Goal: Communication & Community: Answer question/provide support

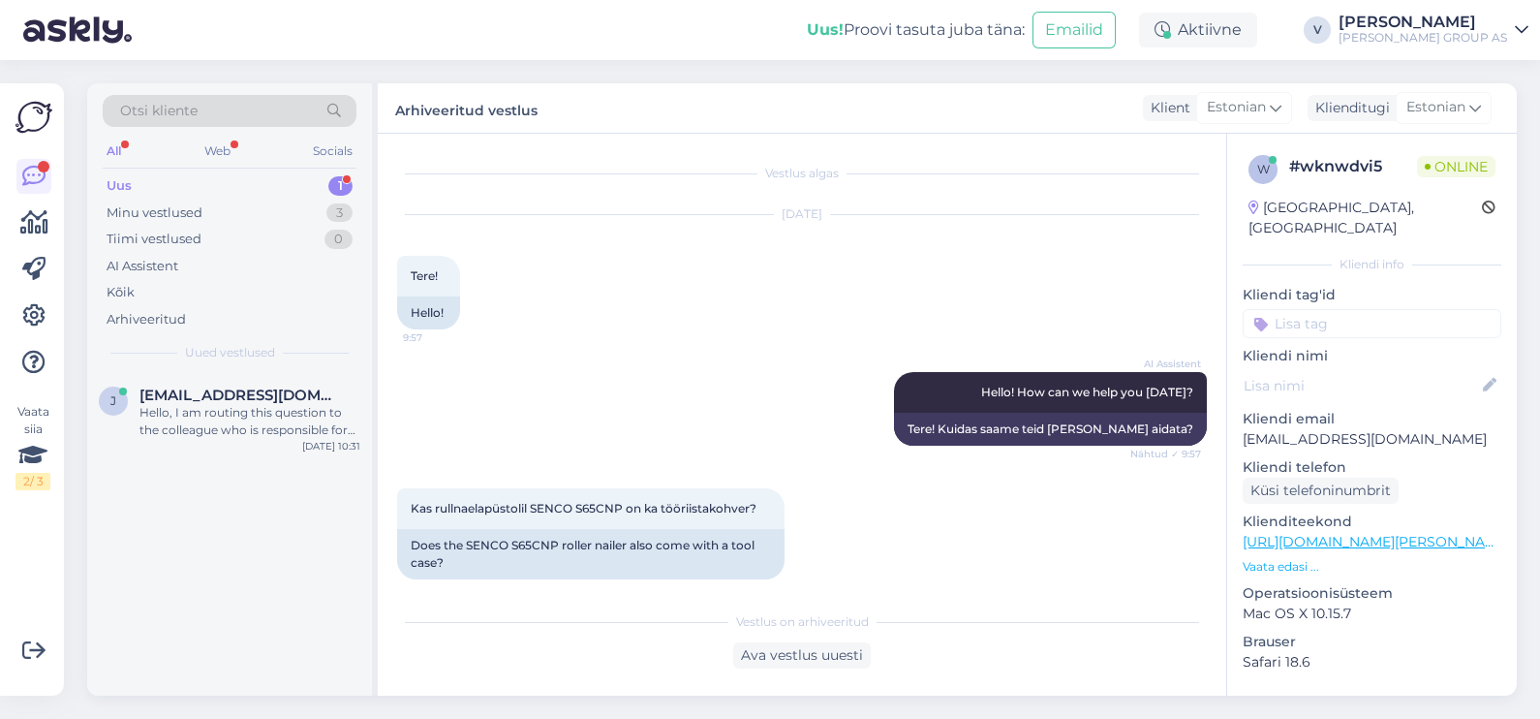
click at [179, 426] on div "Hello, I am routing this question to the colleague who is responsible for this …" at bounding box center [249, 421] width 221 height 35
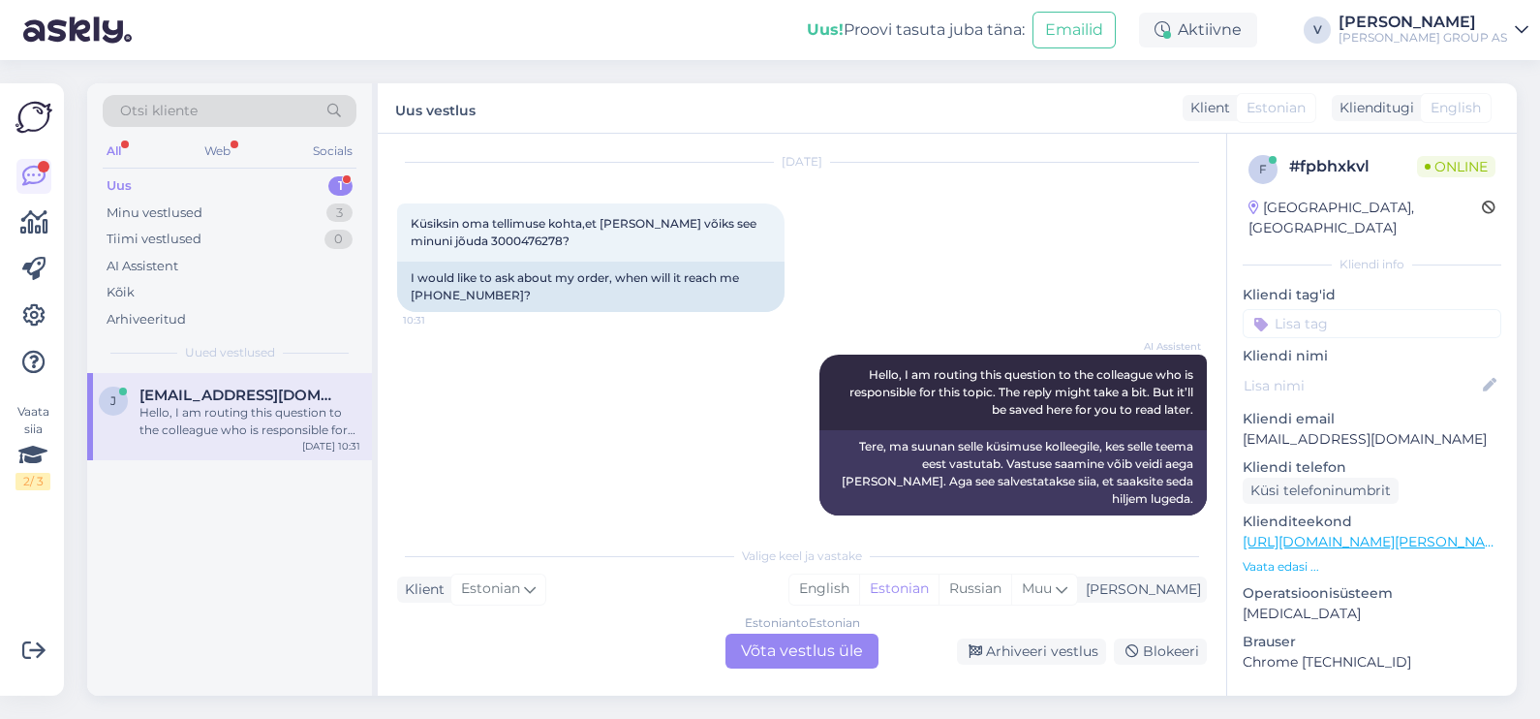
click at [827, 647] on div "Estonian to Estonian Võta vestlus üle" at bounding box center [801, 650] width 153 height 35
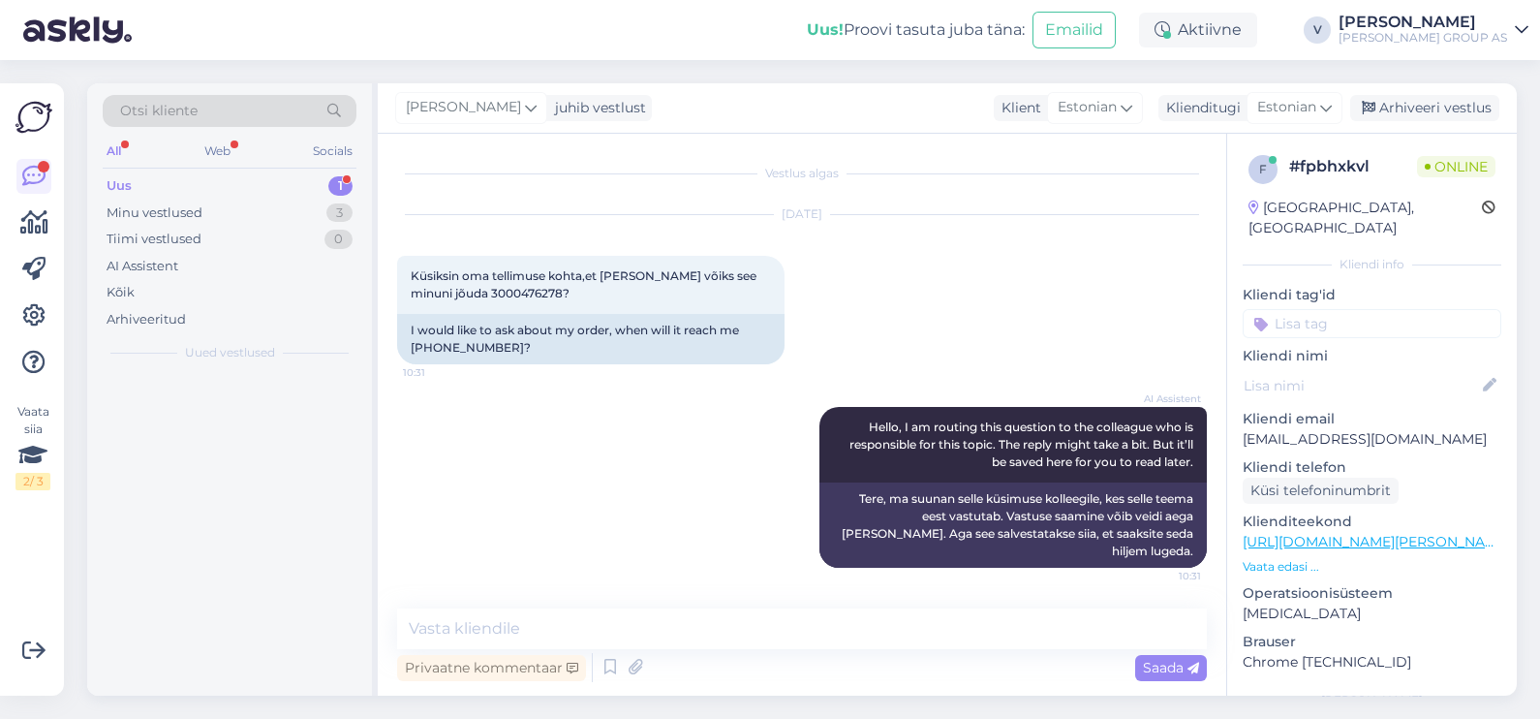
scroll to position [0, 0]
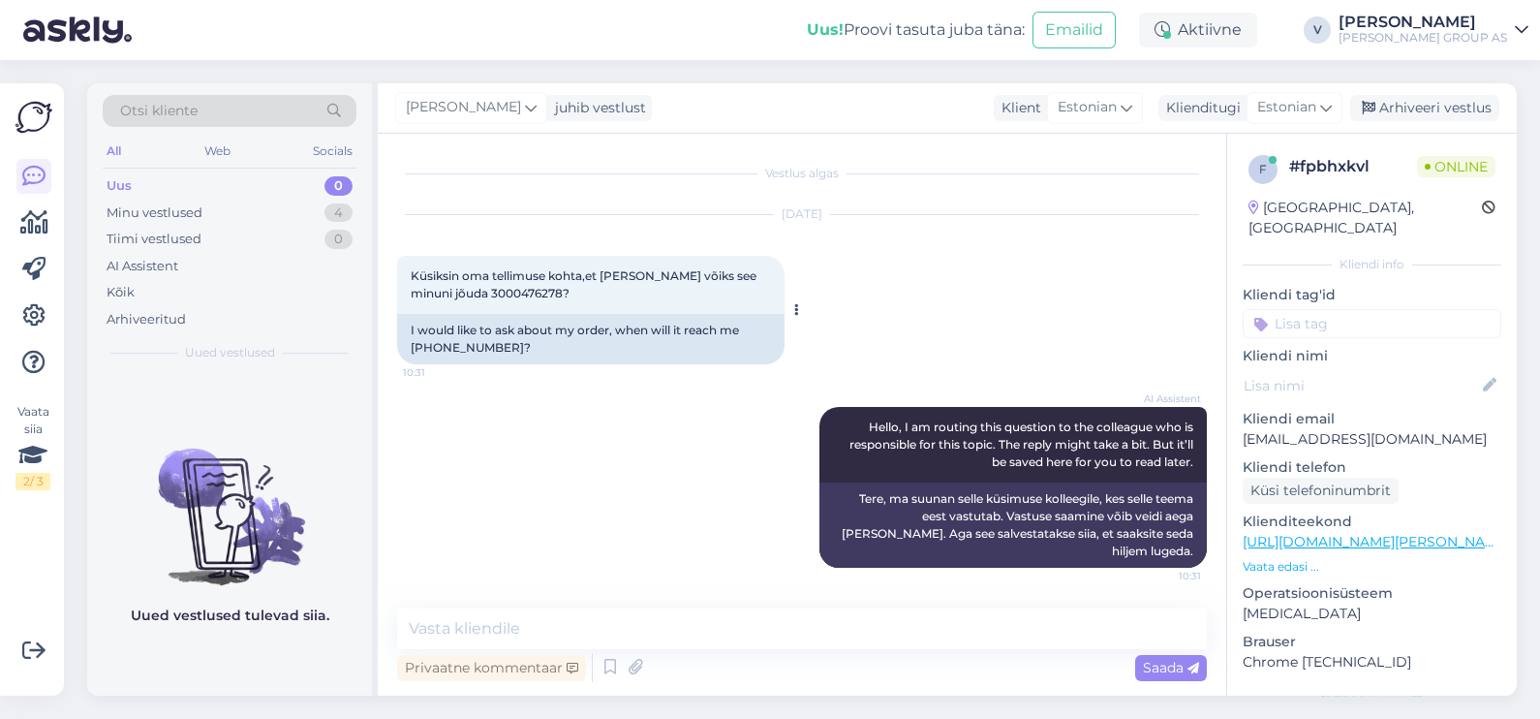
click at [504, 293] on span "Küsiksin oma tellimuse kohta,et [PERSON_NAME] võiks see minuni jõuda 3000476278?" at bounding box center [585, 284] width 349 height 32
click at [504, 294] on span "Küsiksin oma tellimuse kohta,et [PERSON_NAME] võiks see minuni jõuda 3000476278?" at bounding box center [585, 284] width 349 height 32
copy span "3000476278"
click at [516, 628] on textarea at bounding box center [802, 628] width 810 height 41
type textarea "Tere"
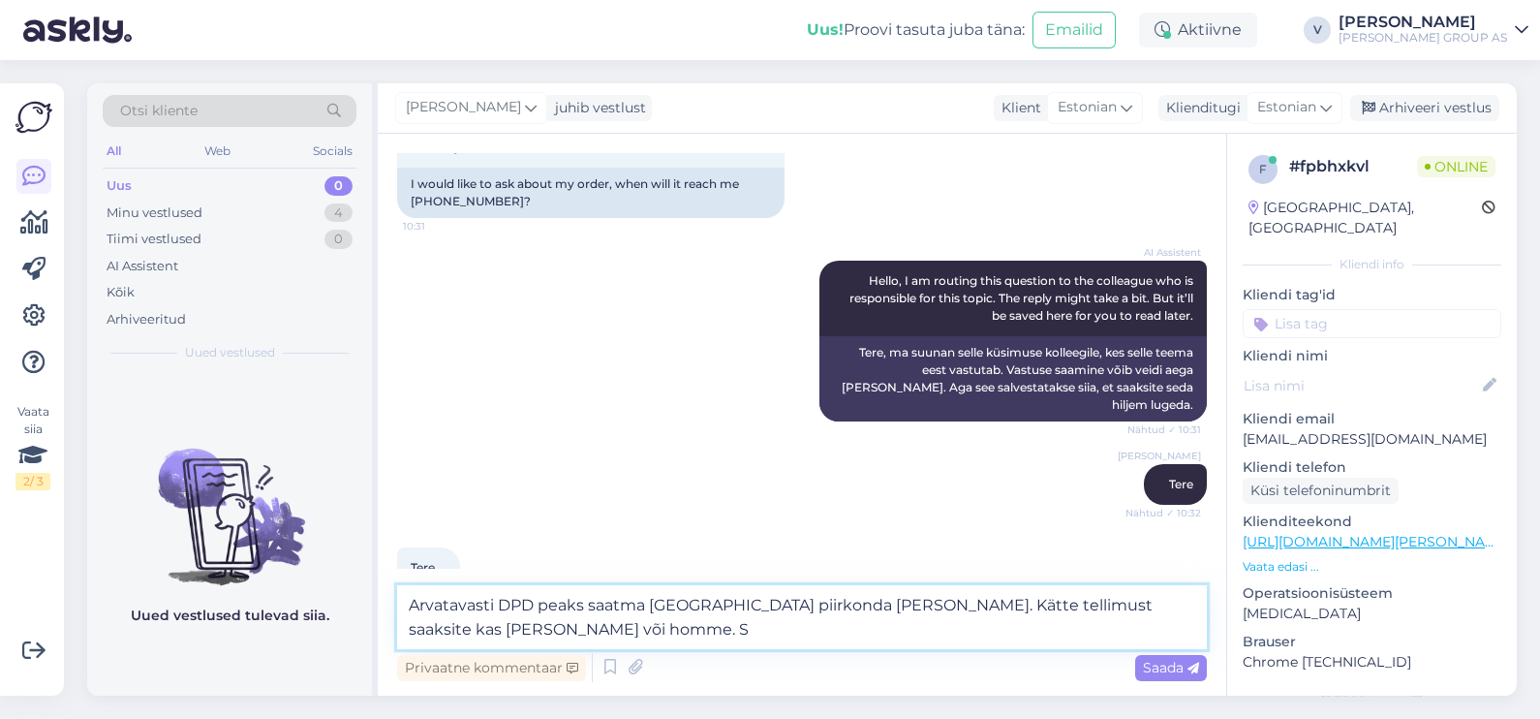
scroll to position [167, 0]
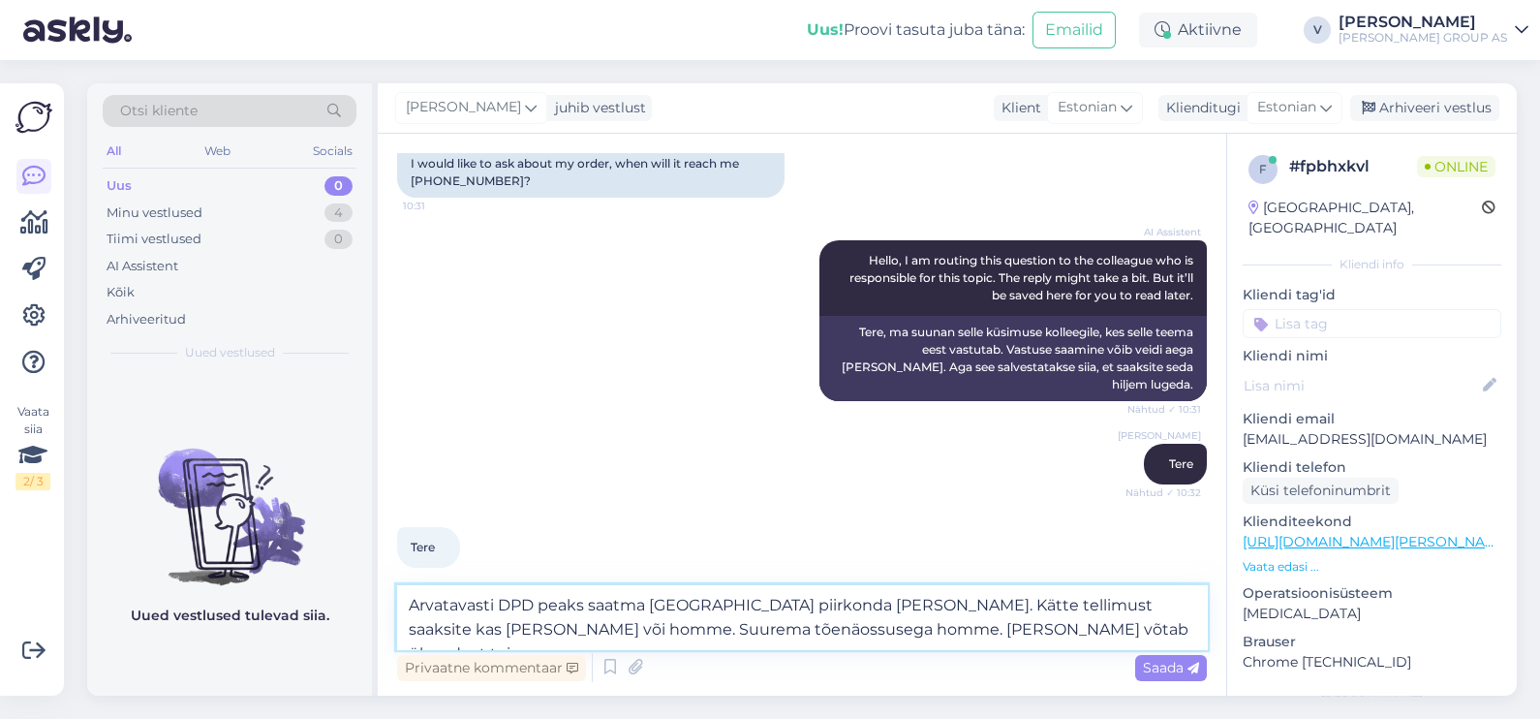
type textarea "Arvatavasti DPD peaks saatma [GEOGRAPHIC_DATA] piirkonda [PERSON_NAME]. Kätte t…"
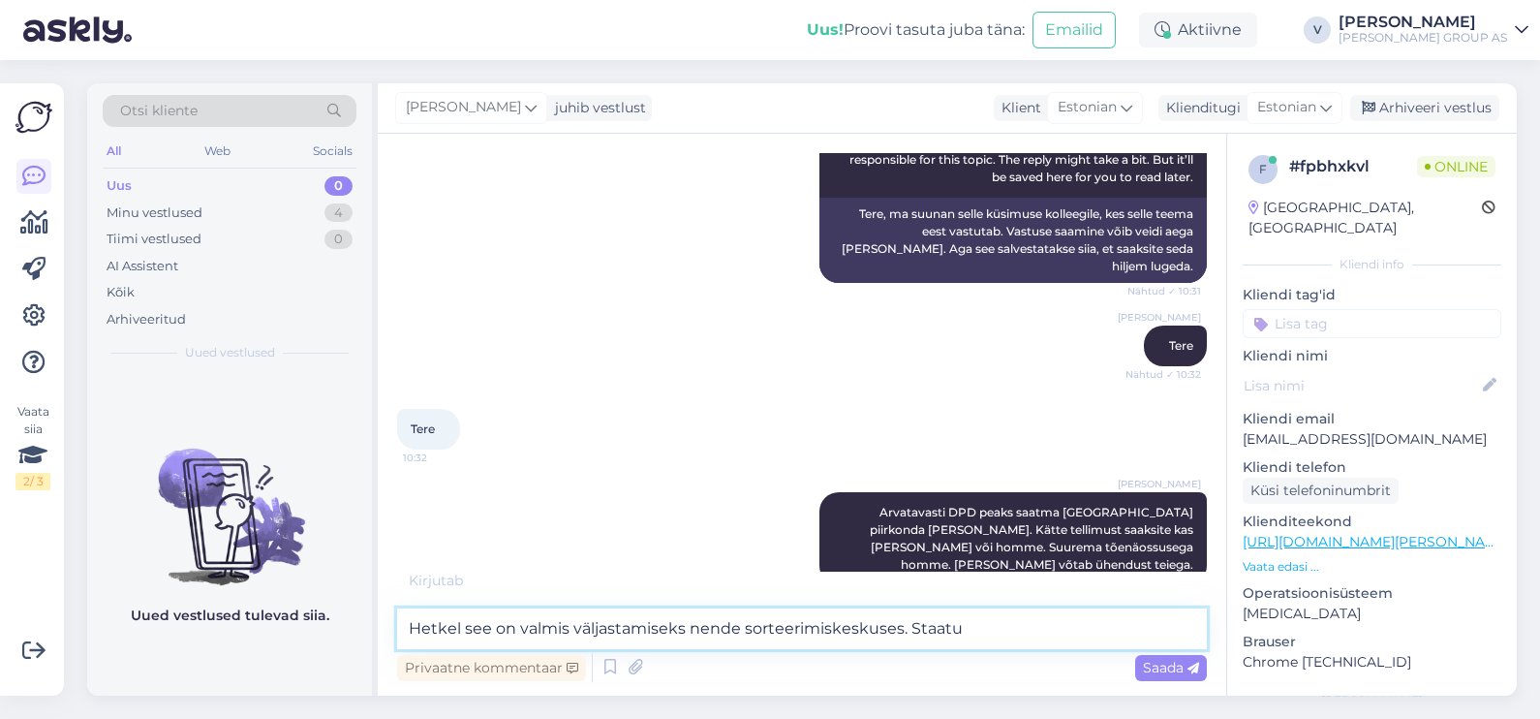
scroll to position [348, 0]
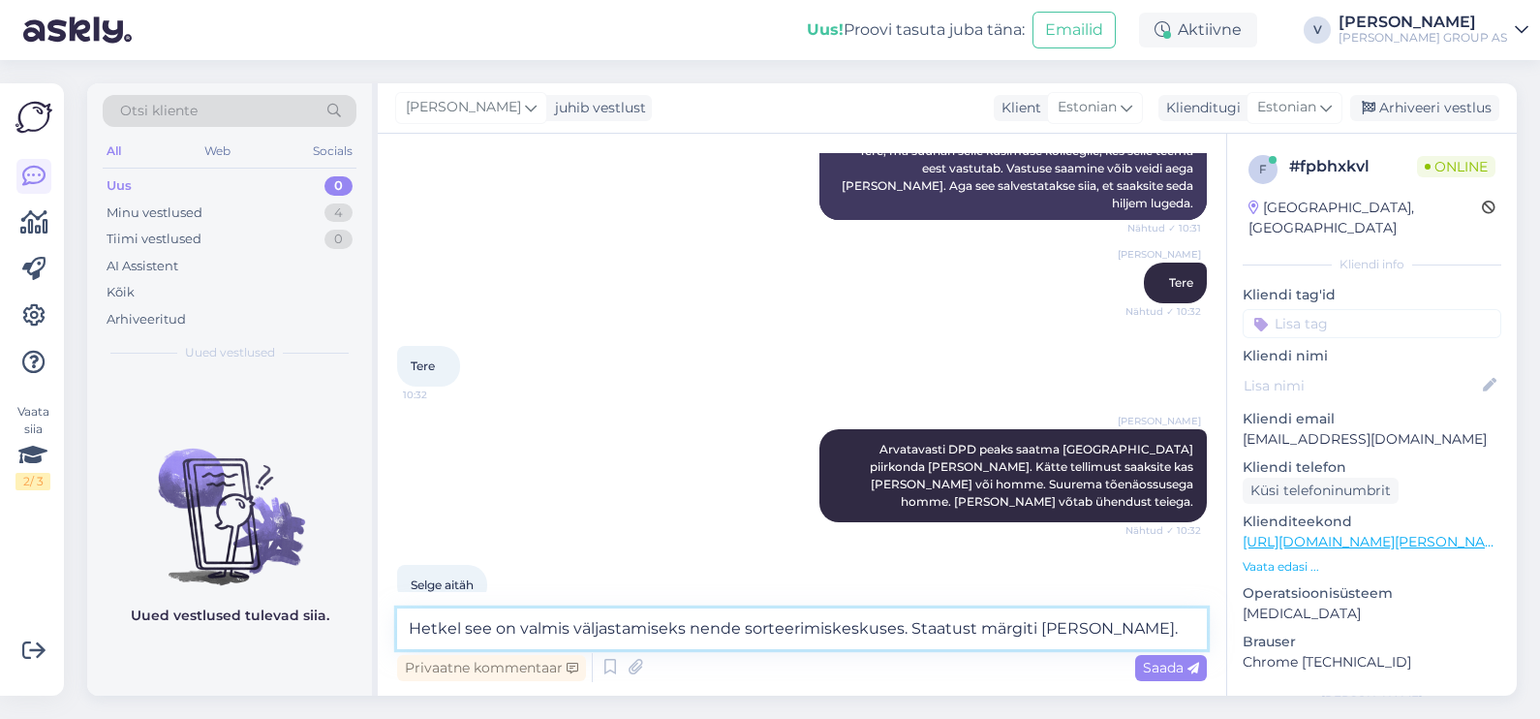
type textarea "Hetkel see on valmis väljastamiseks nende sorteerimiskeskuses. Staatust märgiti…"
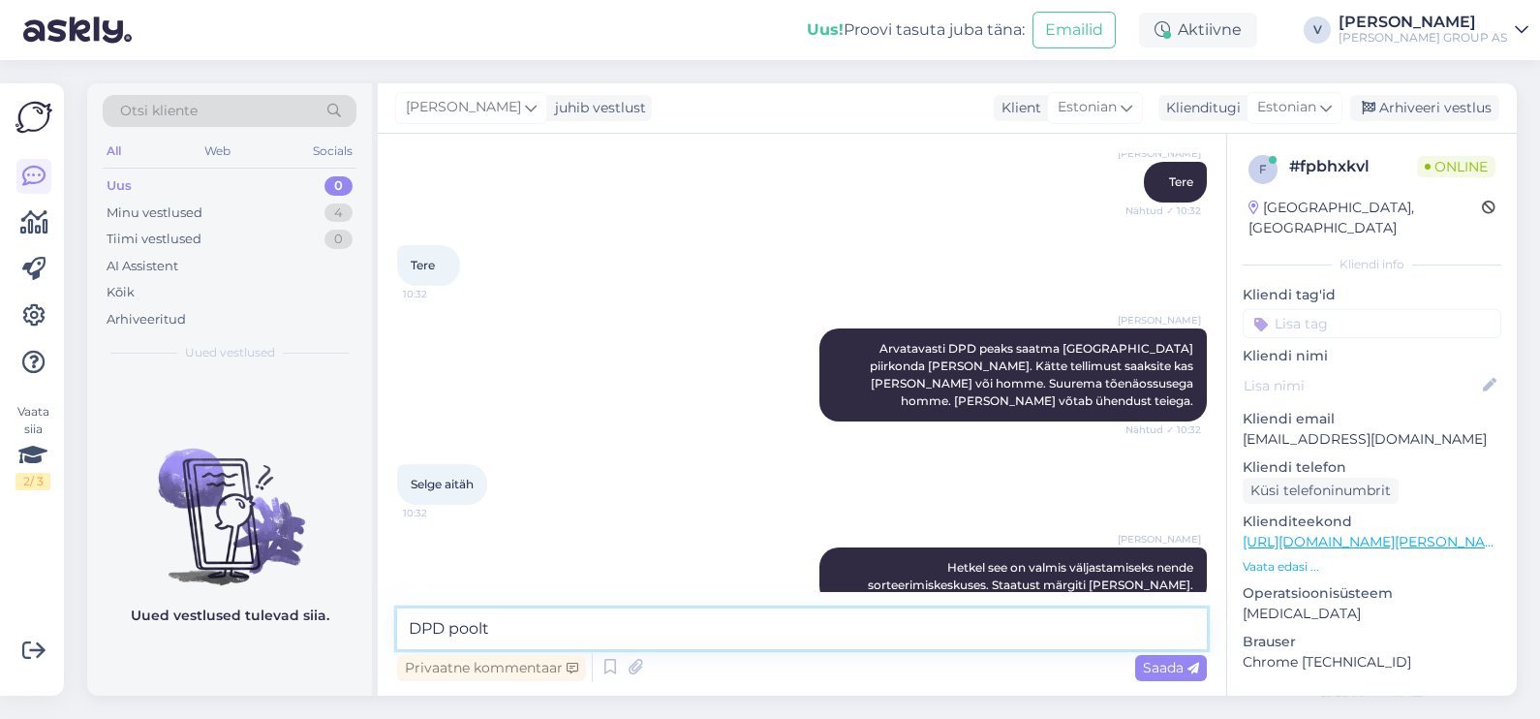
type textarea "DPD poolt"
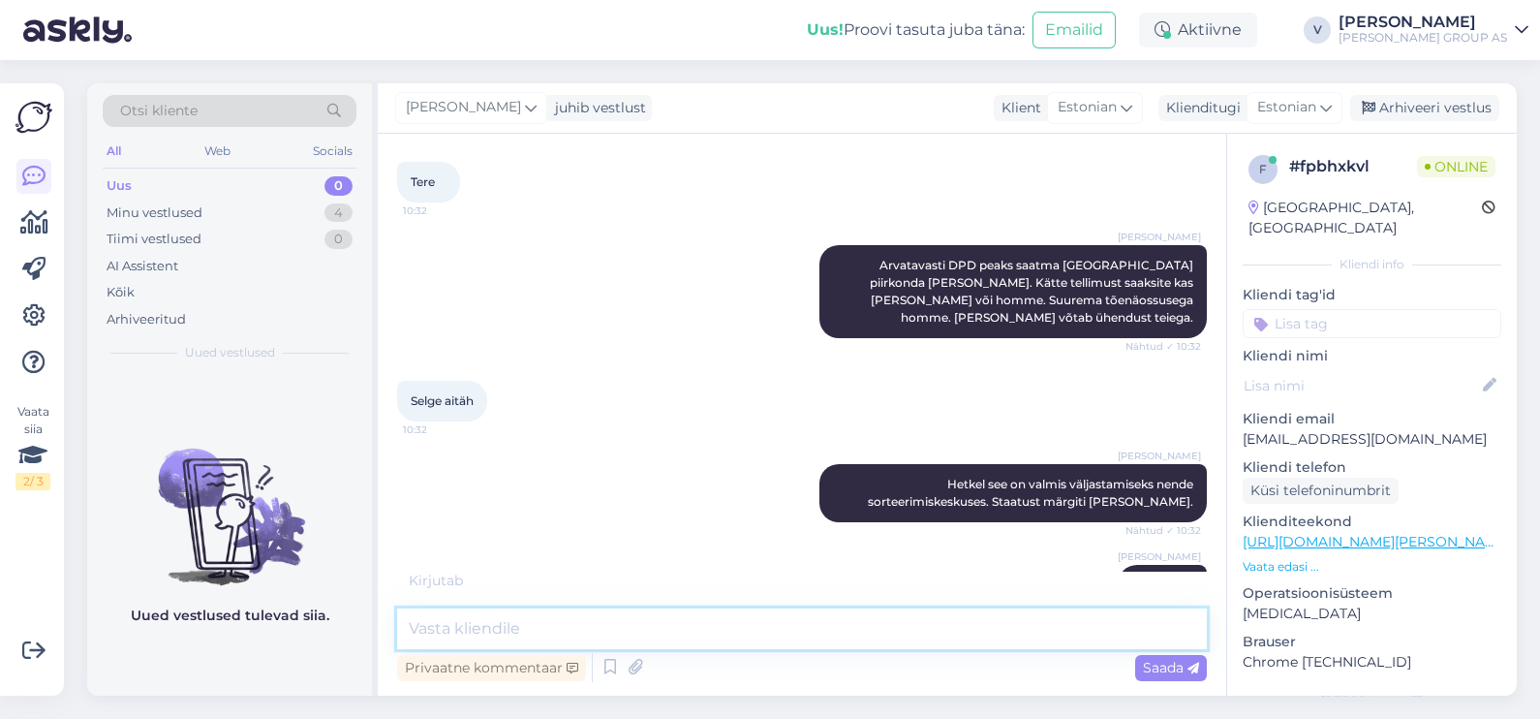
scroll to position [615, 0]
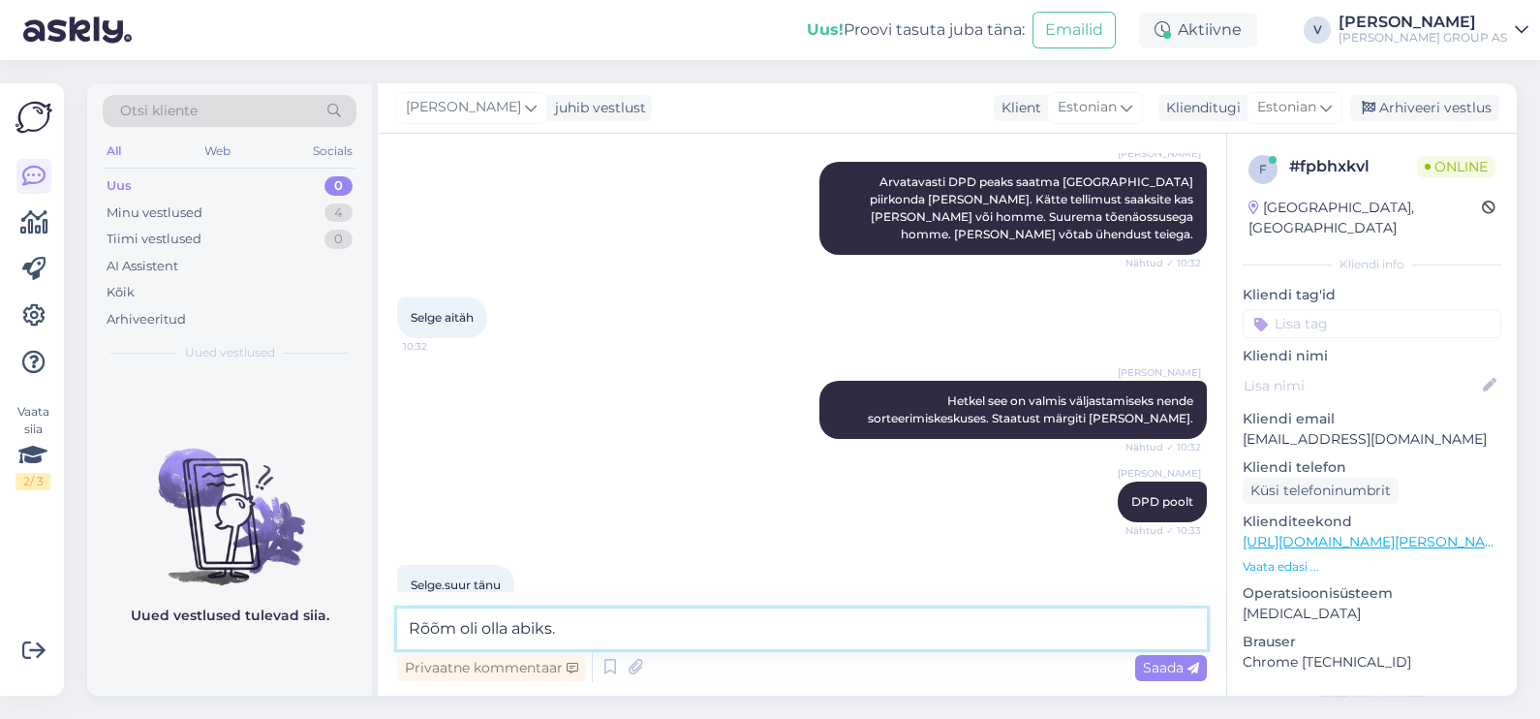
type textarea "Rõõm oli olla abiks."
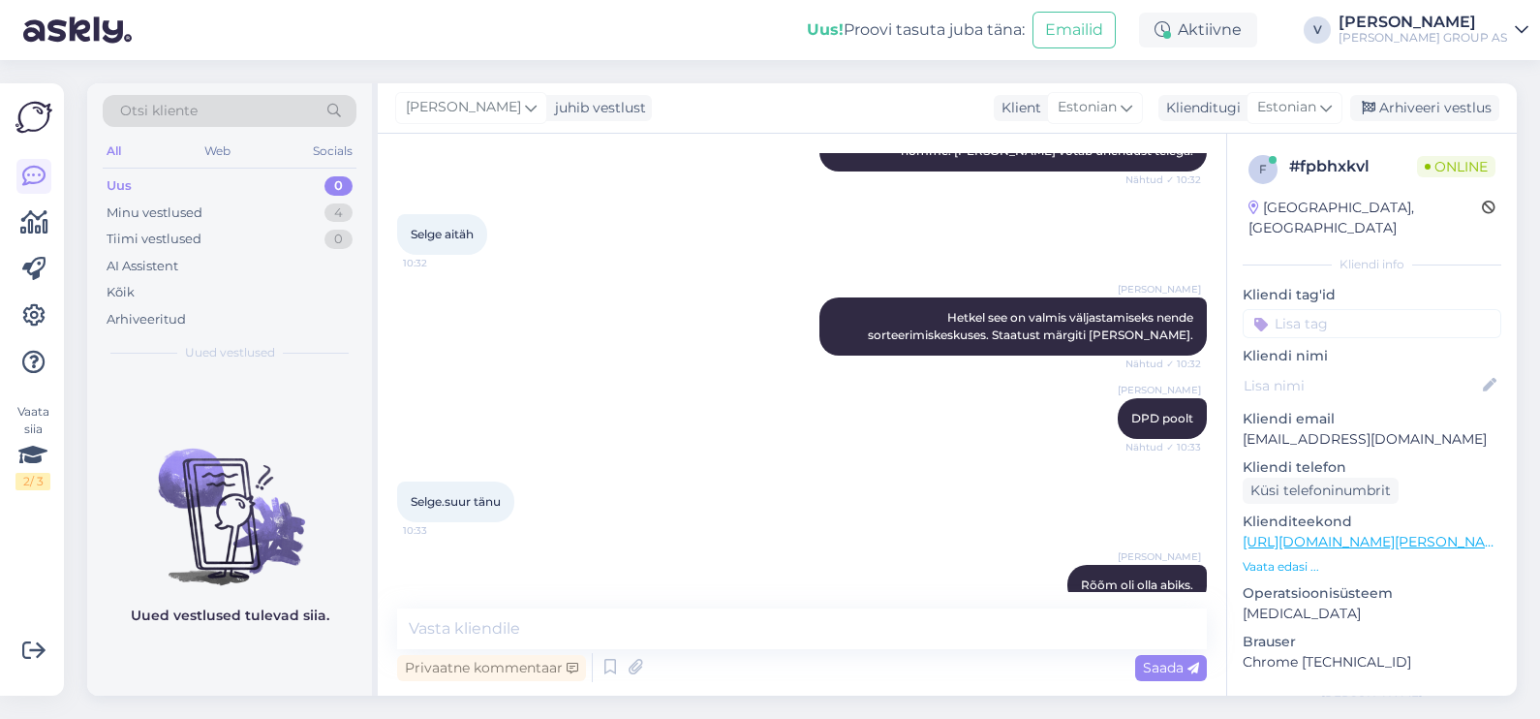
click at [1424, 91] on div "[PERSON_NAME] juhib vestlust Klient [DEMOGRAPHIC_DATA] Klienditugi [DEMOGRAPHIC…" at bounding box center [947, 108] width 1139 height 50
click at [1405, 97] on div "Arhiveeri vestlus" at bounding box center [1424, 108] width 149 height 26
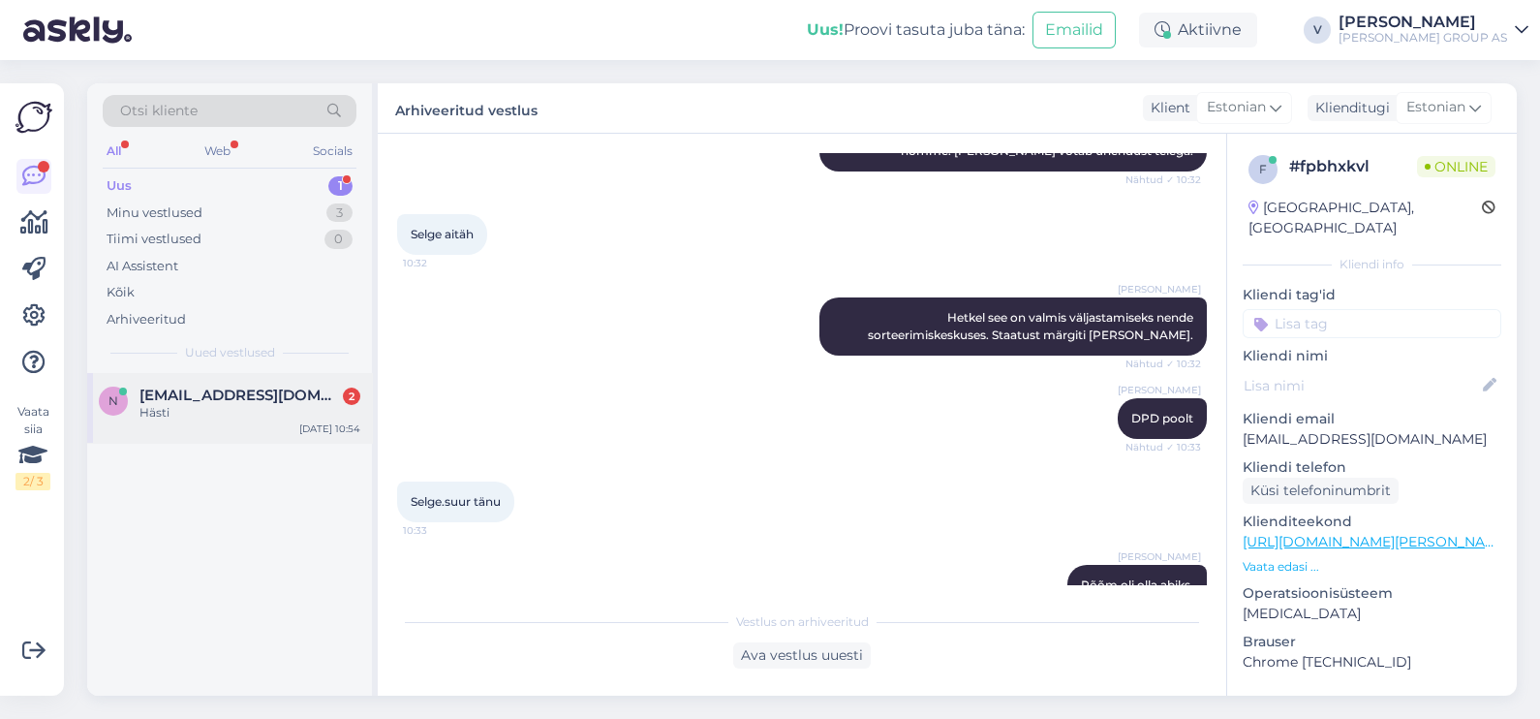
click at [227, 438] on div "n [EMAIL_ADDRESS][DOMAIN_NAME] 2 Hästi [DATE] 10:54" at bounding box center [229, 408] width 285 height 70
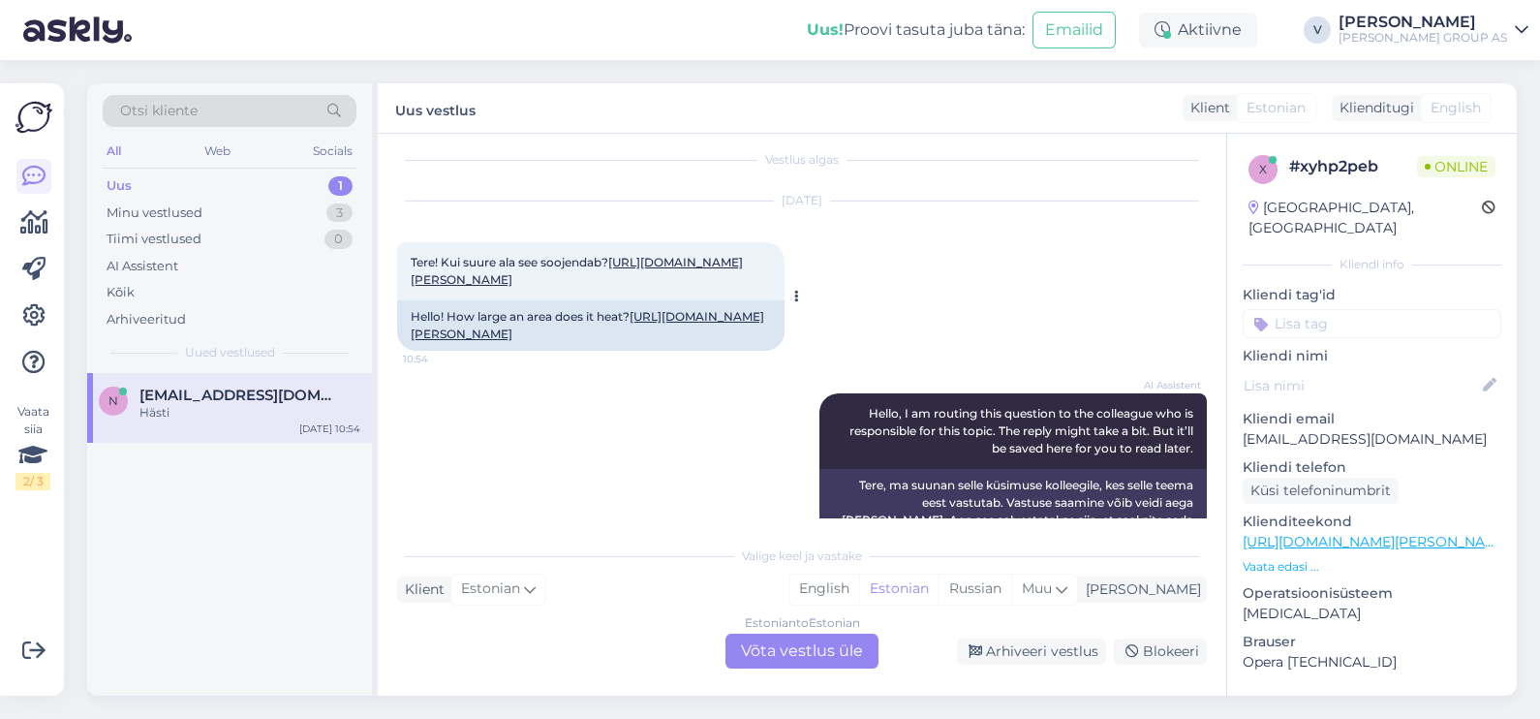
scroll to position [0, 0]
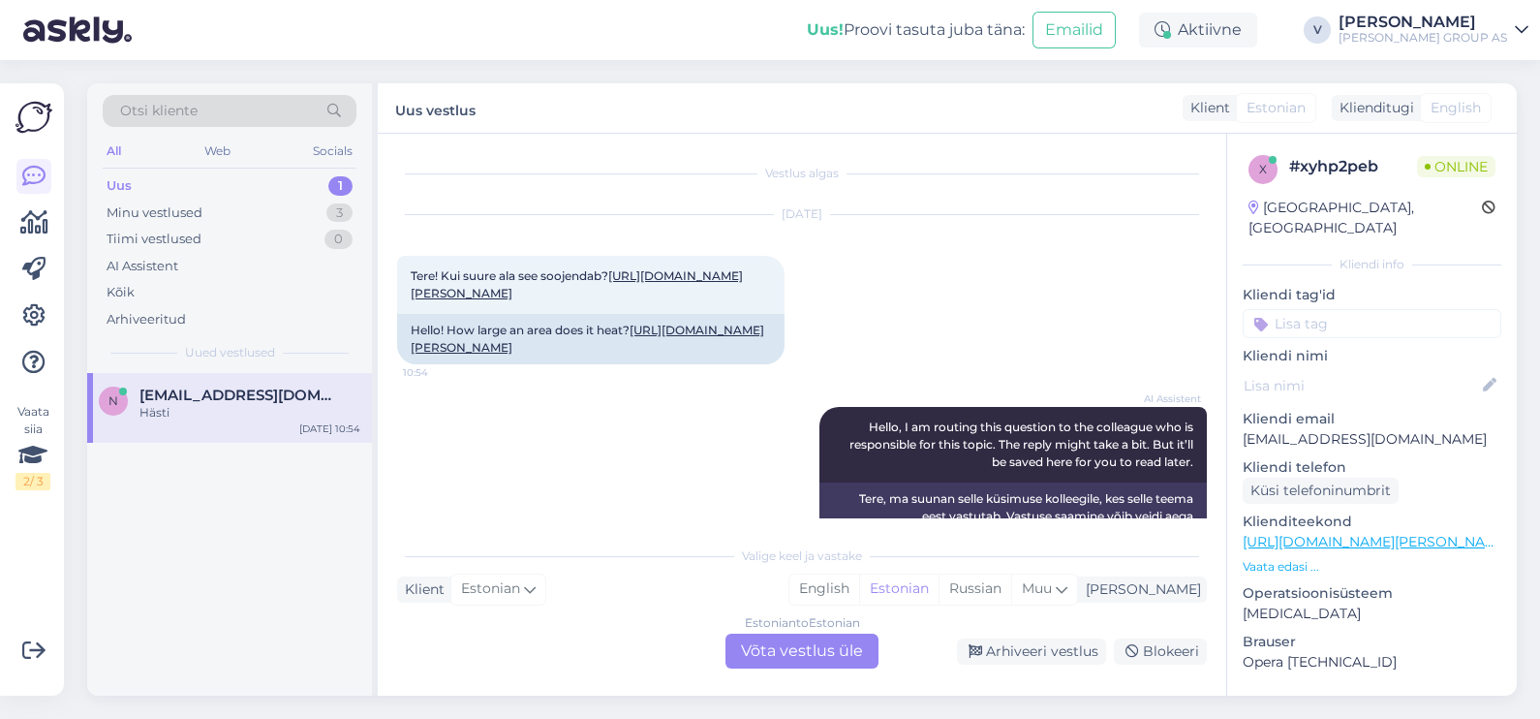
click at [793, 645] on div "Estonian to Estonian Võta vestlus üle" at bounding box center [801, 650] width 153 height 35
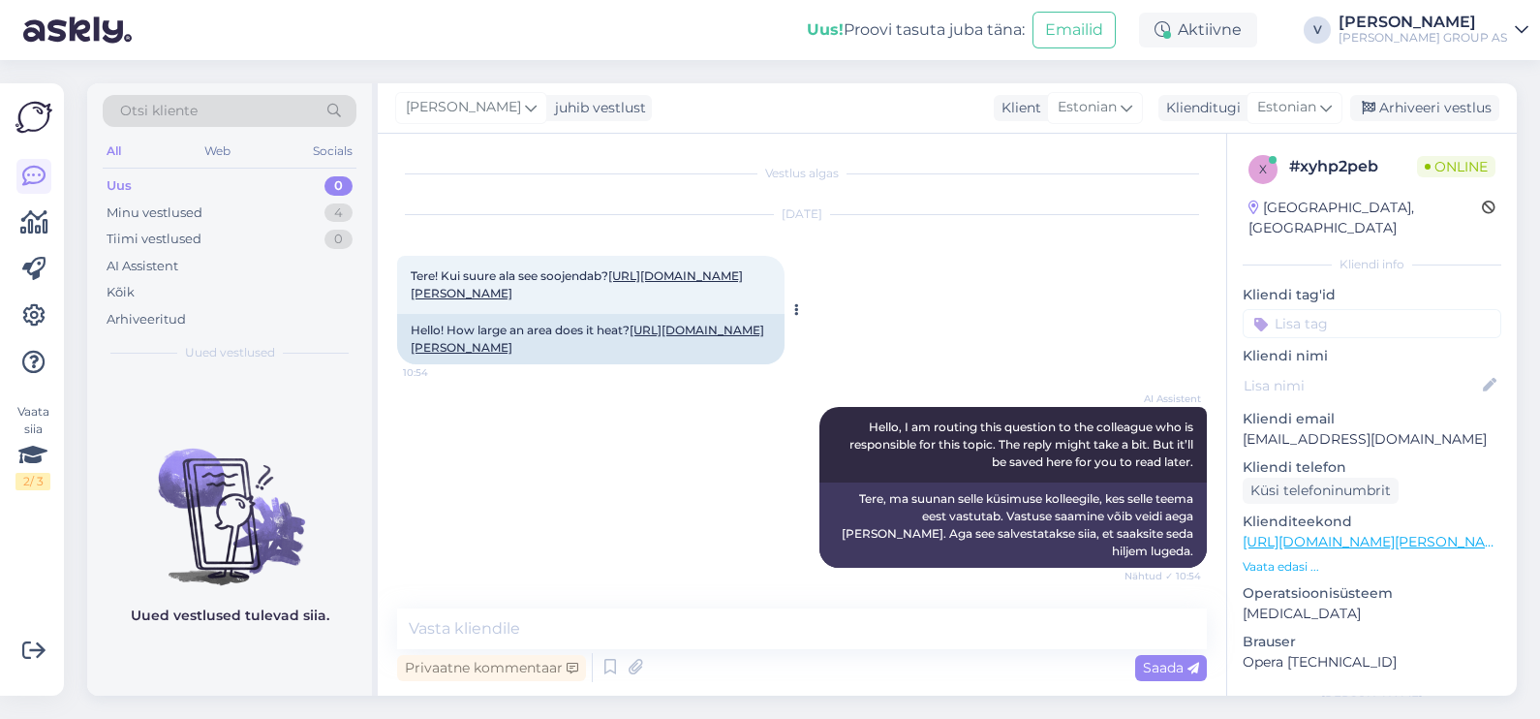
click at [538, 300] on link "[URL][DOMAIN_NAME][PERSON_NAME]" at bounding box center [577, 284] width 332 height 32
click at [612, 619] on textarea at bounding box center [802, 628] width 810 height 41
type textarea "Tere"
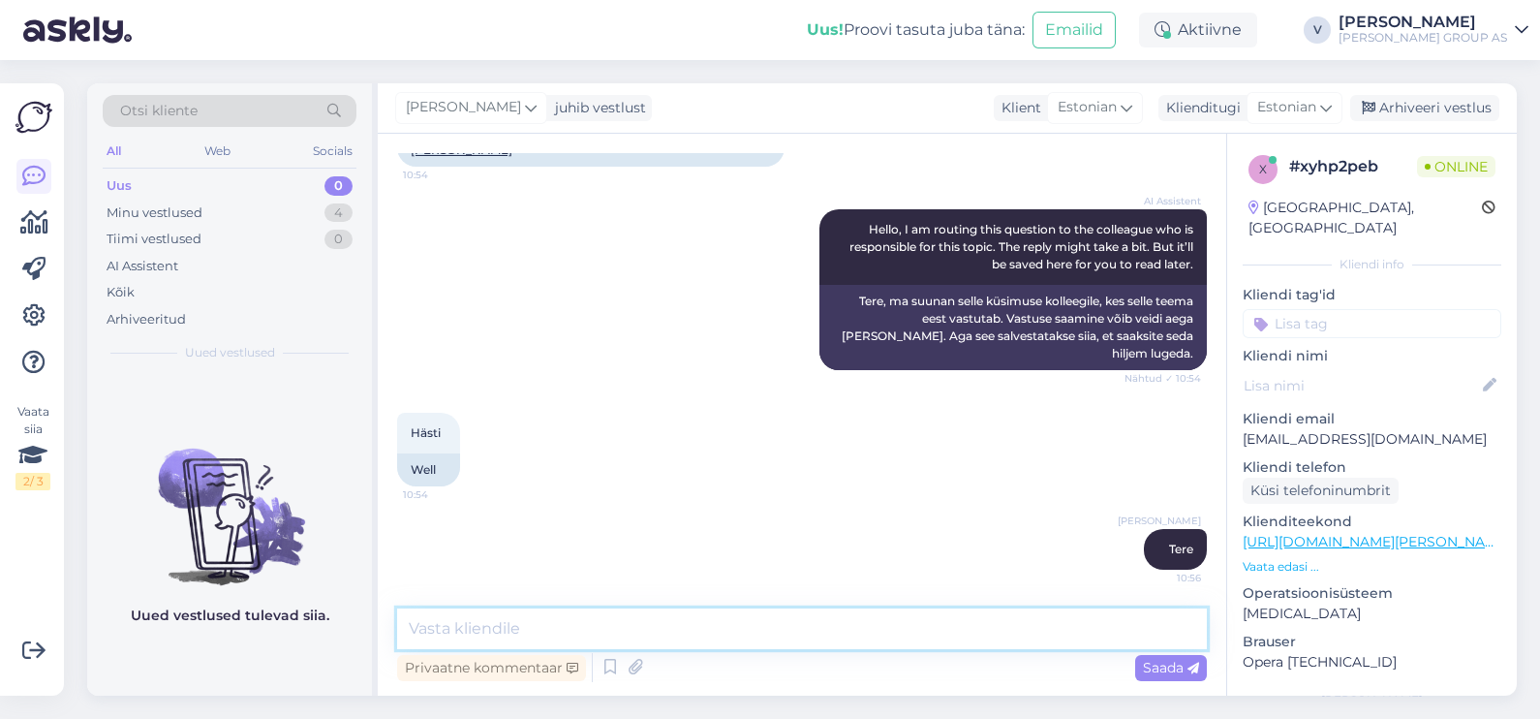
paste textarea "Ravanson OT-1500B (1500 W) soojendab ligikaudu 9–12 m² suurust ala, kui kasutad…"
type textarea "Ravanson OT-1500B (1500 W) soojendab ligikaudu 9–12 m² suurust ala, kui kasutad…"
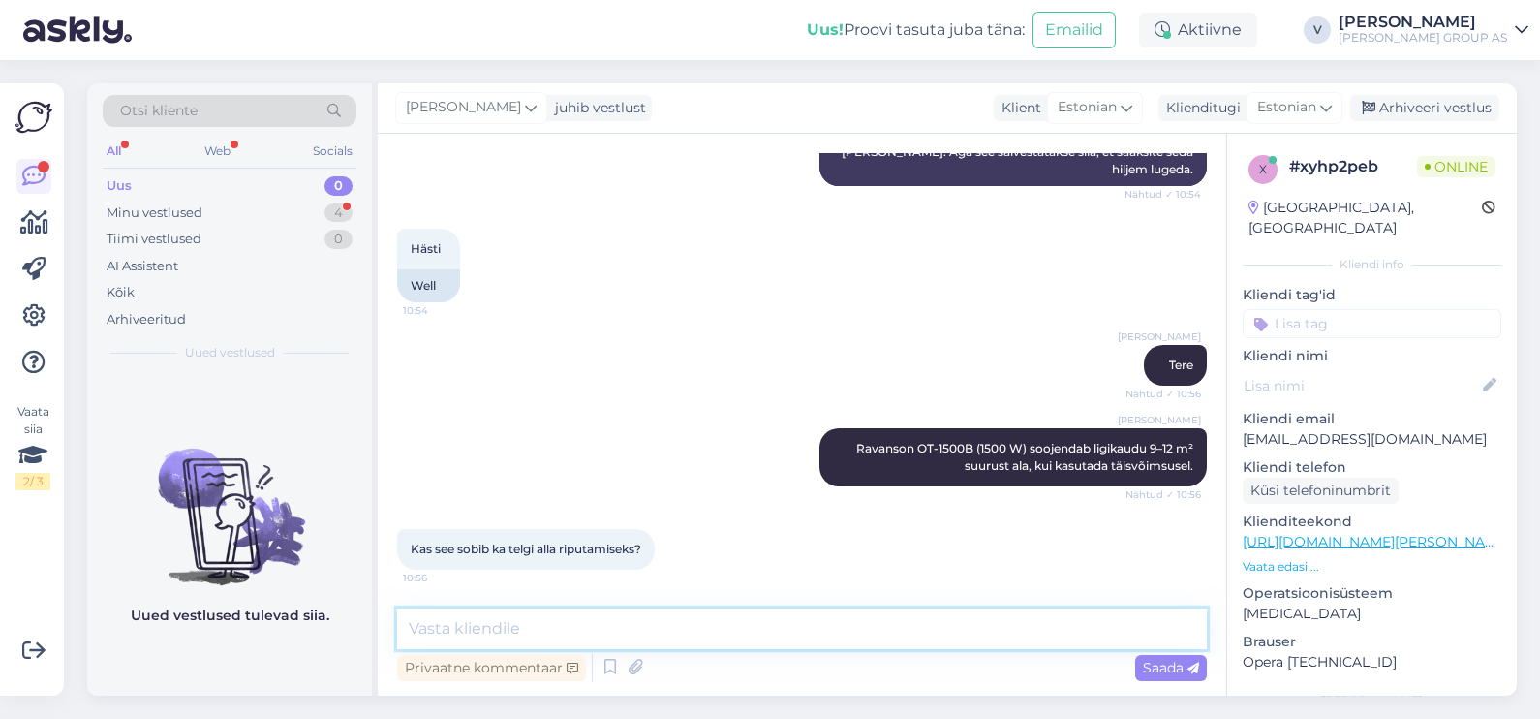
scroll to position [418, 0]
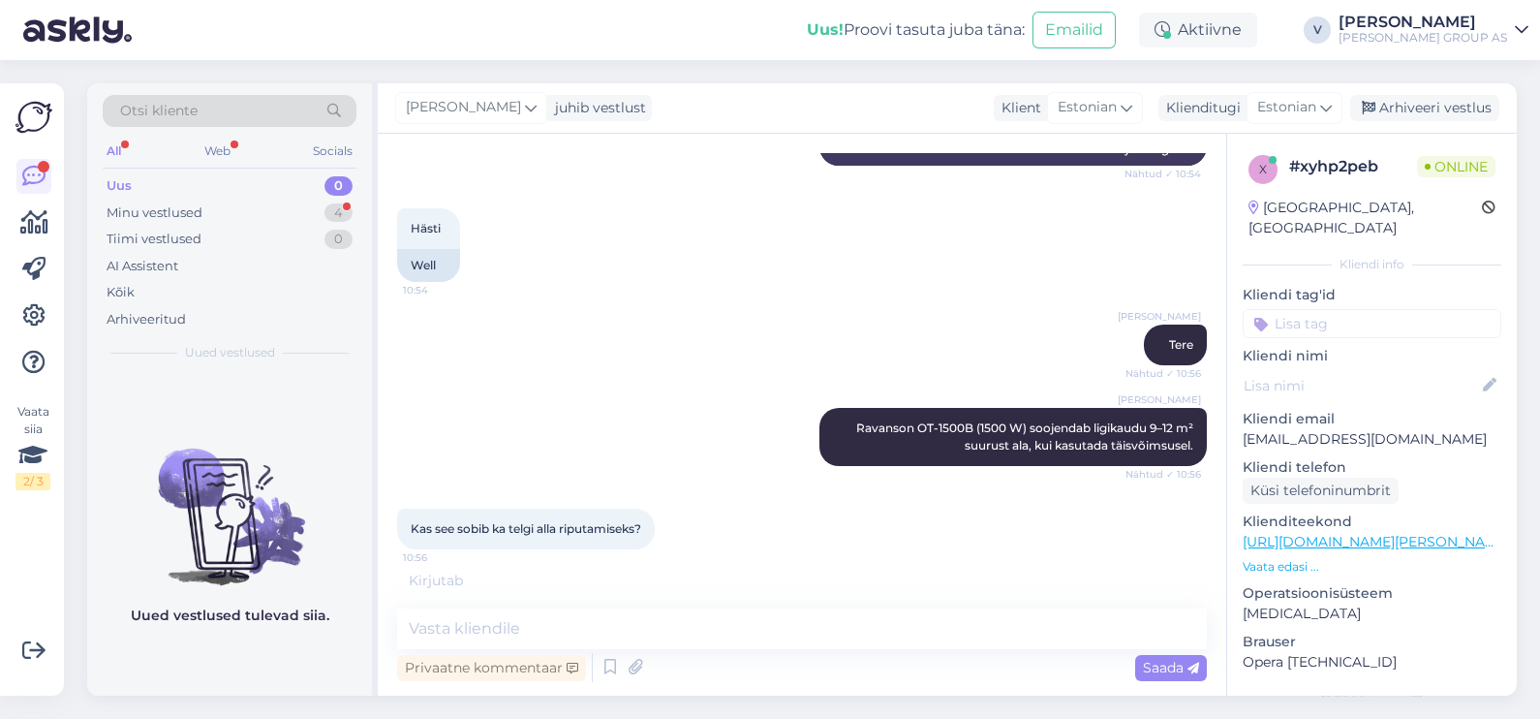
drag, startPoint x: 410, startPoint y: 523, endPoint x: 658, endPoint y: 533, distance: 249.1
click at [655, 533] on div "Kas see sobib ka telgi alla riputamiseks? 10:56" at bounding box center [526, 528] width 258 height 41
copy span "Kas see sobib ka telgi alla riputamiseks?"
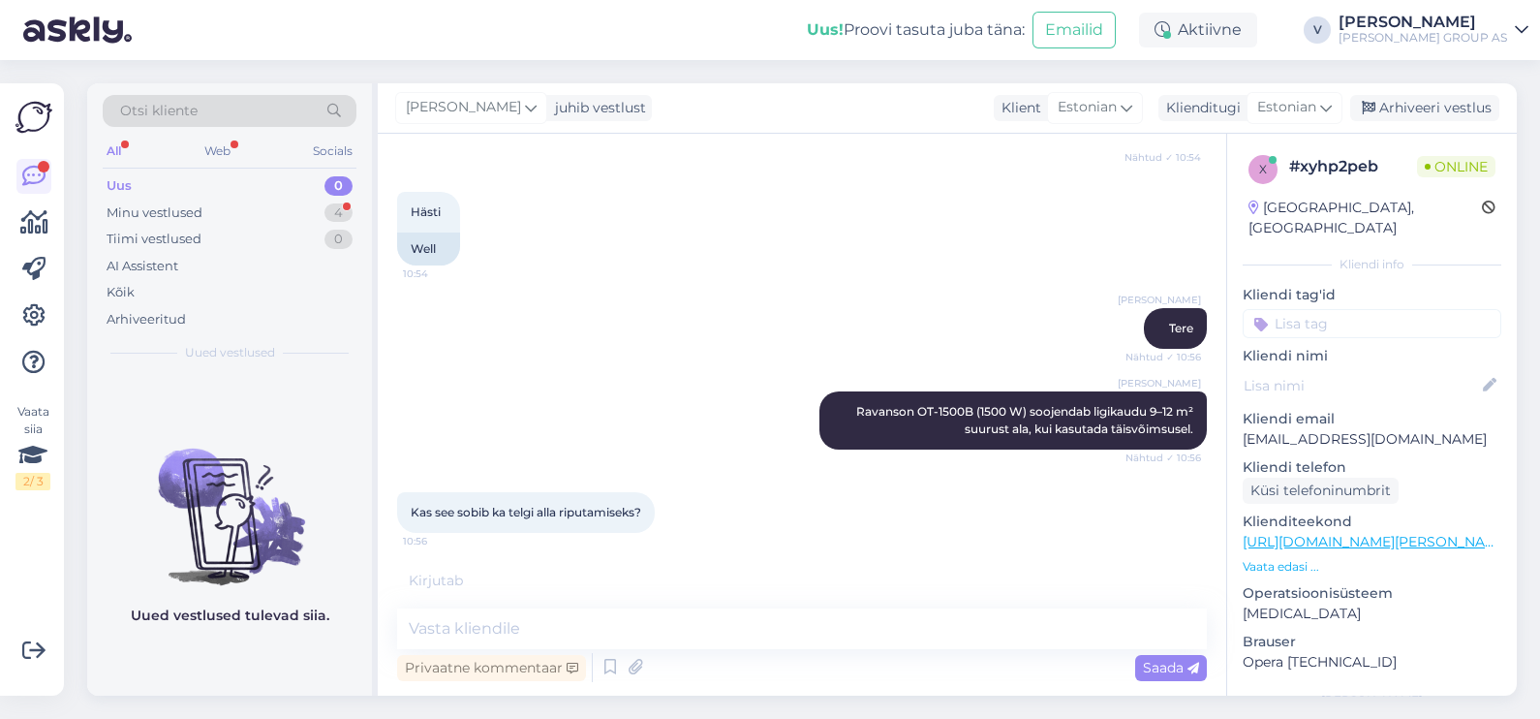
scroll to position [502, 0]
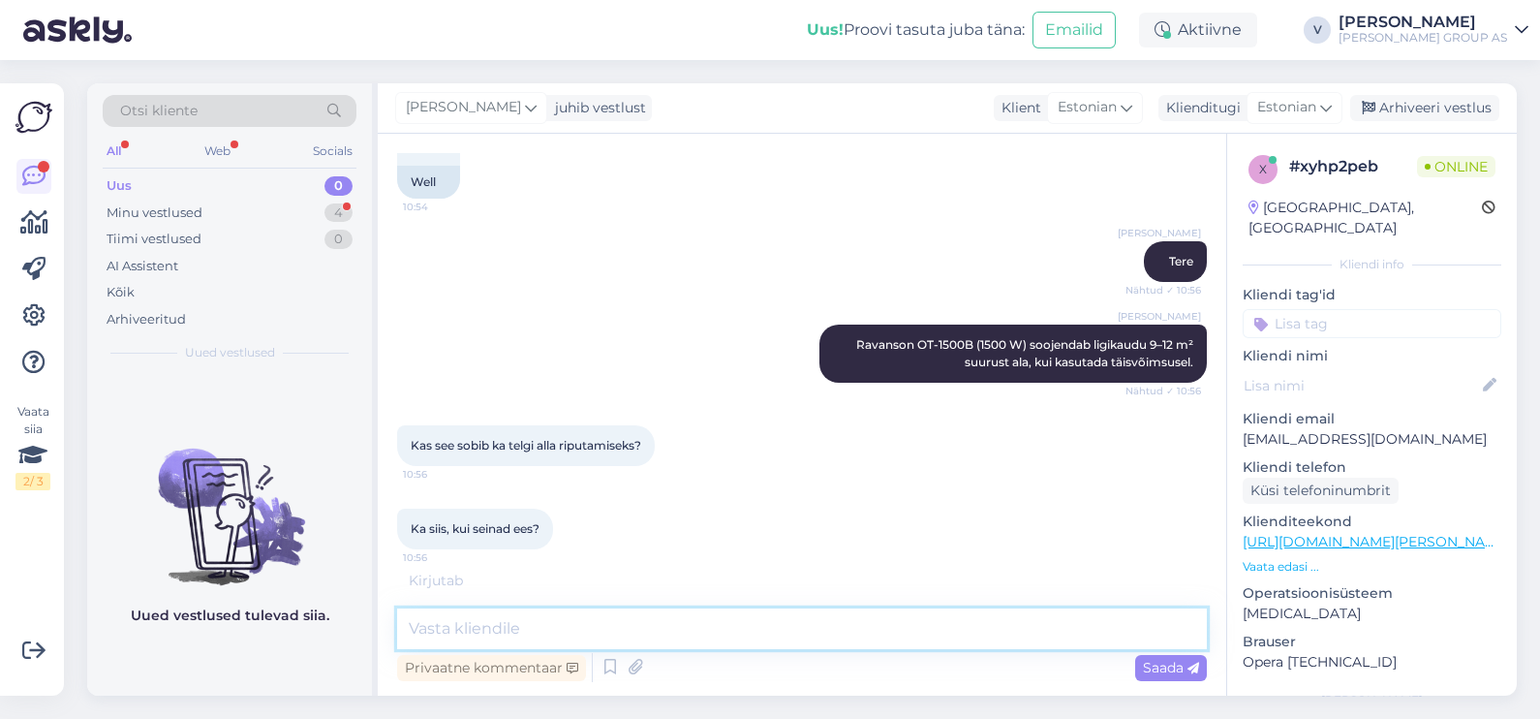
click at [571, 618] on textarea at bounding box center [802, 628] width 810 height 41
paste textarea "Jah, teoreetiliselt saab"
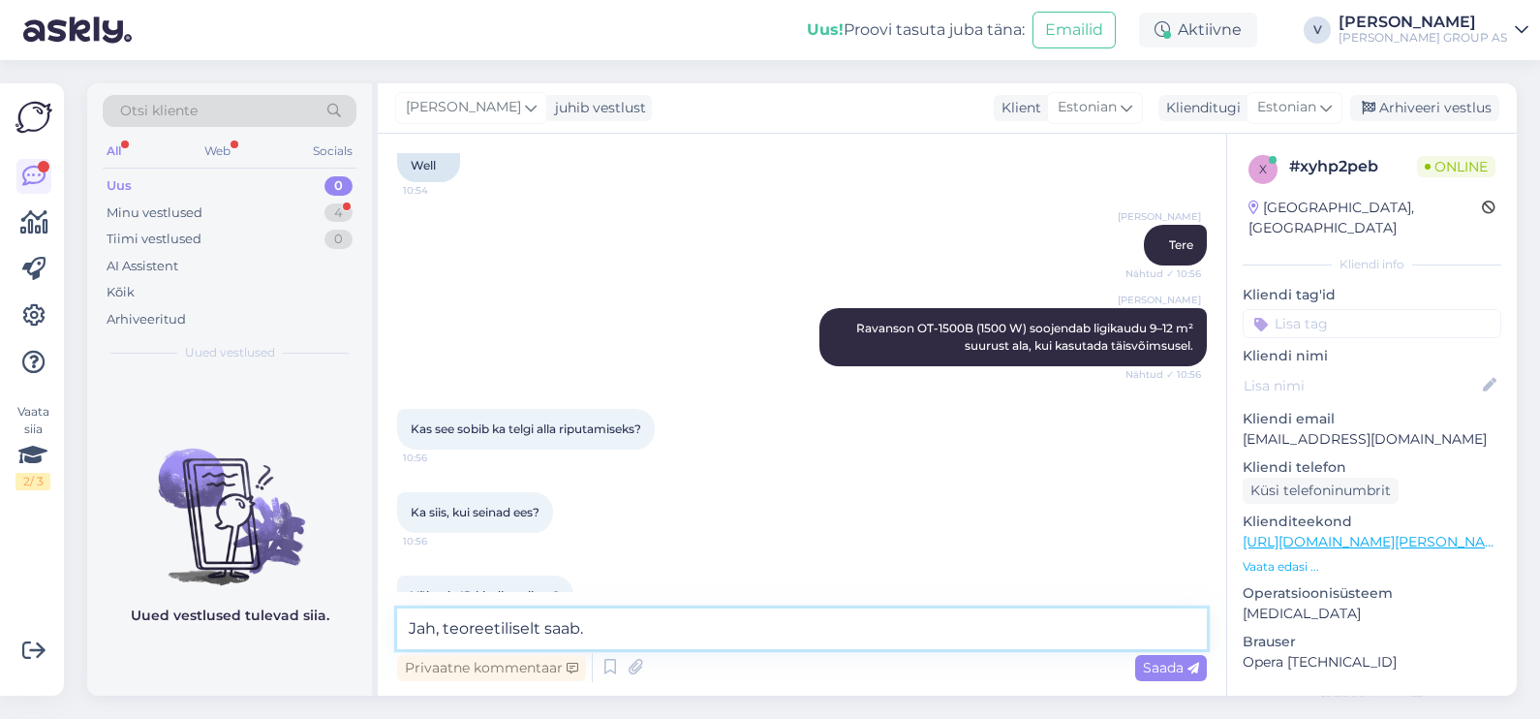
scroll to position [565, 0]
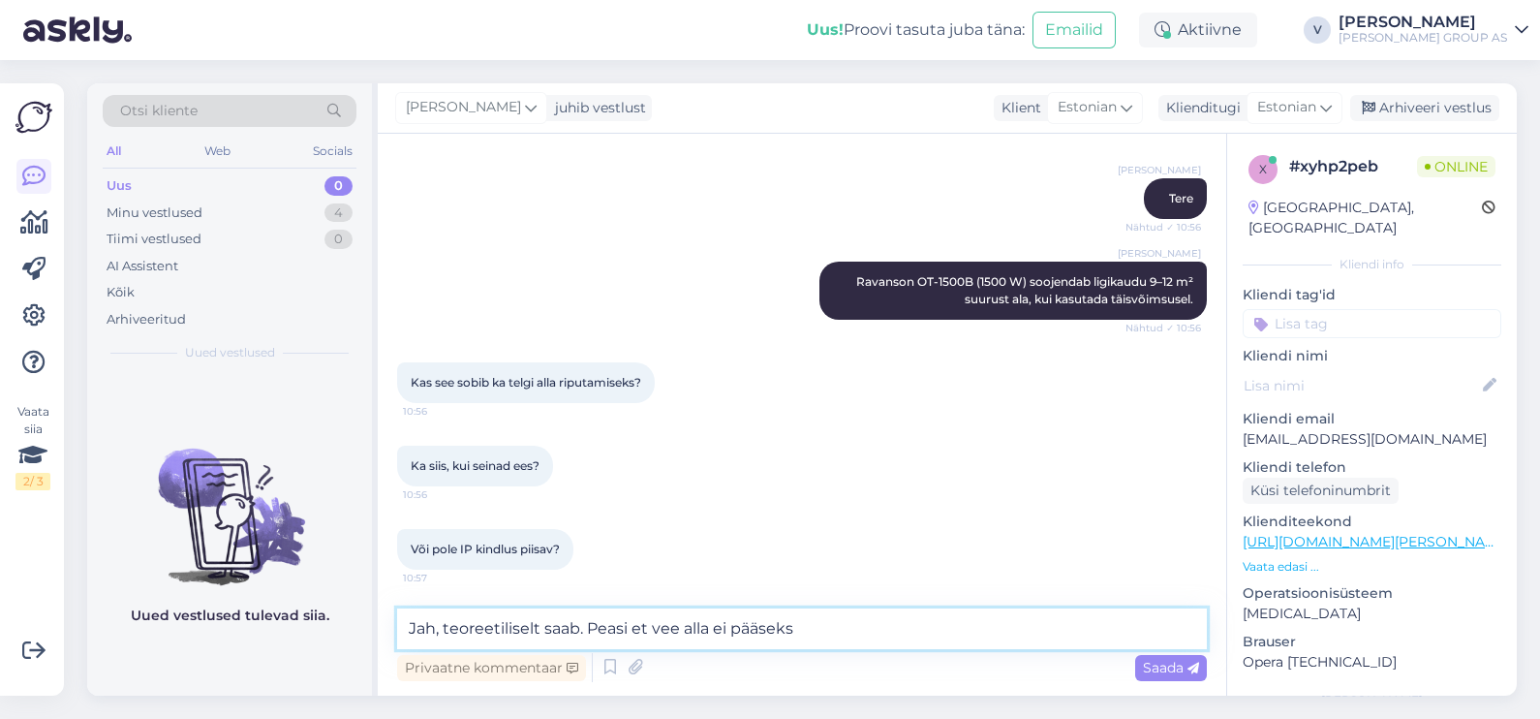
type textarea "Jah, teoreetiliselt saab. Peasi et vee alla ei pääseks"
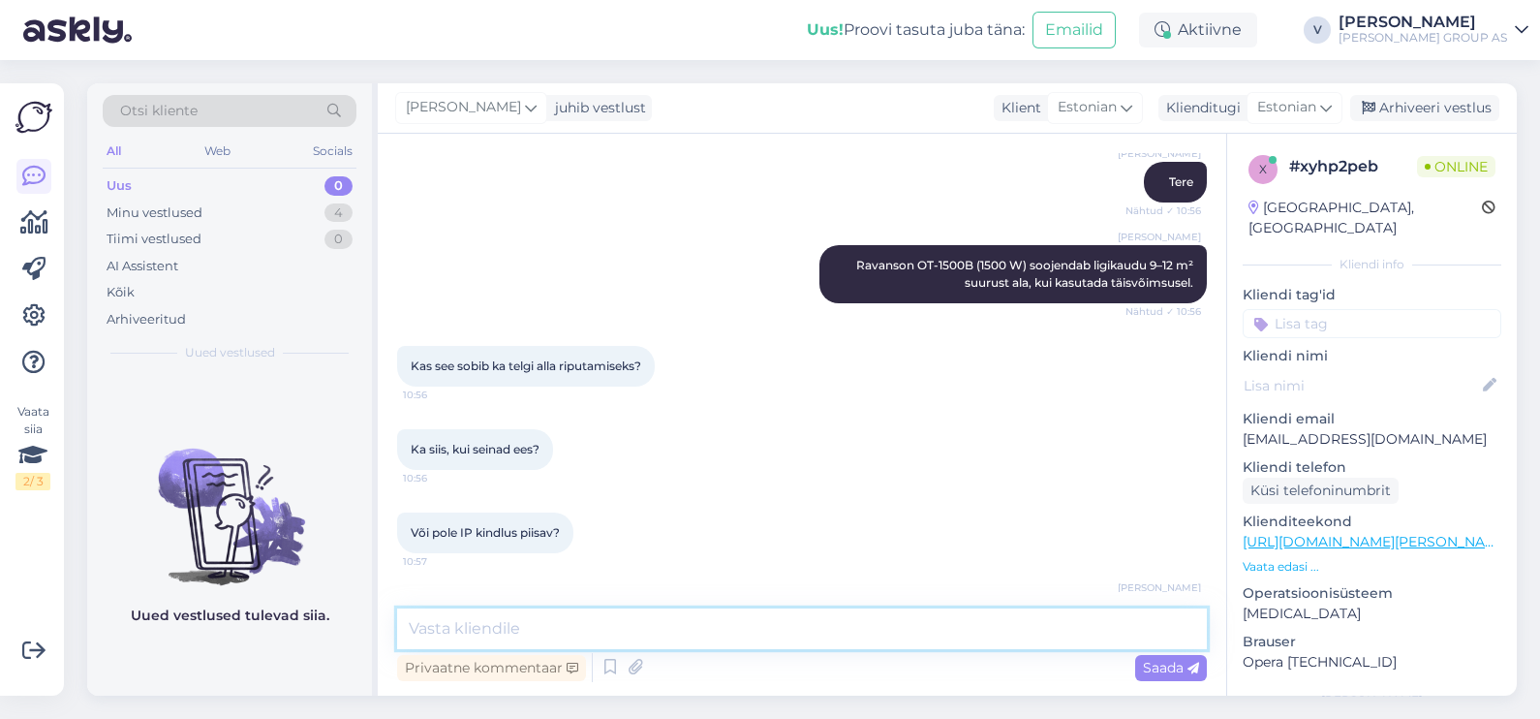
scroll to position [648, 0]
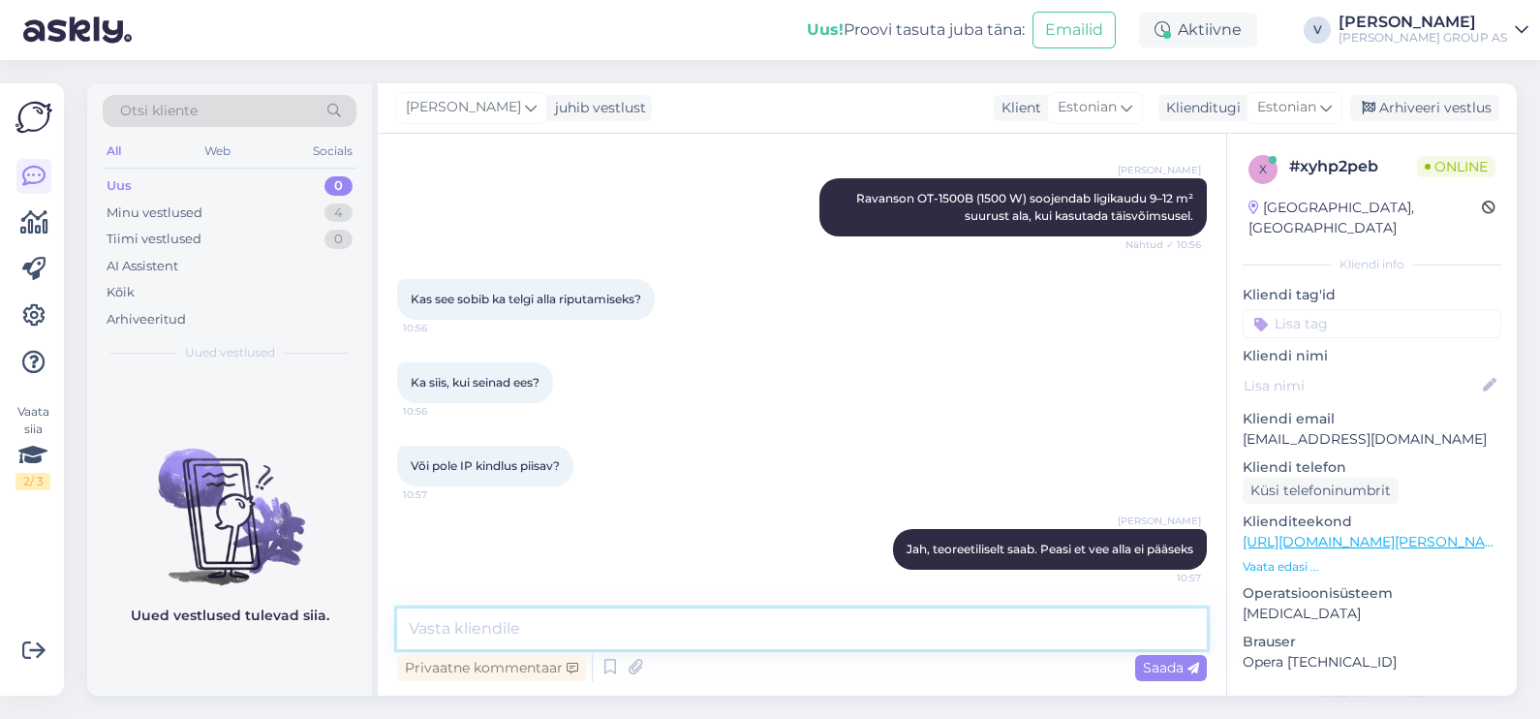
paste textarea "IP34 tähendab, et seade talub niiskust ja pritsmeid, kuid see ei ole mõeldud pi…"
type textarea "IP34 tähendab, et seade talub niiskust ja pritsmeid, kuid see ei ole mõeldud pi…"
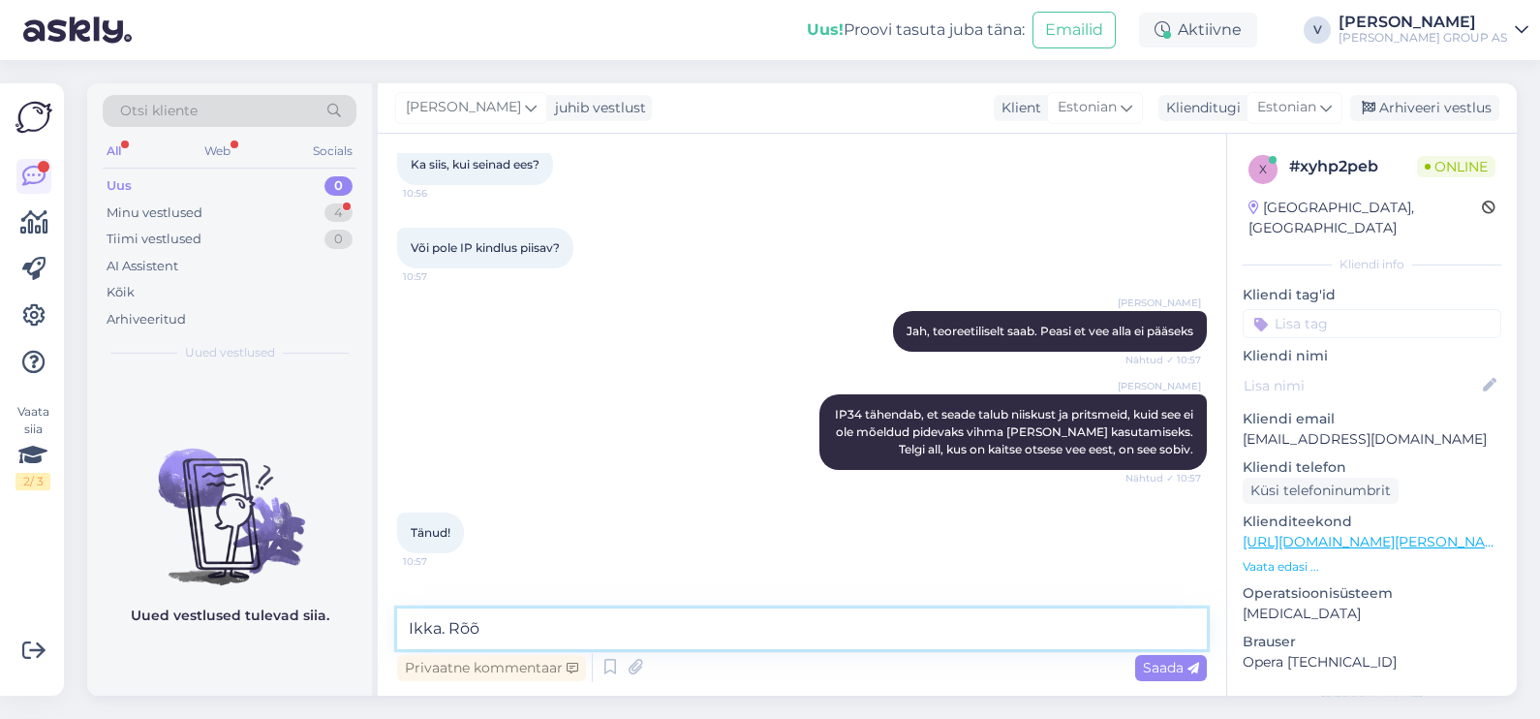
scroll to position [933, 0]
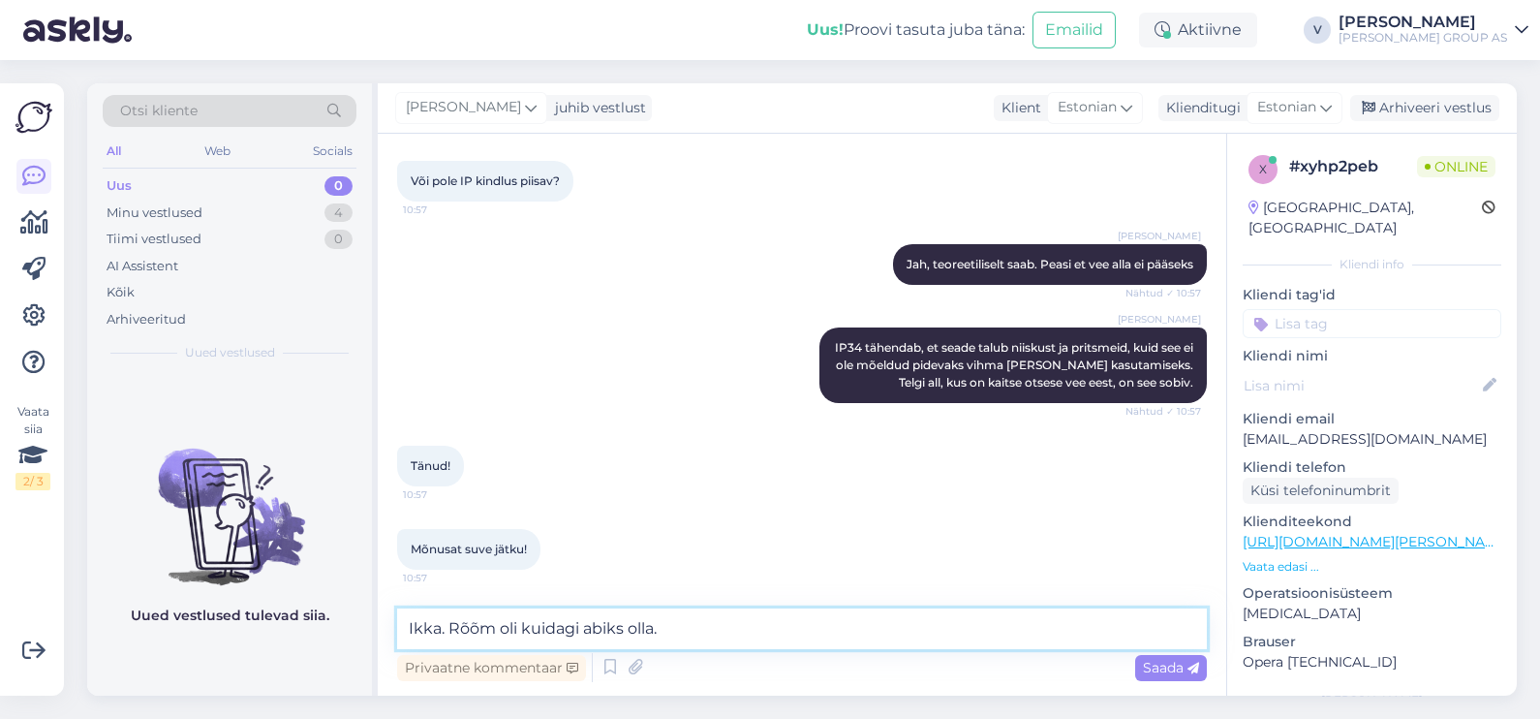
type textarea "Ikka. Rõõm oli kuidagi abiks olla."
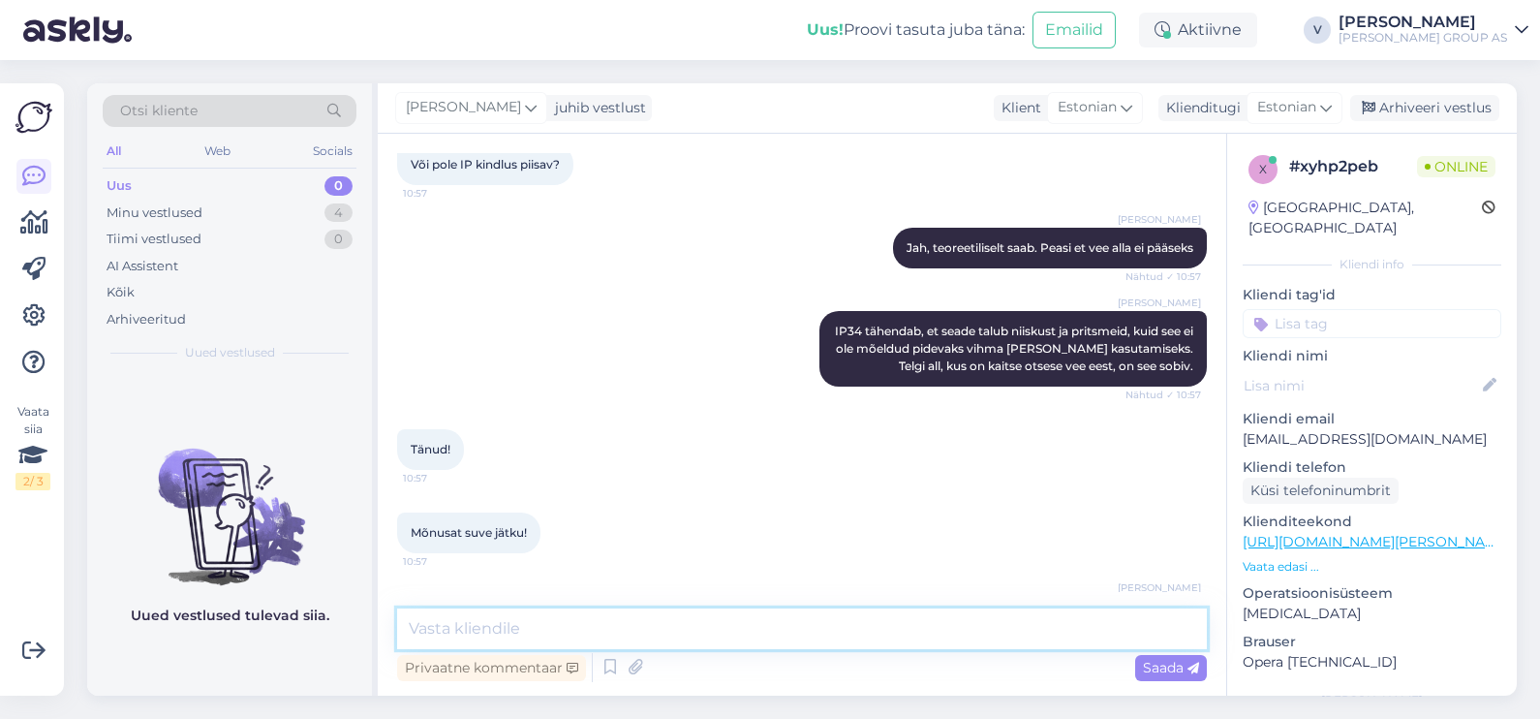
scroll to position [1016, 0]
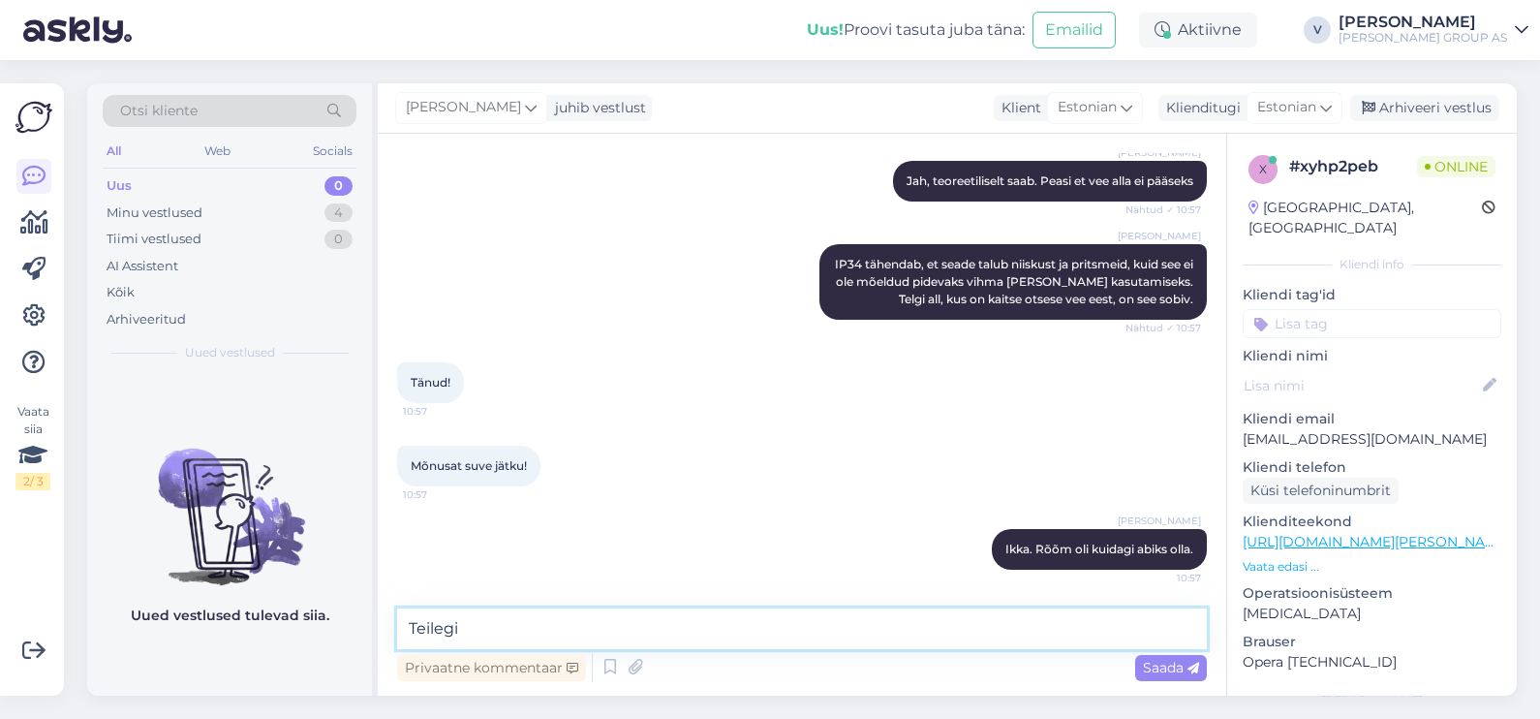
type textarea "Teilegi"
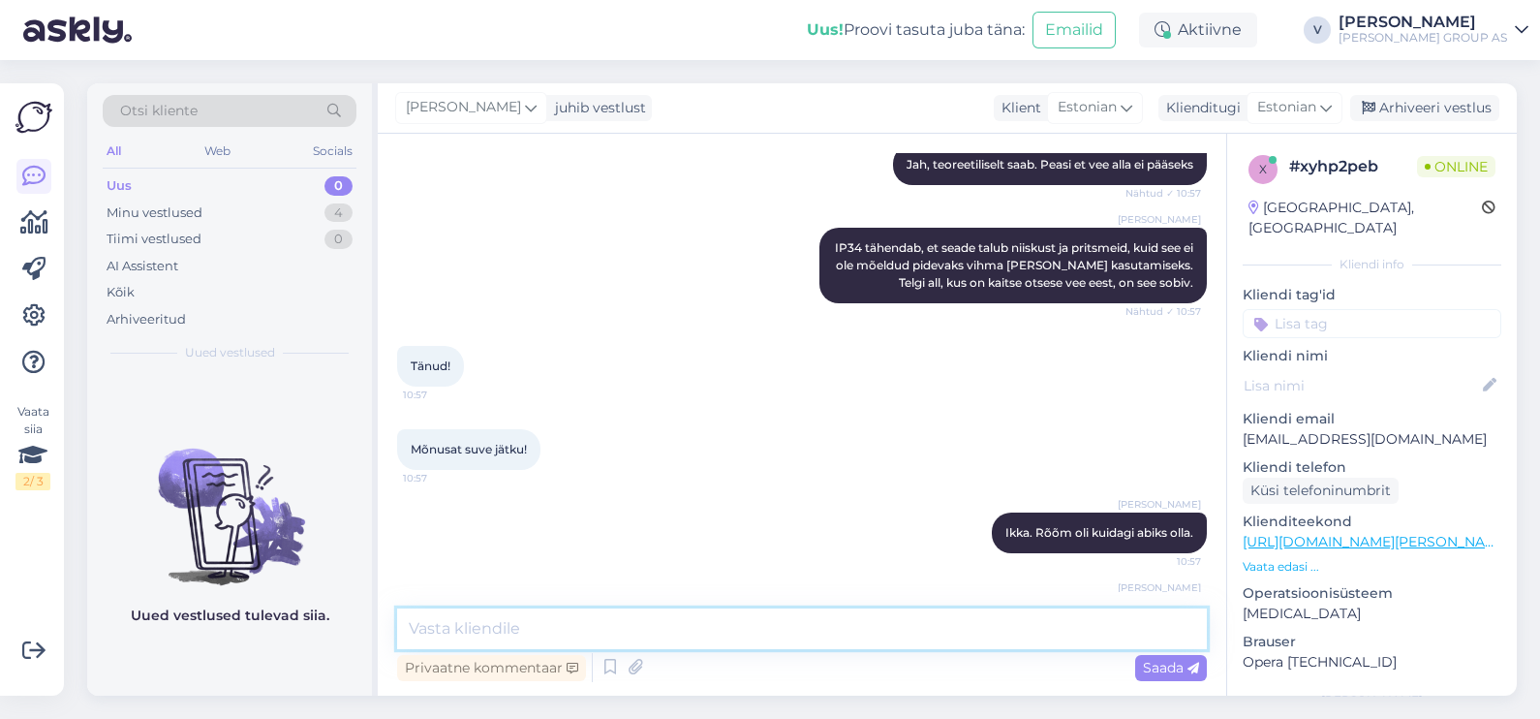
scroll to position [1099, 0]
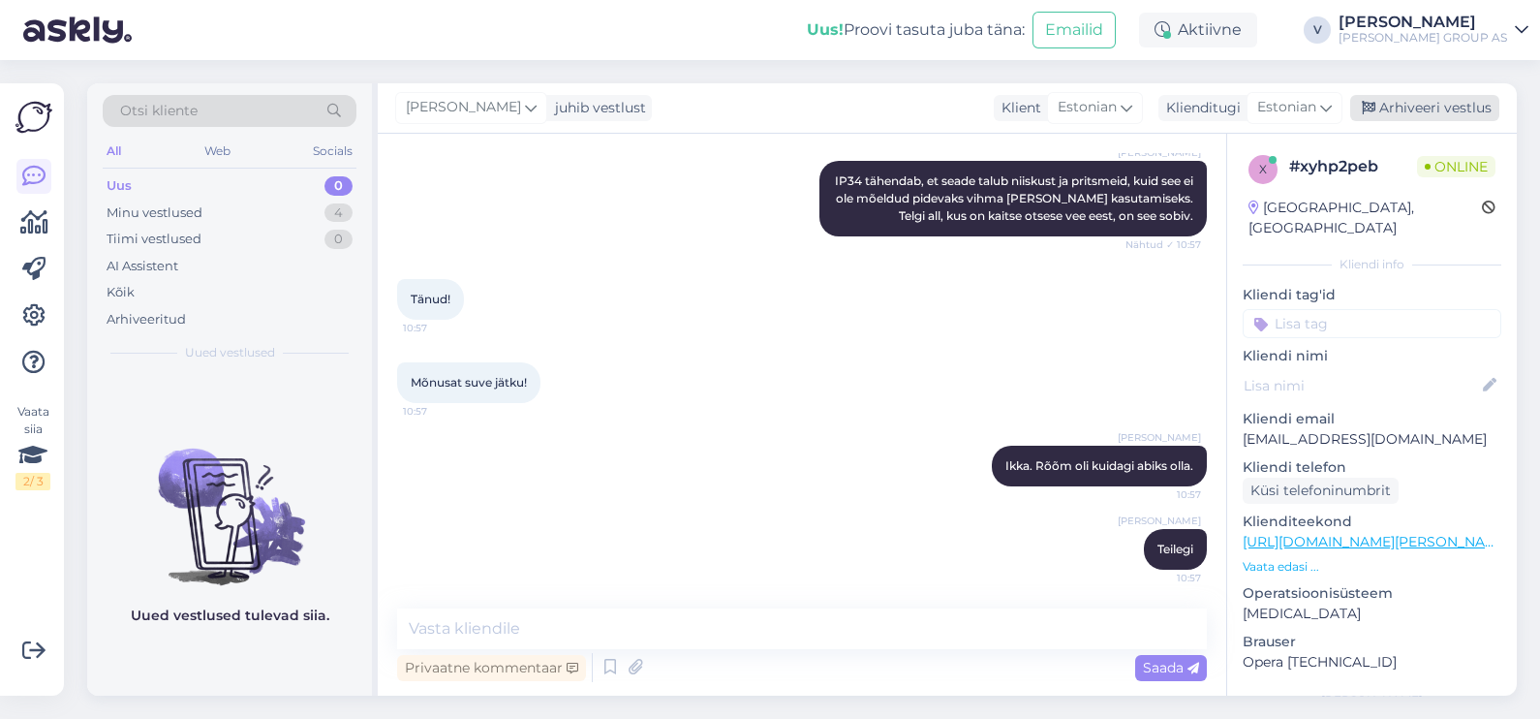
click at [1425, 104] on div "Arhiveeri vestlus" at bounding box center [1424, 108] width 149 height 26
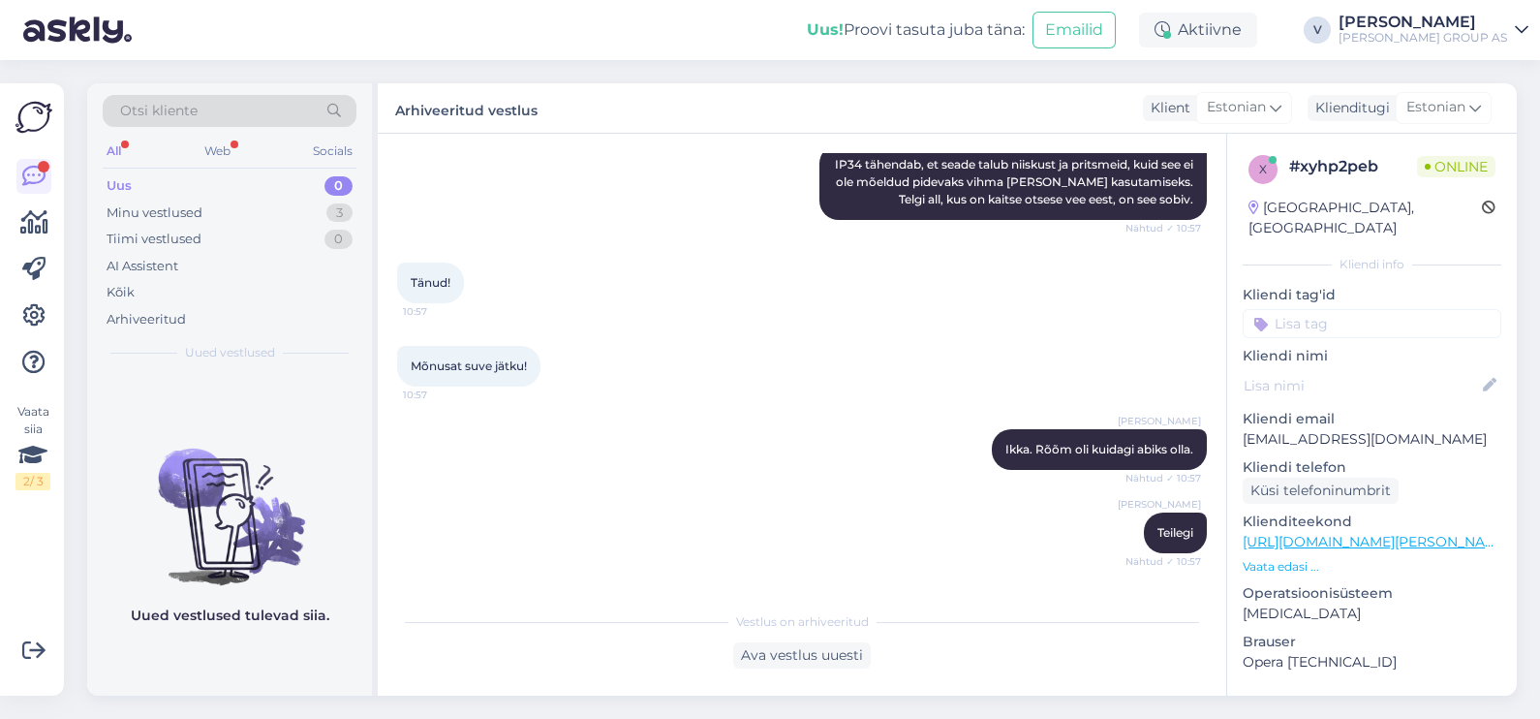
scroll to position [1459, 0]
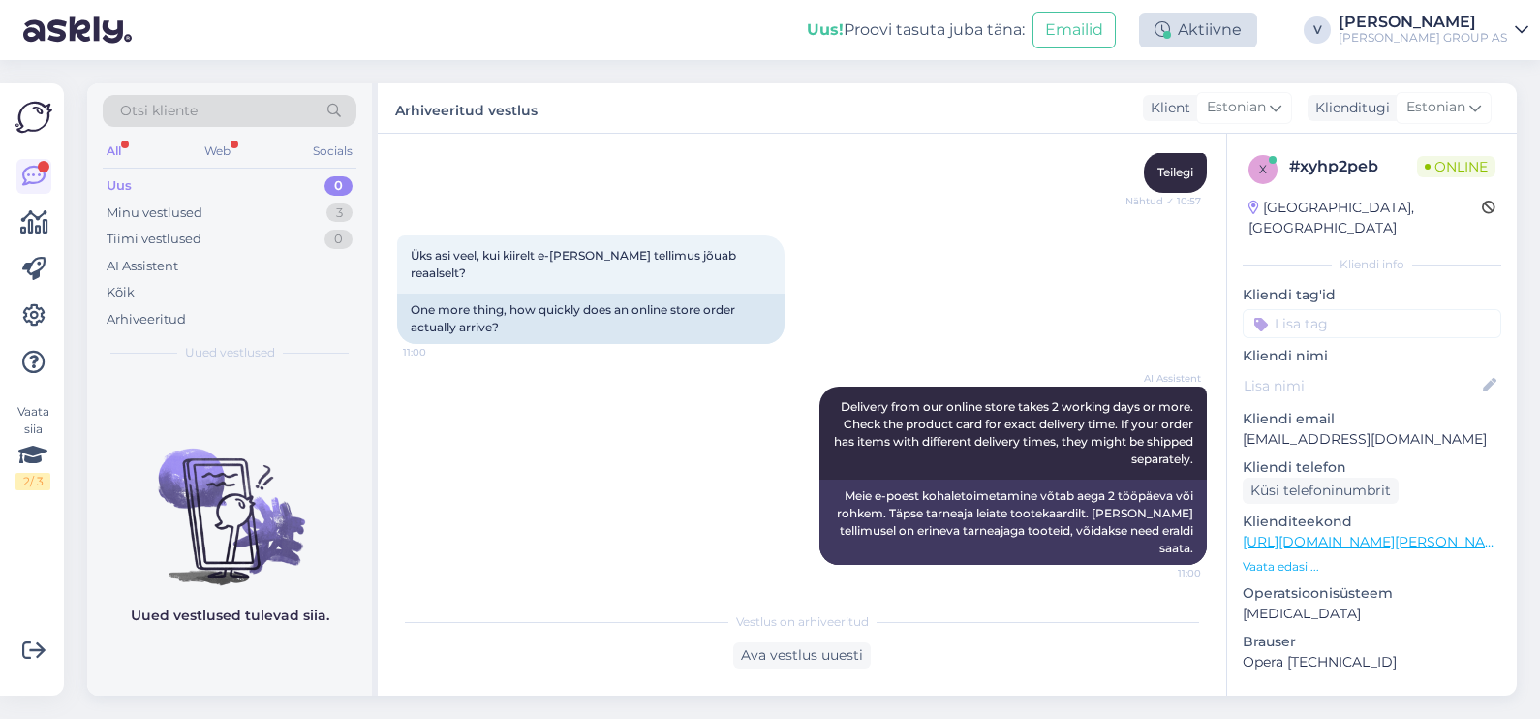
click at [1249, 32] on div "Aktiivne" at bounding box center [1198, 30] width 118 height 35
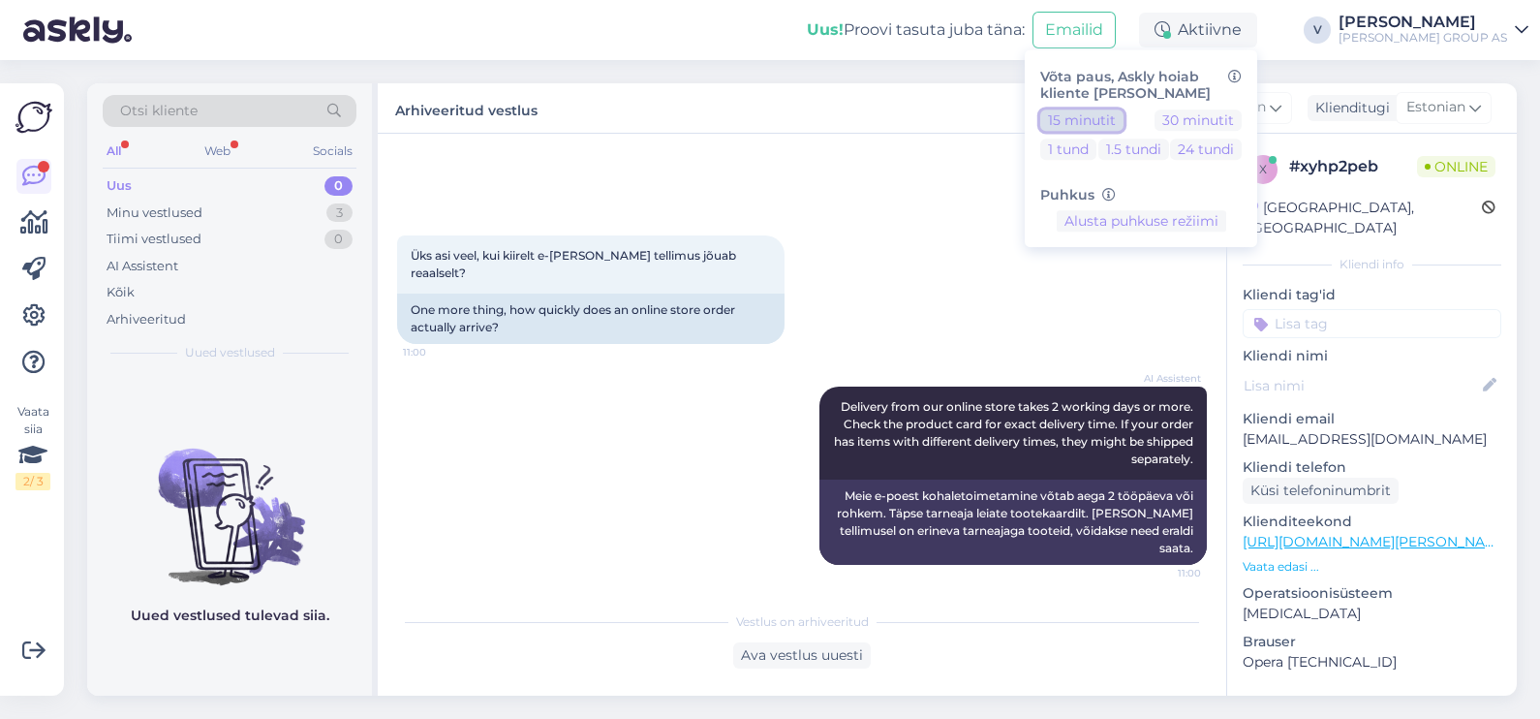
click at [1123, 111] on button "15 minutit" at bounding box center [1081, 119] width 83 height 21
click at [113, 140] on div "All" at bounding box center [114, 150] width 22 height 25
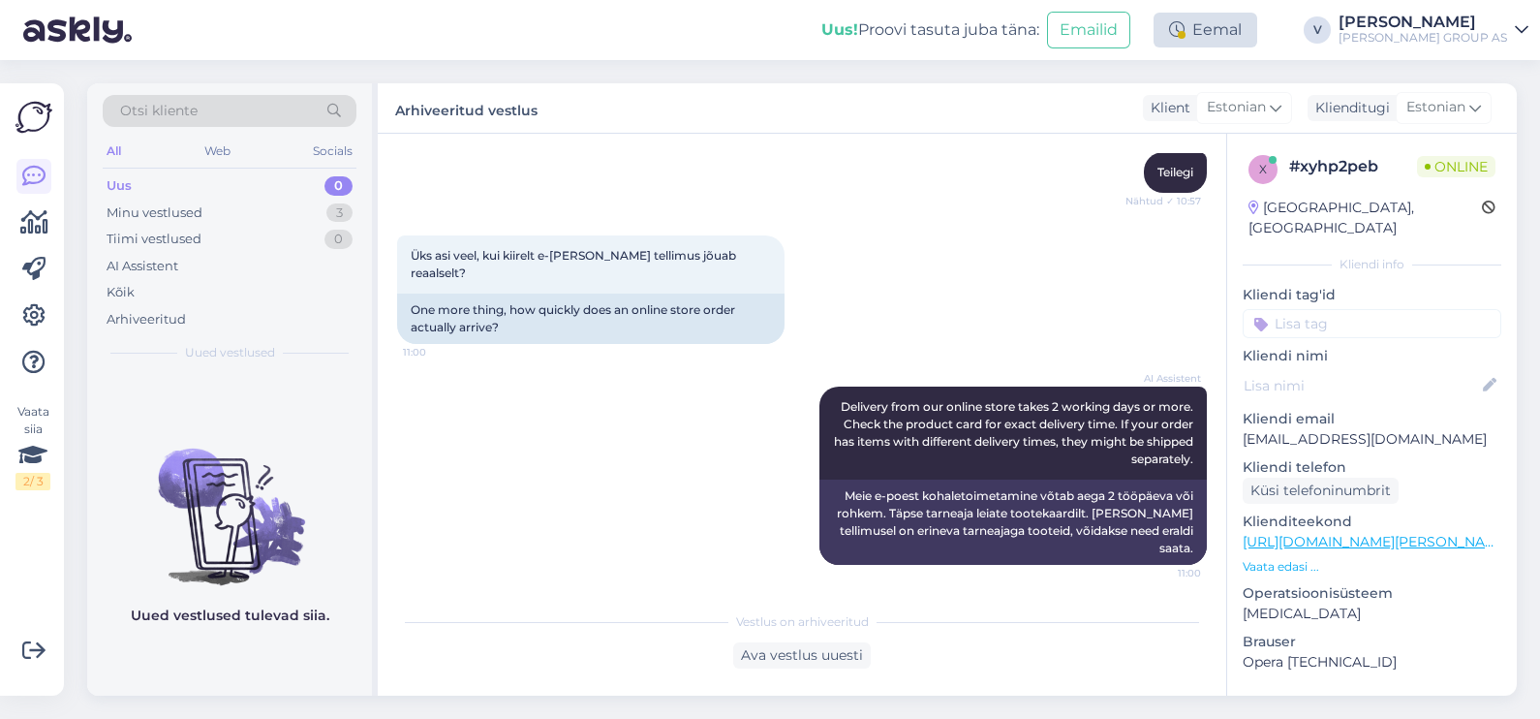
click at [1257, 33] on div "Eemal" at bounding box center [1205, 30] width 104 height 35
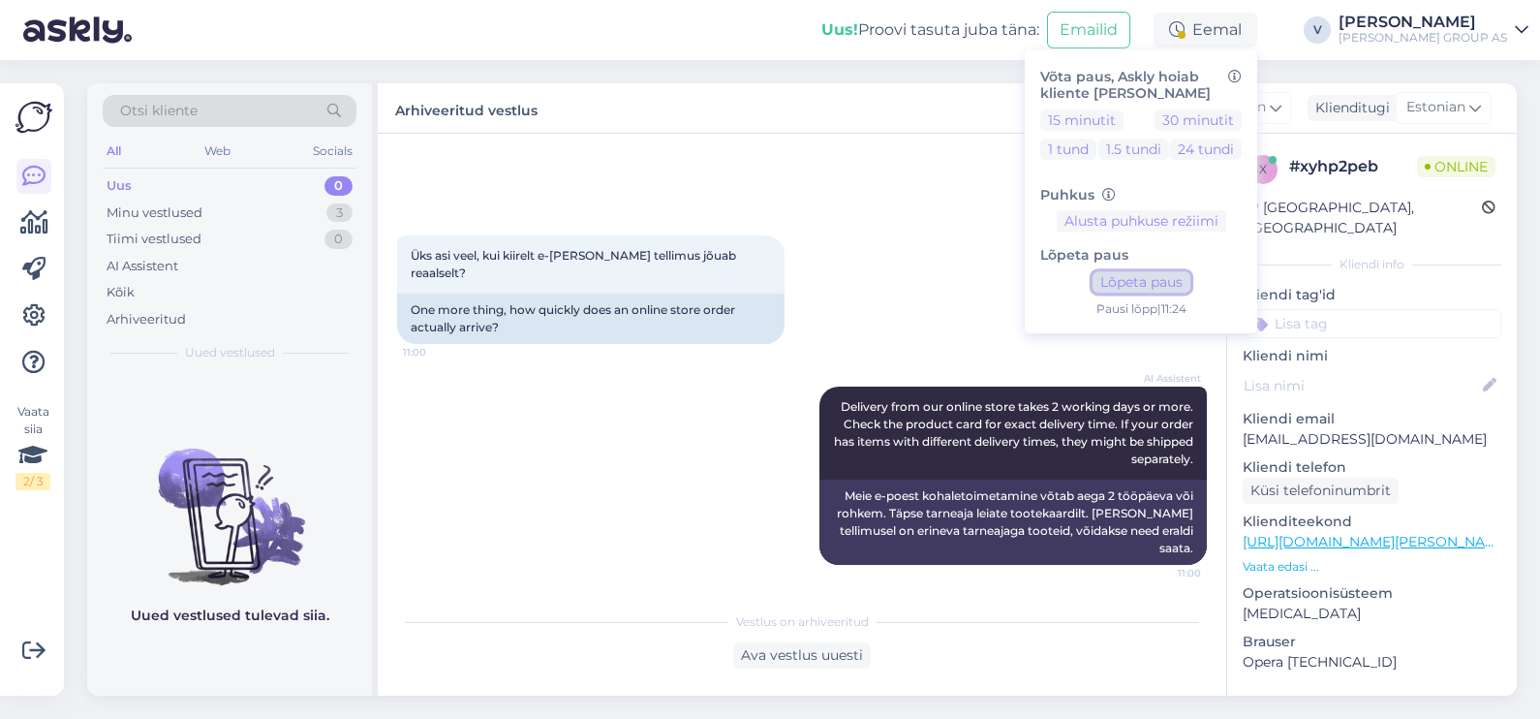
click at [1184, 281] on button "Lõpeta paus" at bounding box center [1141, 282] width 98 height 21
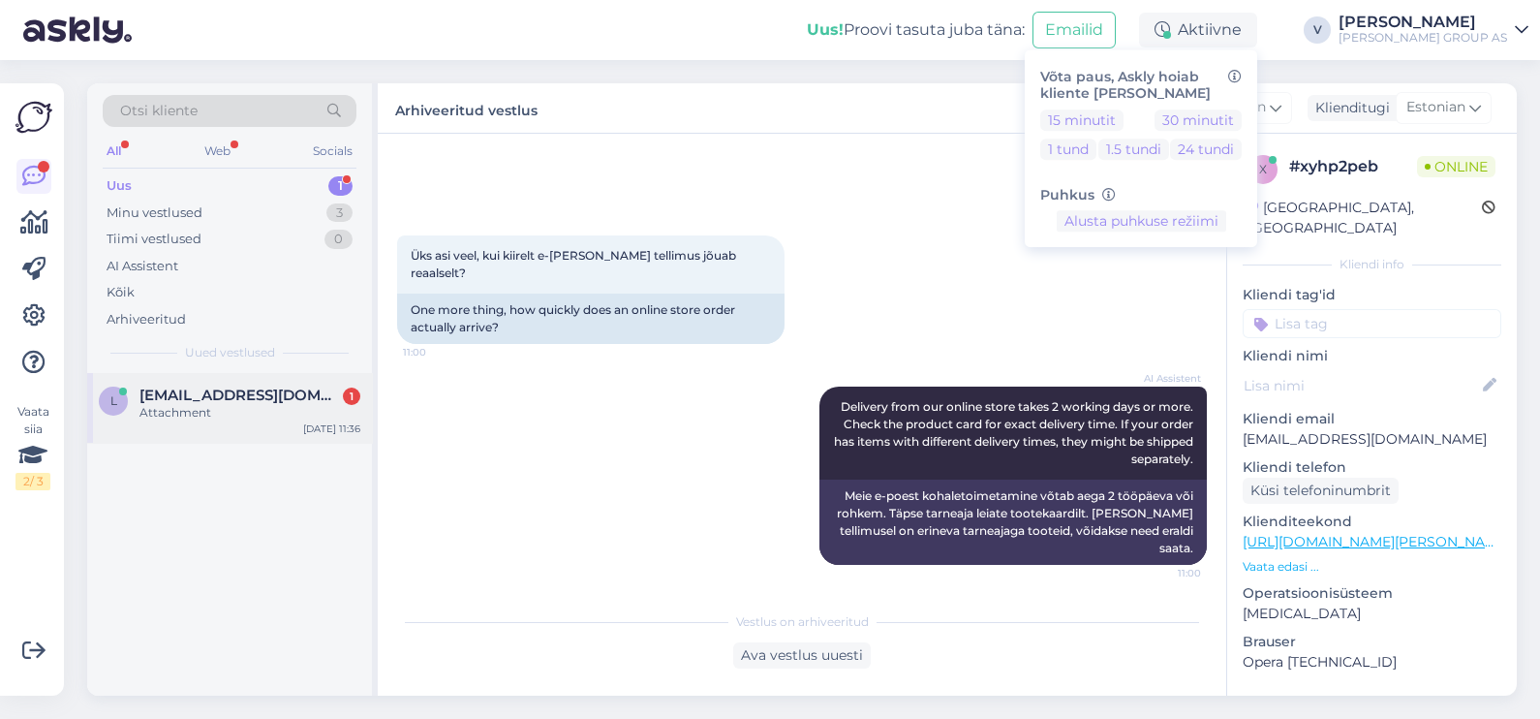
click at [244, 395] on span "[EMAIL_ADDRESS][DOMAIN_NAME]" at bounding box center [239, 394] width 201 height 17
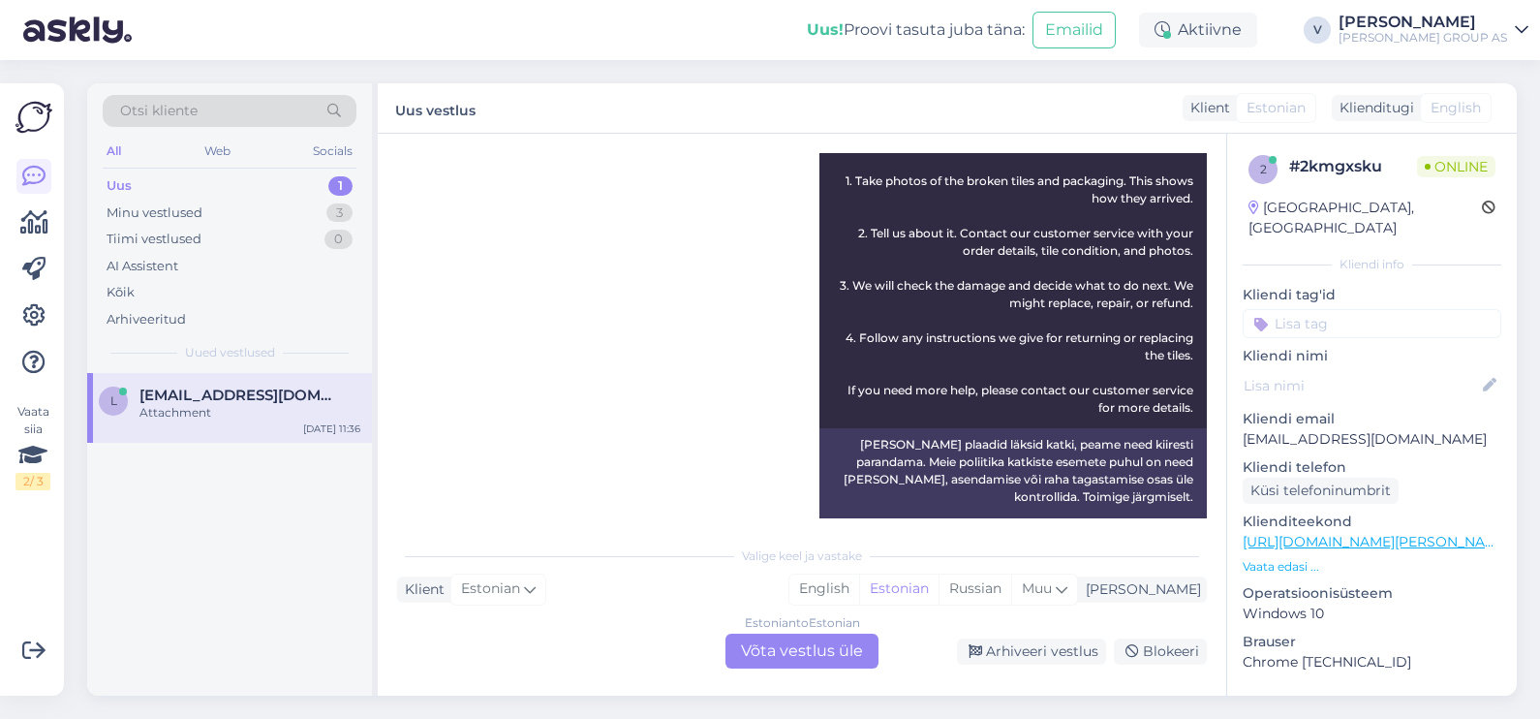
scroll to position [1191, 0]
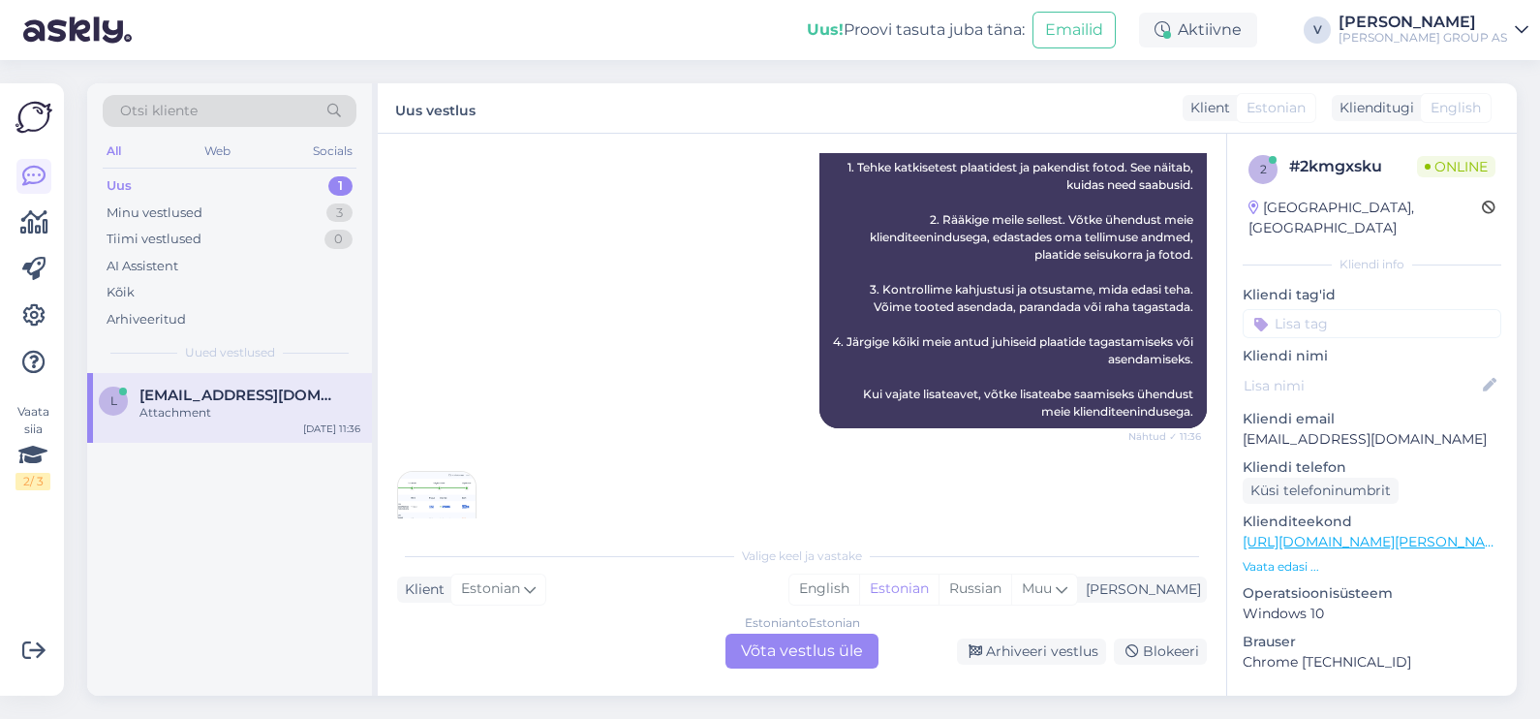
click at [743, 646] on div "Estonian to Estonian Võta vestlus üle" at bounding box center [801, 650] width 153 height 35
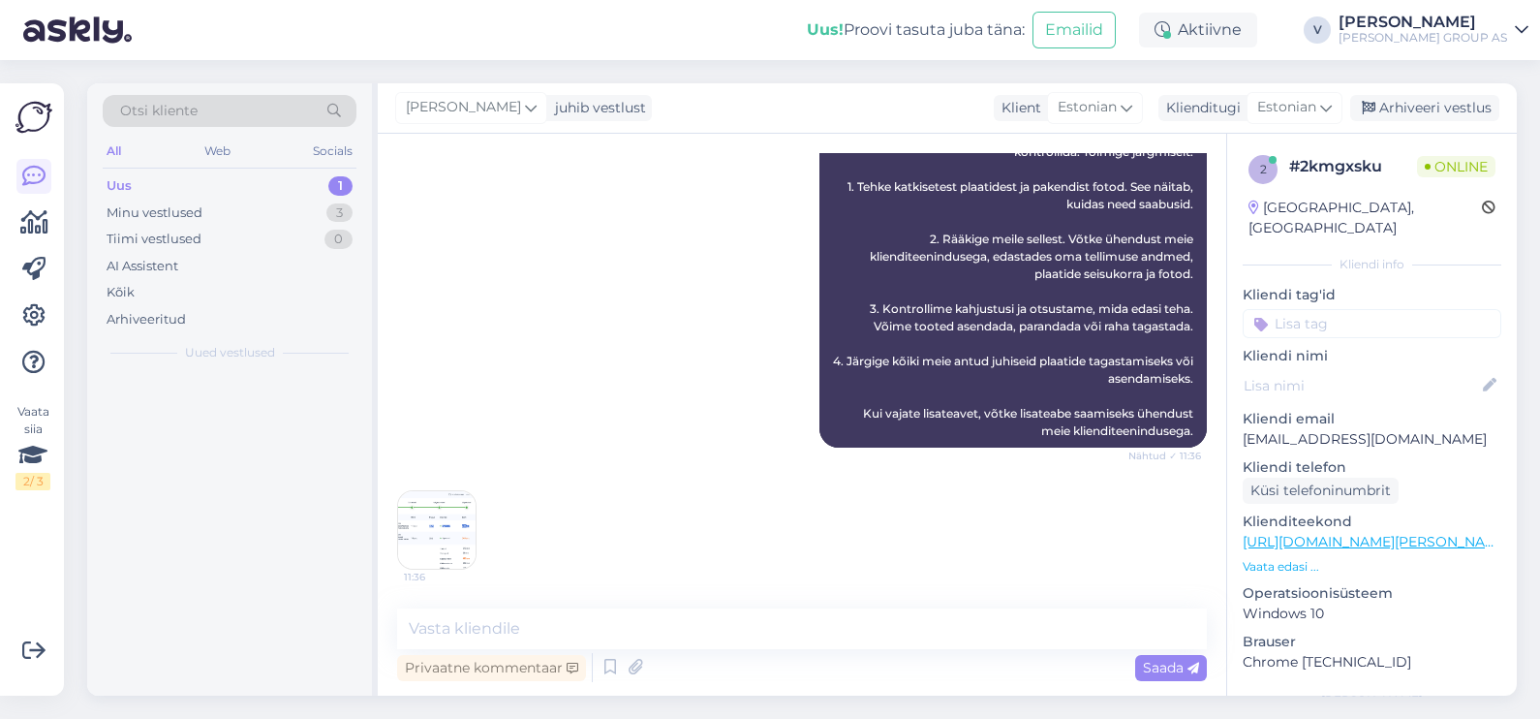
scroll to position [1118, 0]
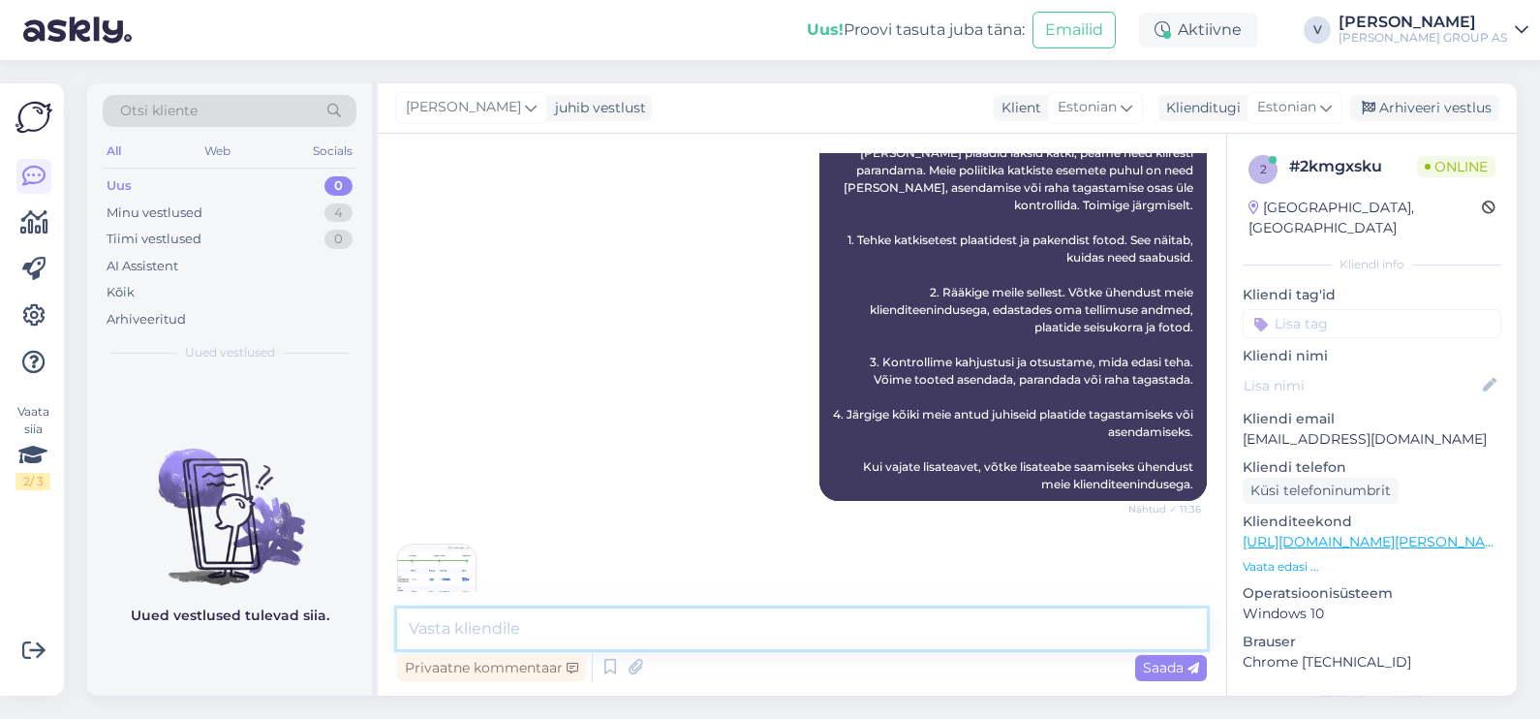
click at [601, 636] on textarea at bounding box center [802, 628] width 810 height 41
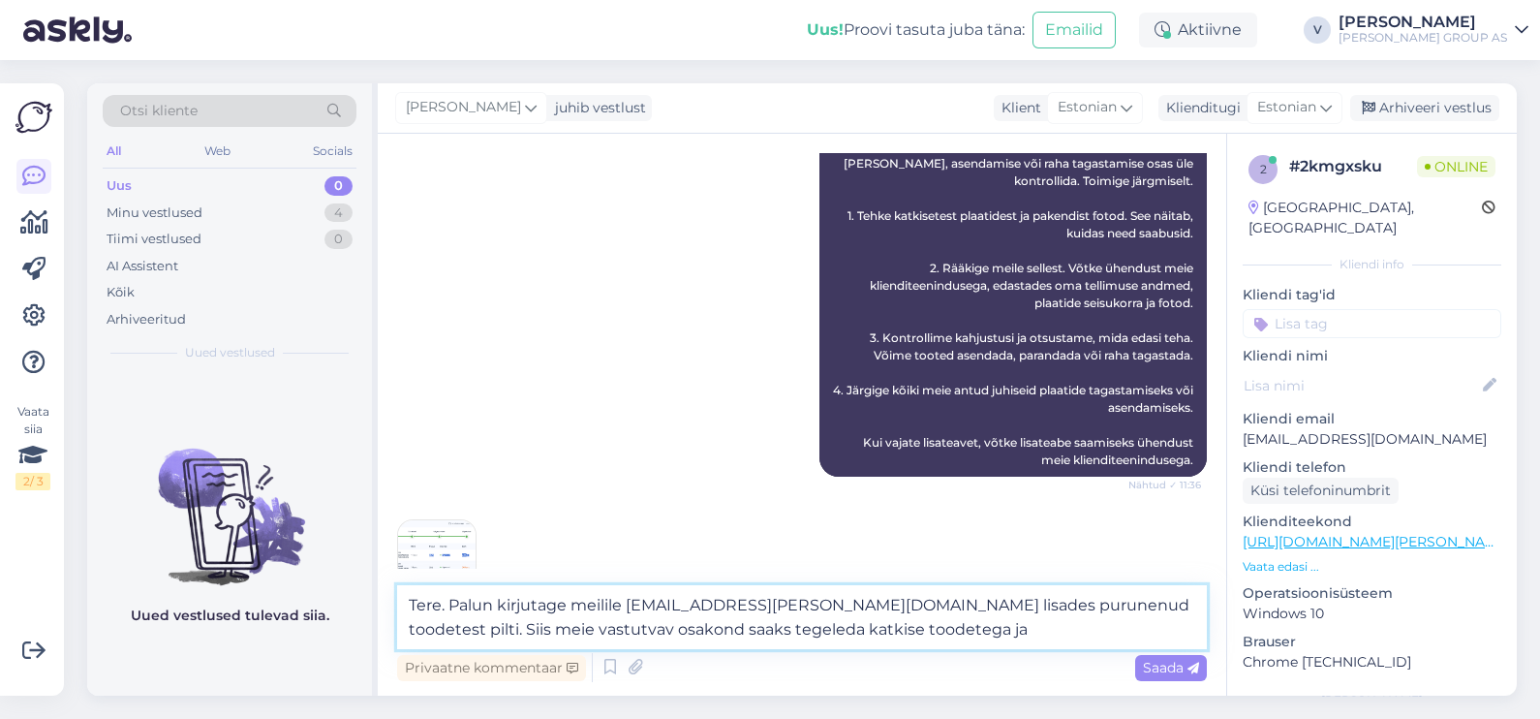
click at [459, 625] on textarea "Tere. Palun kirjutage meilile [EMAIL_ADDRESS][PERSON_NAME][DOMAIN_NAME] lisades…" at bounding box center [802, 617] width 810 height 64
click at [833, 626] on textarea "Tere. Palun kirjutage meilile [EMAIL_ADDRESS][PERSON_NAME][DOMAIN_NAME] lisades…" at bounding box center [802, 617] width 810 height 64
type textarea "Tere. Palun kirjutage meilile [EMAIL_ADDRESS][PERSON_NAME][DOMAIN_NAME] lisades…"
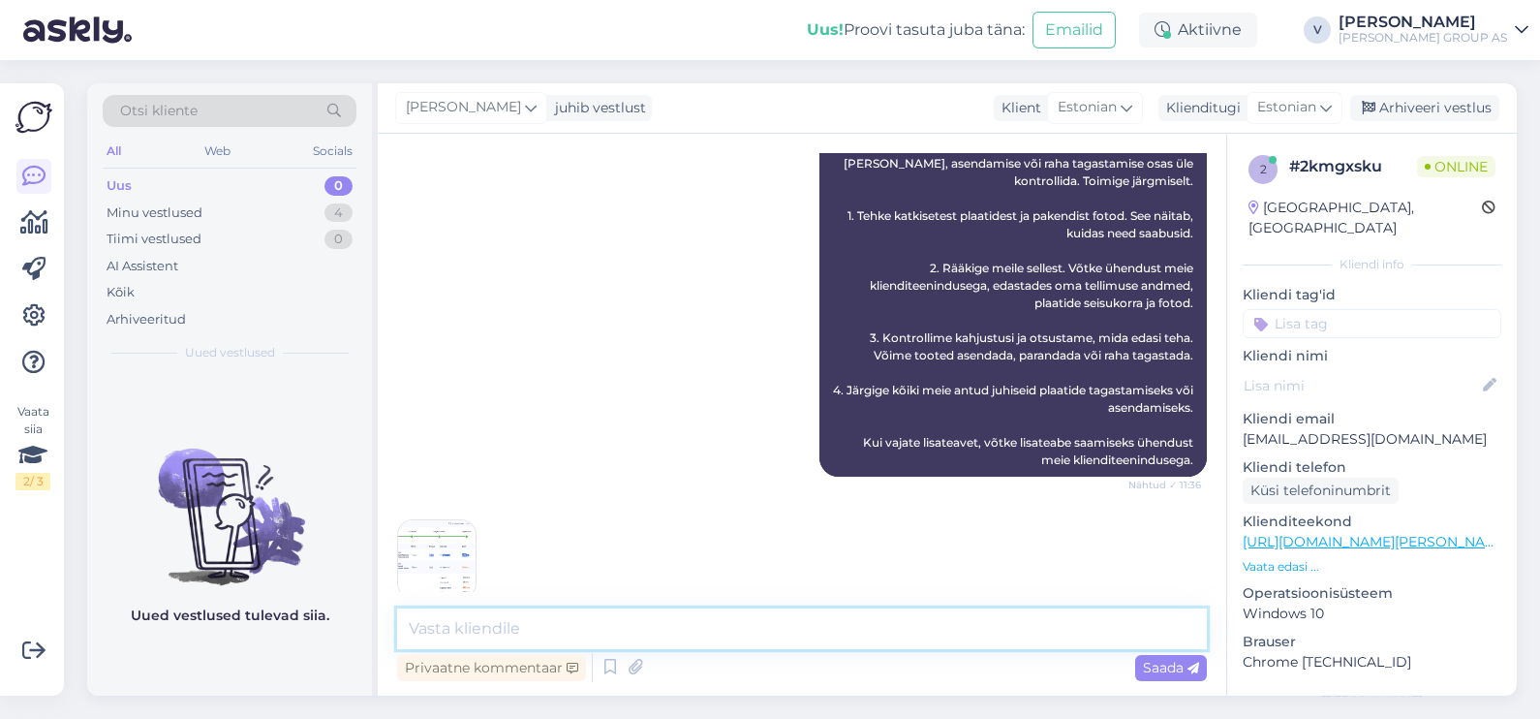
scroll to position [1254, 0]
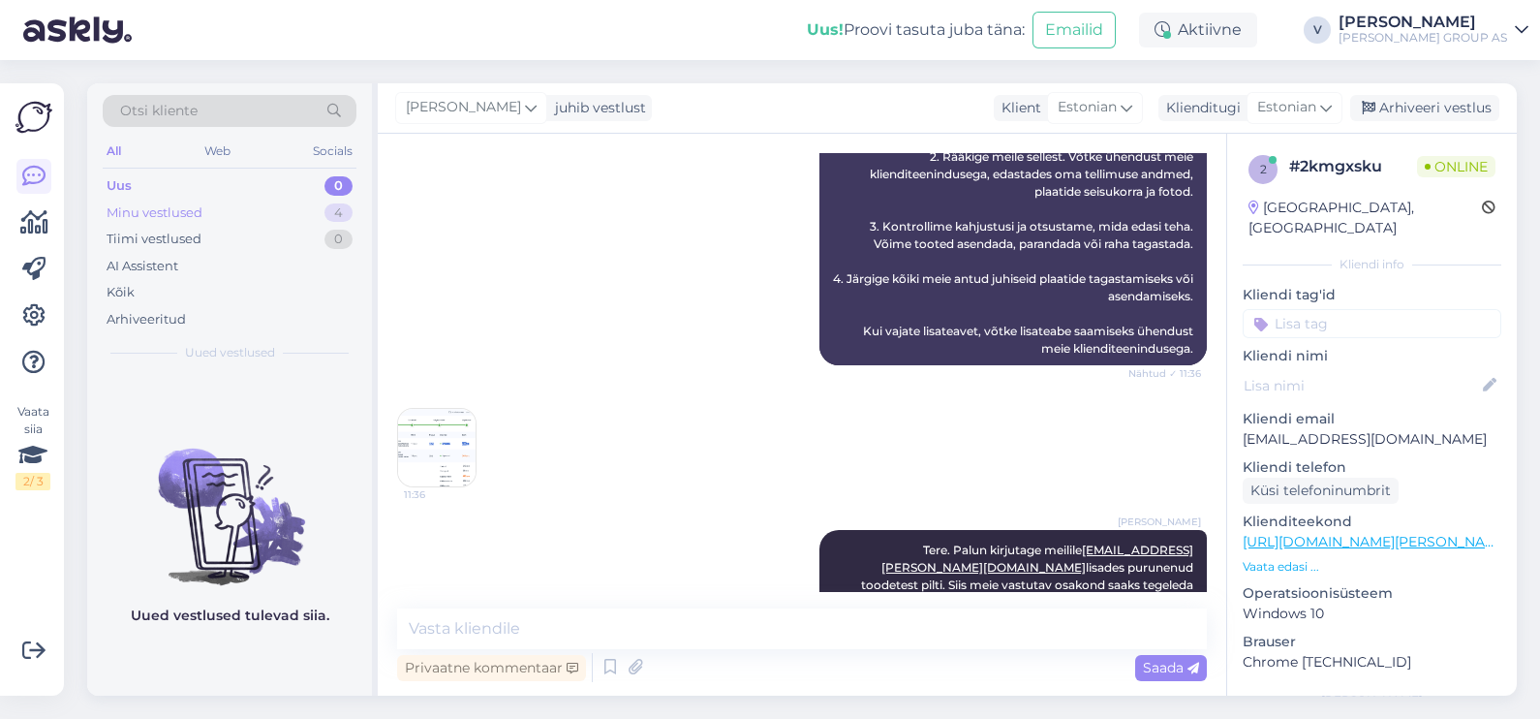
click at [171, 203] on div "Minu vestlused" at bounding box center [155, 212] width 96 height 19
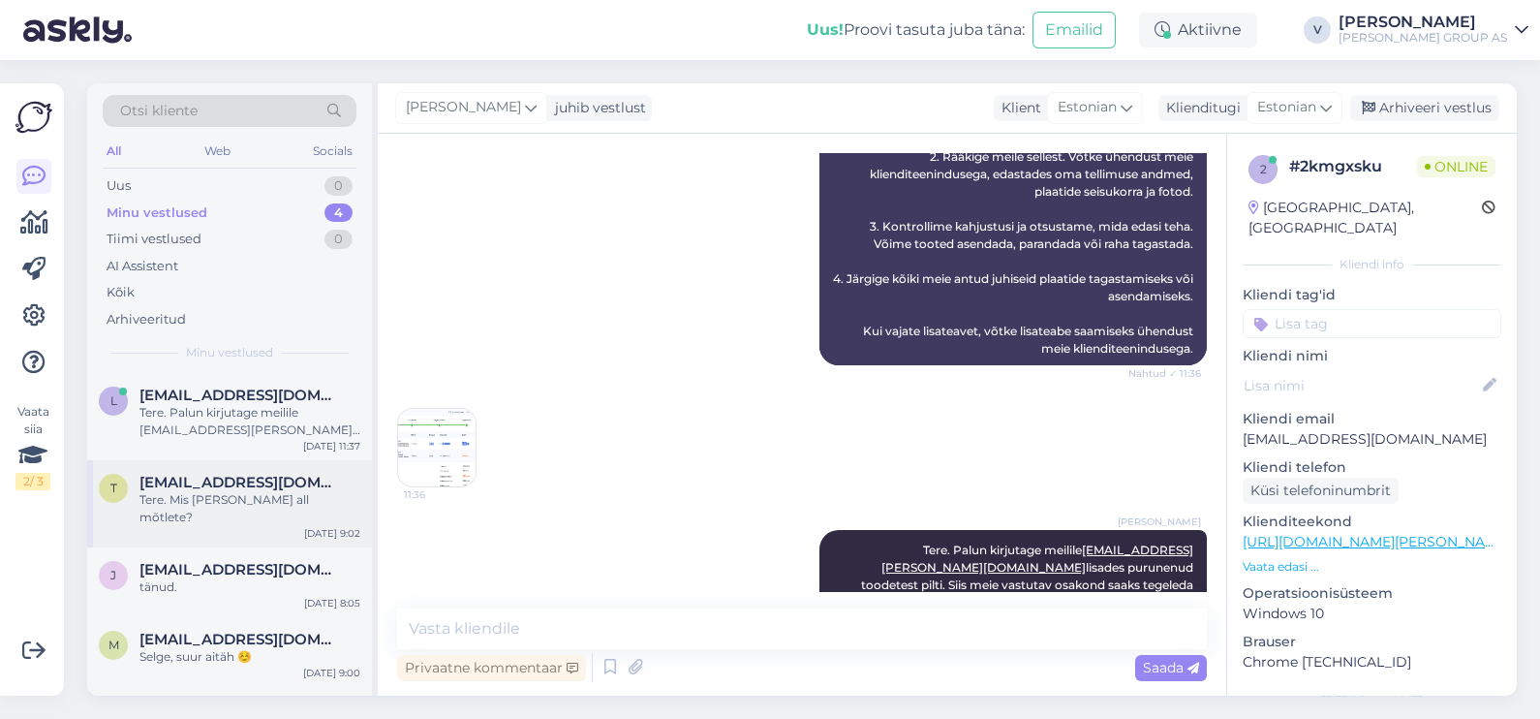
click at [247, 498] on div "Tere. Mis [PERSON_NAME] all mõtlete?" at bounding box center [249, 508] width 221 height 35
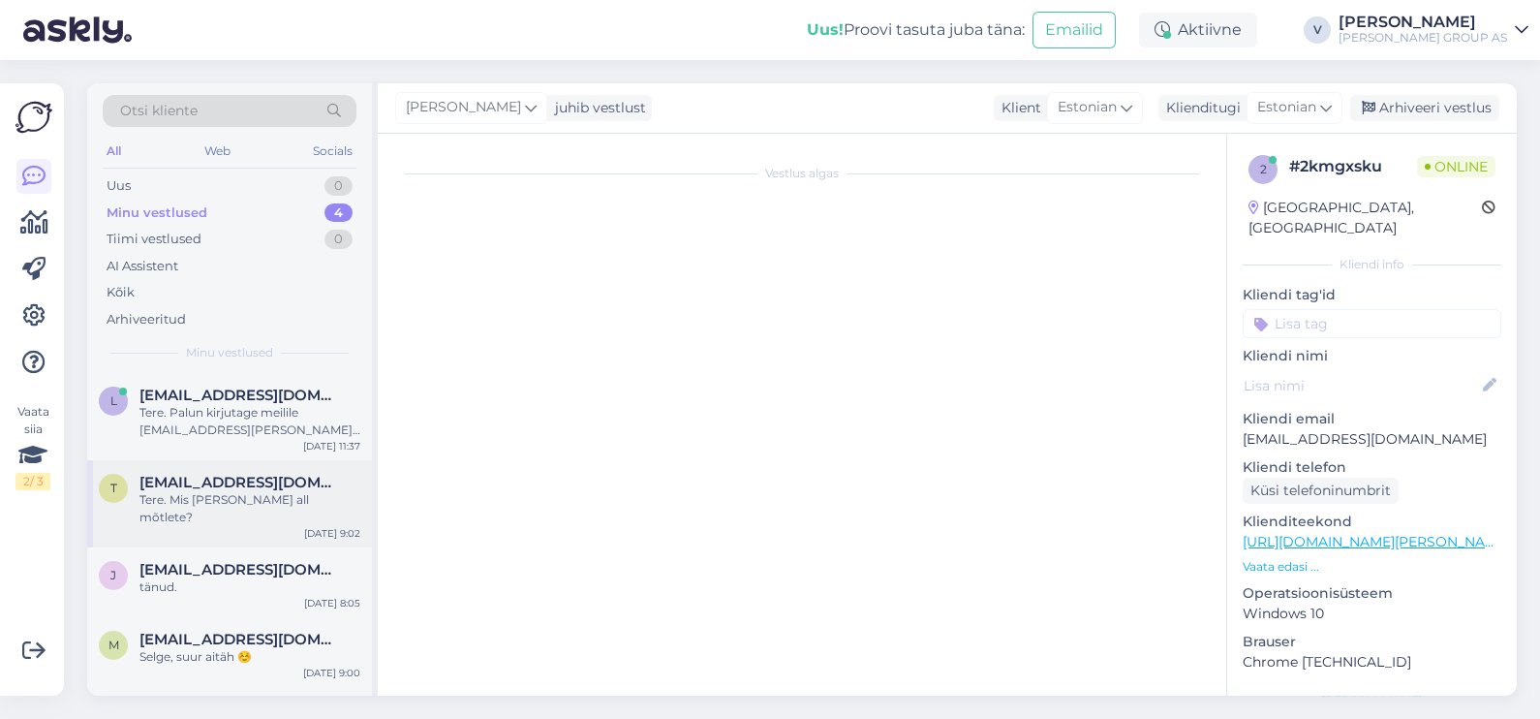
scroll to position [28, 0]
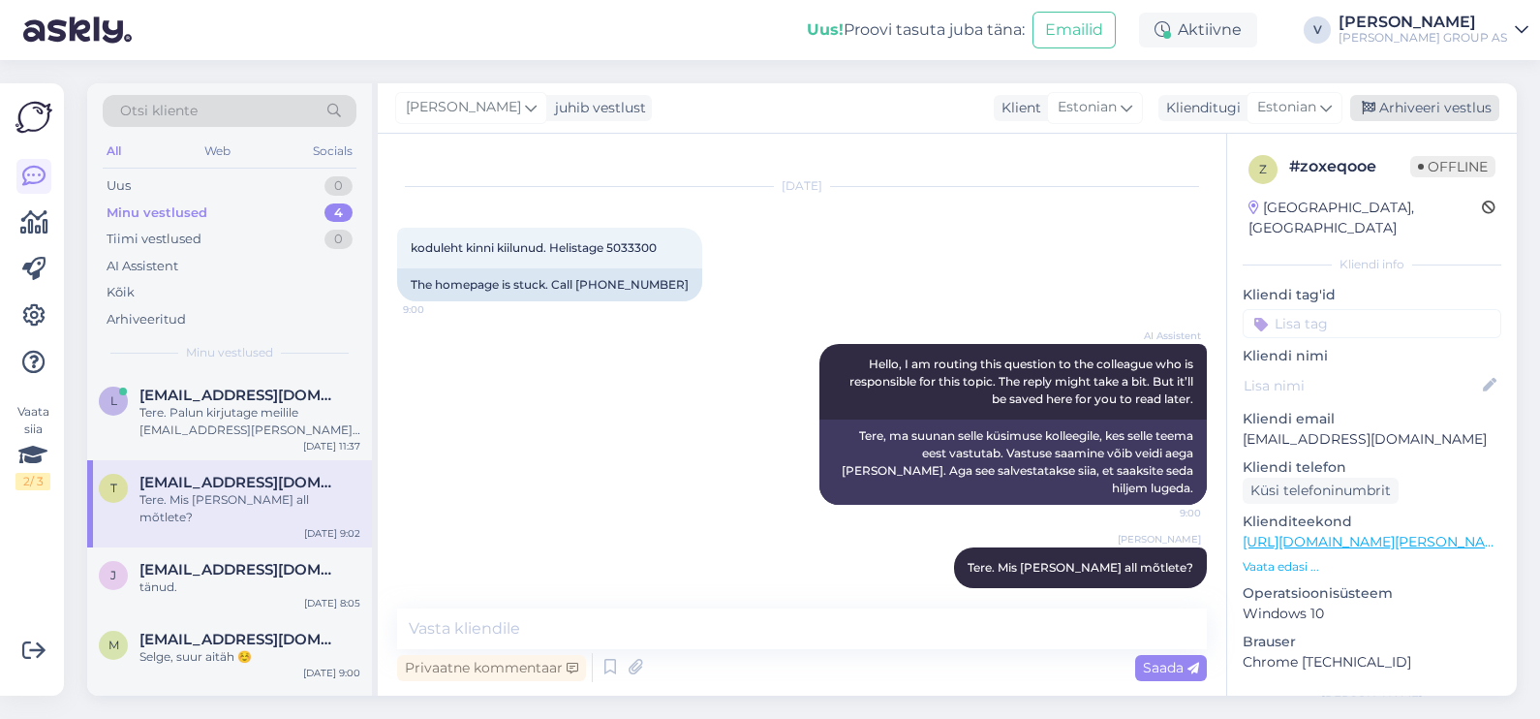
click at [1442, 103] on div "Arhiveeri vestlus" at bounding box center [1424, 108] width 149 height 26
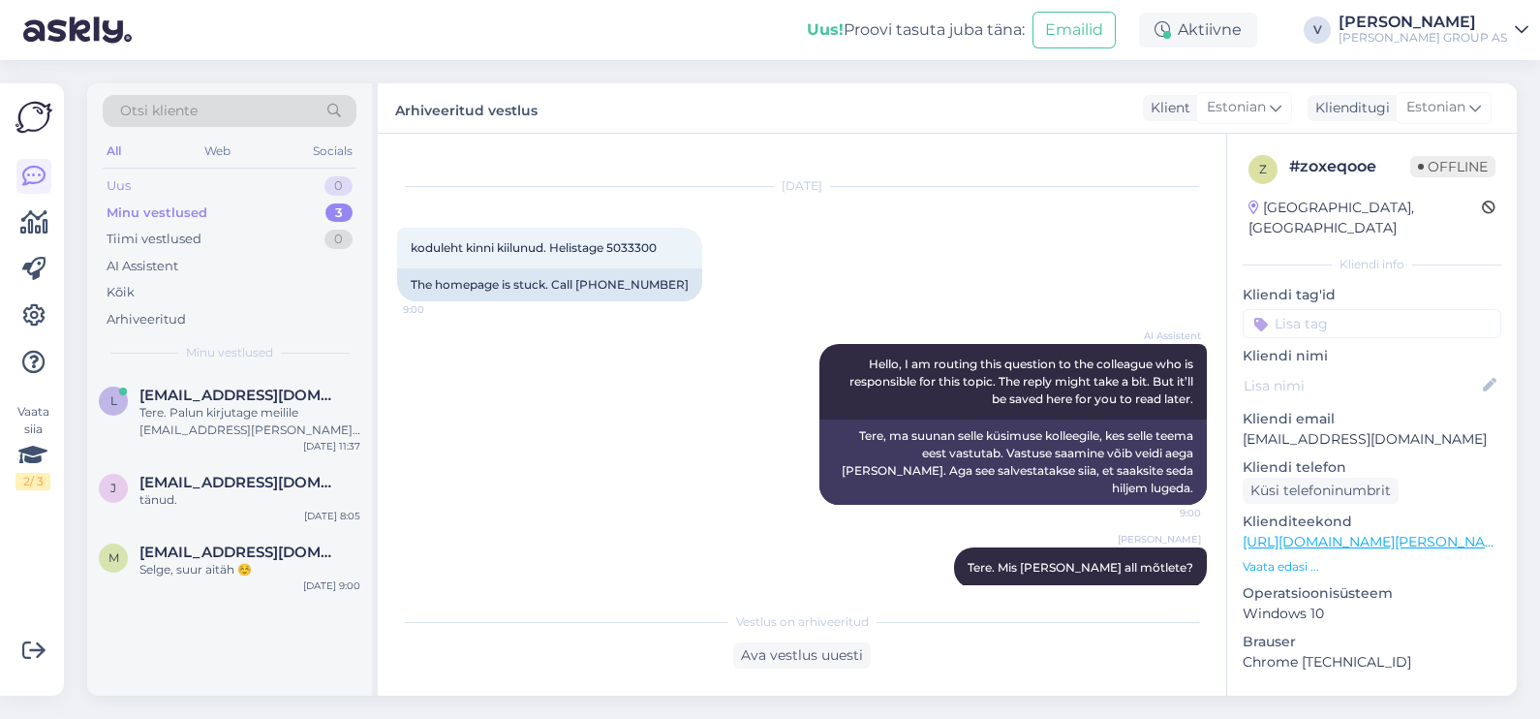
click at [200, 184] on div "Uus 0" at bounding box center [230, 185] width 254 height 27
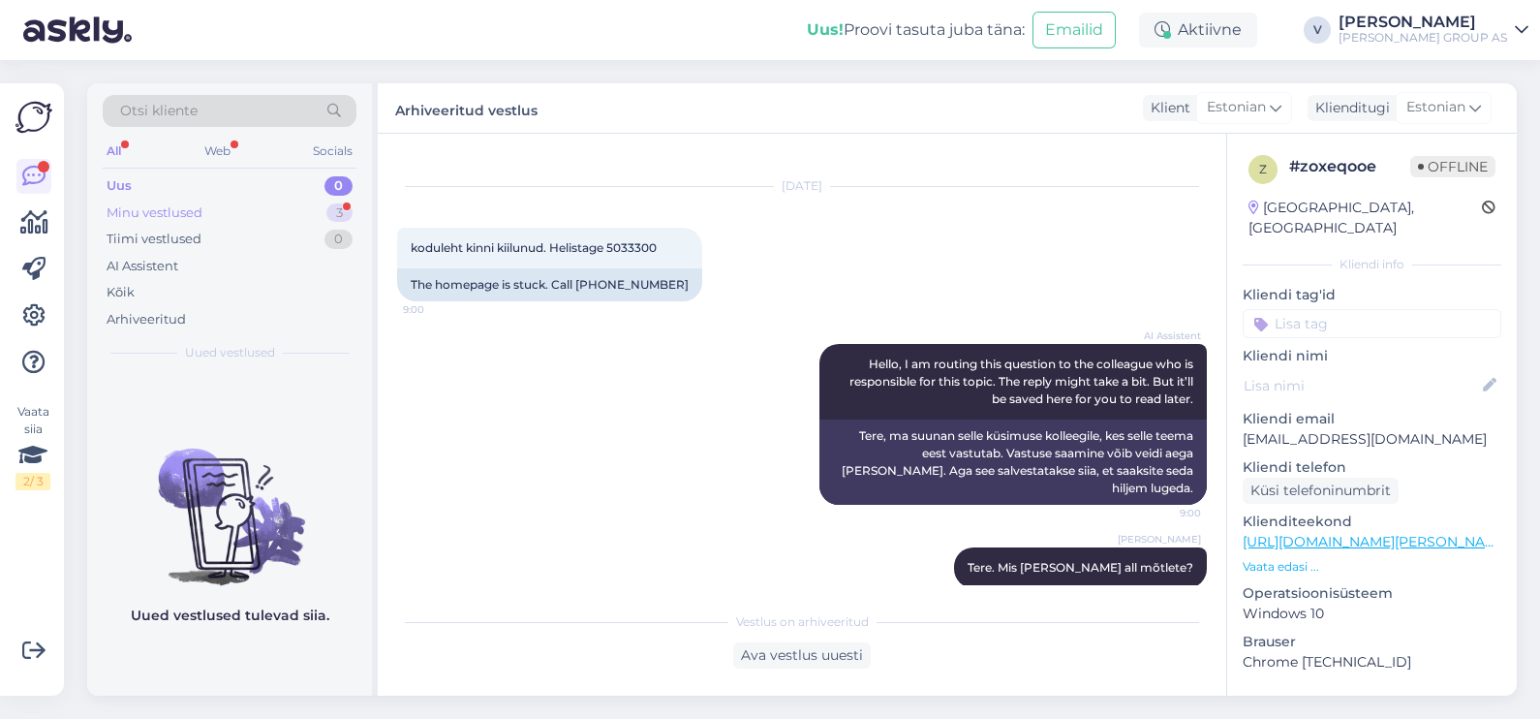
click at [210, 205] on div "Minu vestlused 3" at bounding box center [230, 212] width 254 height 27
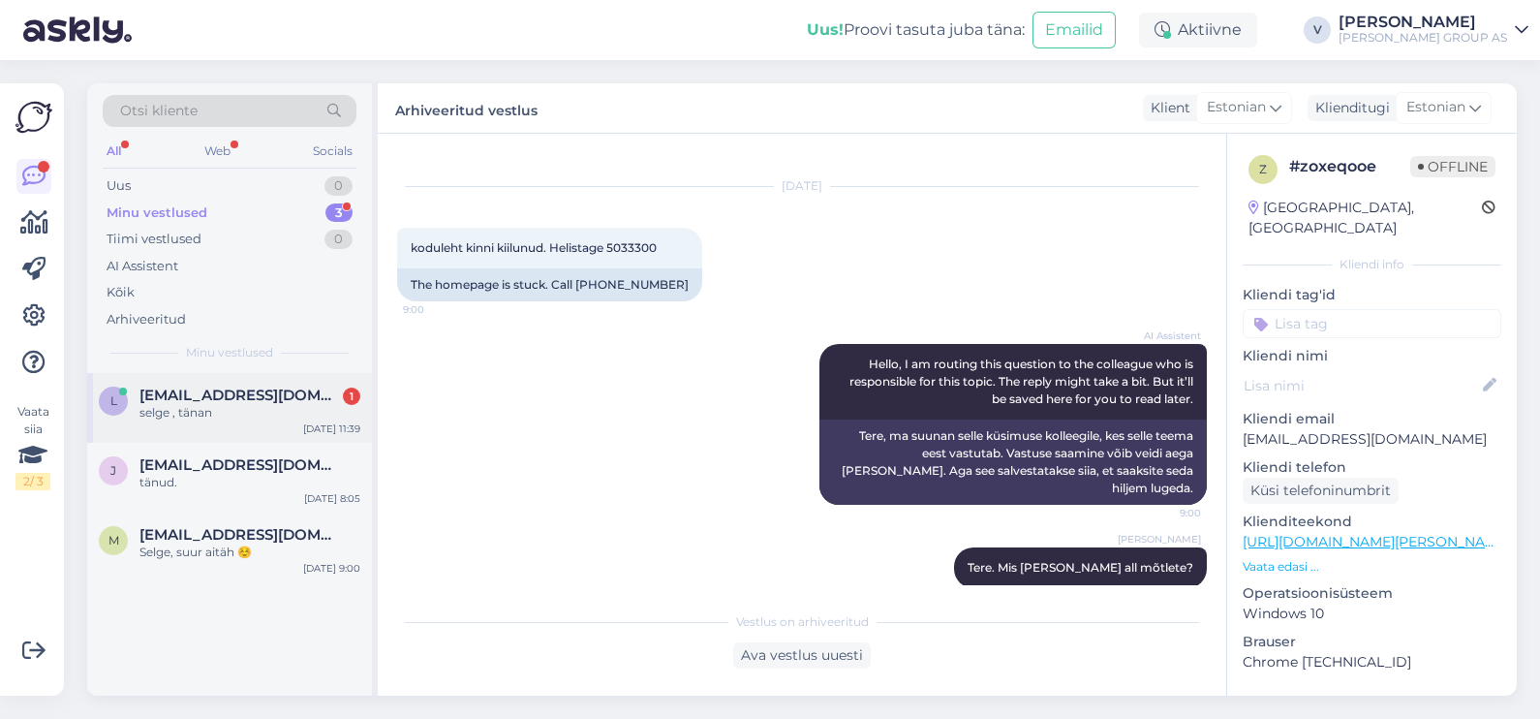
click at [202, 409] on div "selge , tänan" at bounding box center [249, 412] width 221 height 17
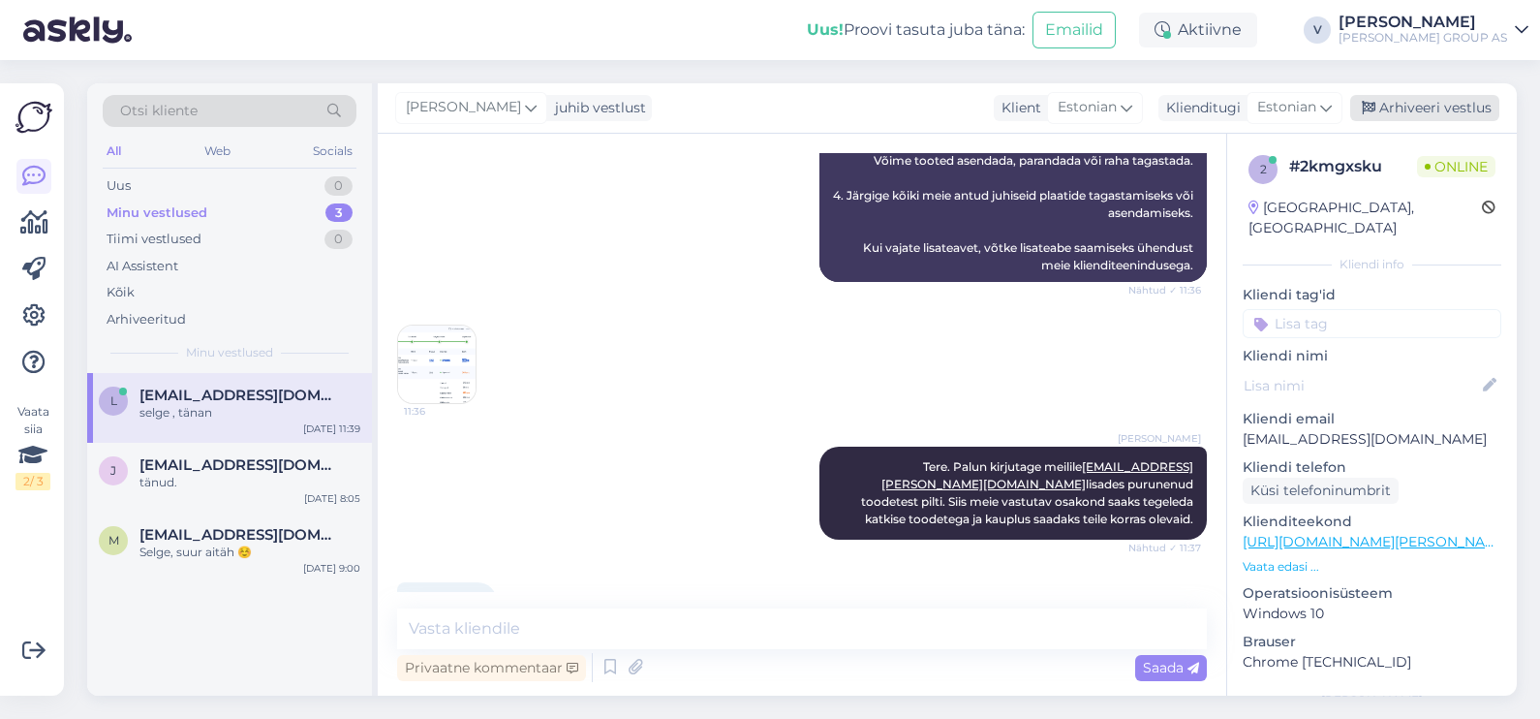
click at [1415, 103] on div "Arhiveeri vestlus" at bounding box center [1424, 108] width 149 height 26
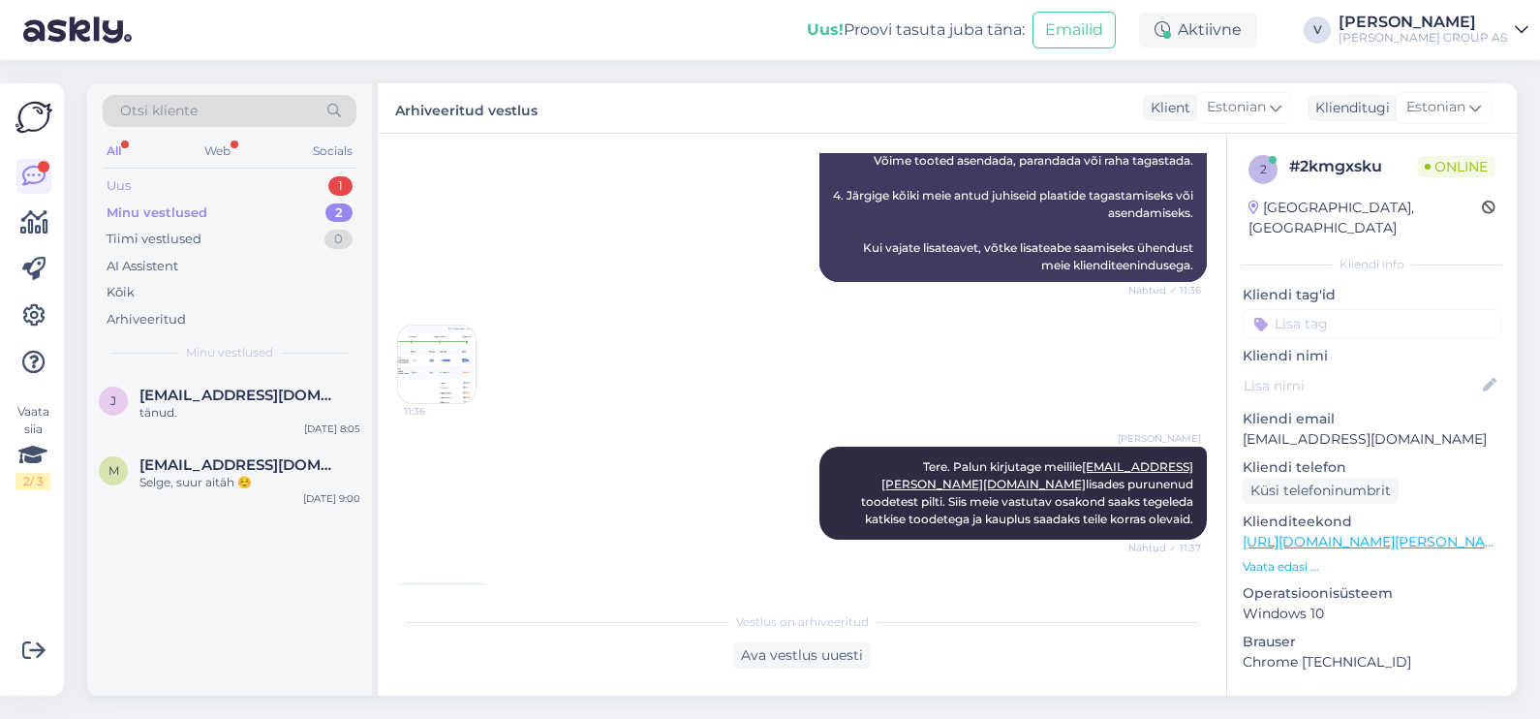
click at [192, 182] on div "Uus 1" at bounding box center [230, 185] width 254 height 27
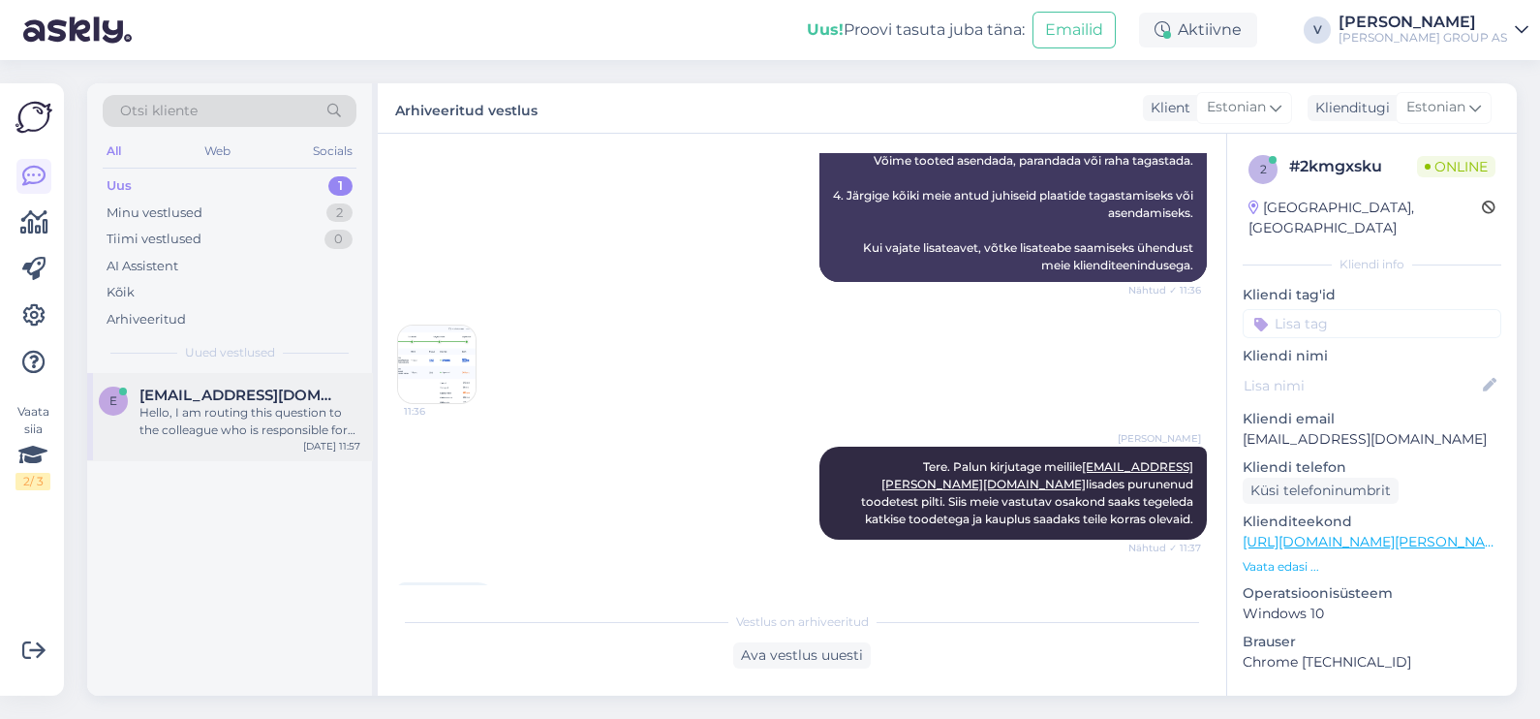
click at [215, 450] on div "e [EMAIL_ADDRESS][DOMAIN_NAME] Hello, I am routing this question to the colleag…" at bounding box center [229, 416] width 285 height 87
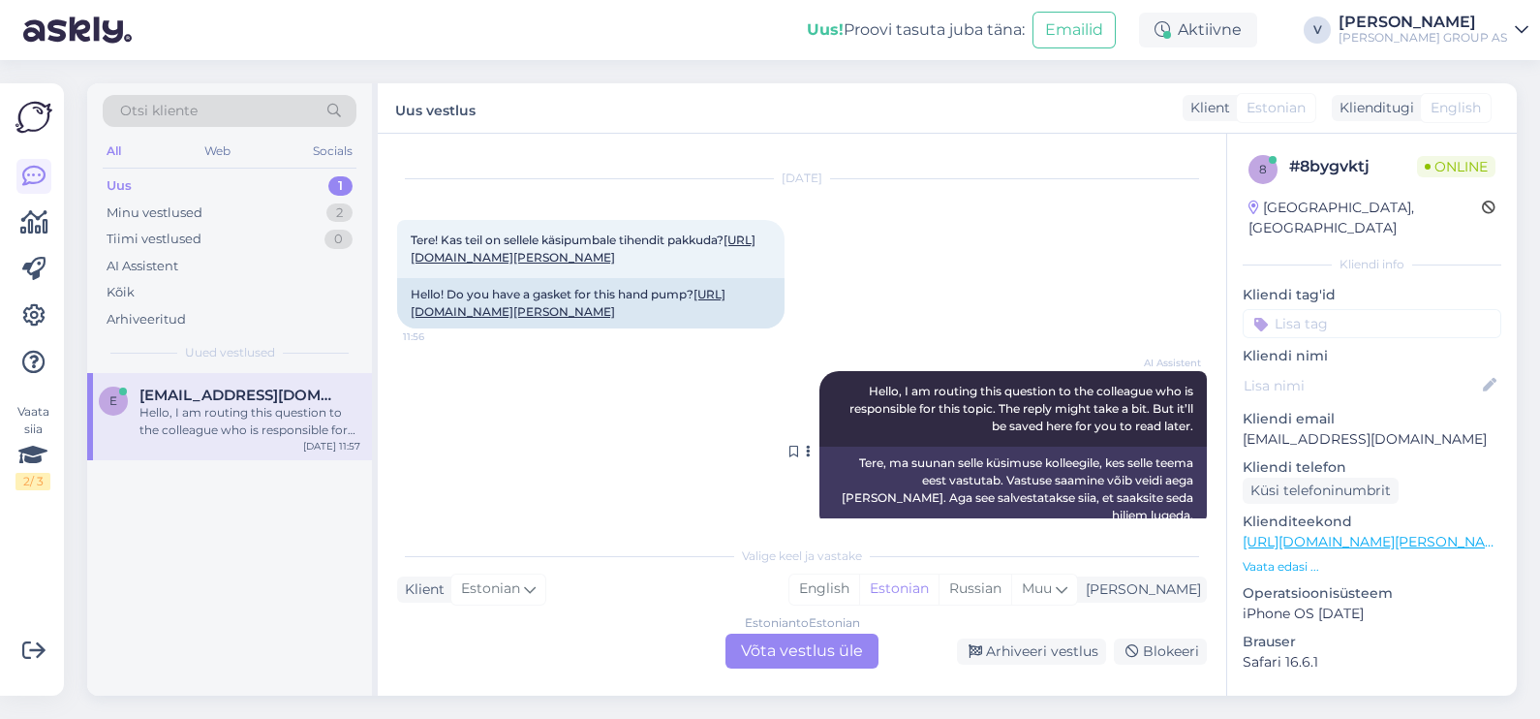
scroll to position [52, 0]
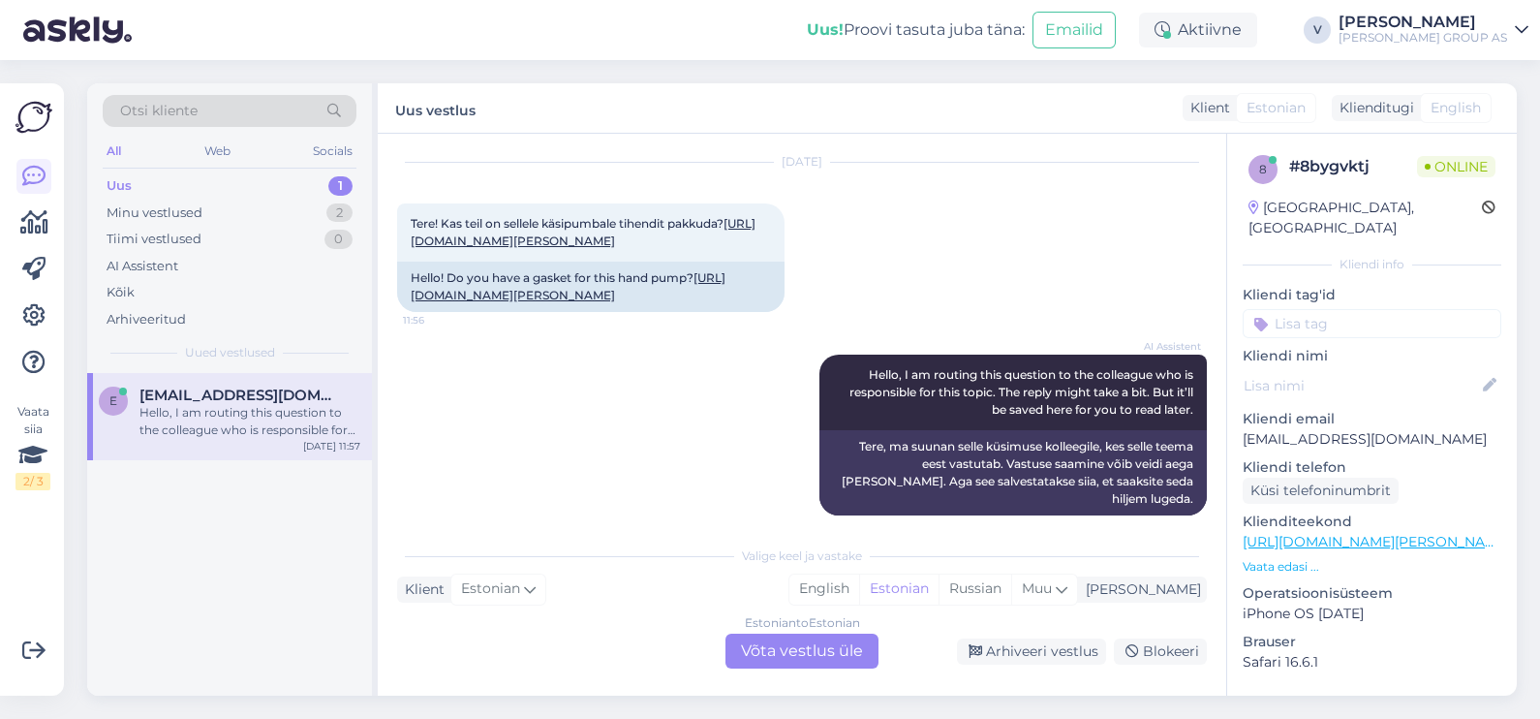
click at [829, 655] on div "Estonian to Estonian Võta vestlus üle" at bounding box center [801, 650] width 153 height 35
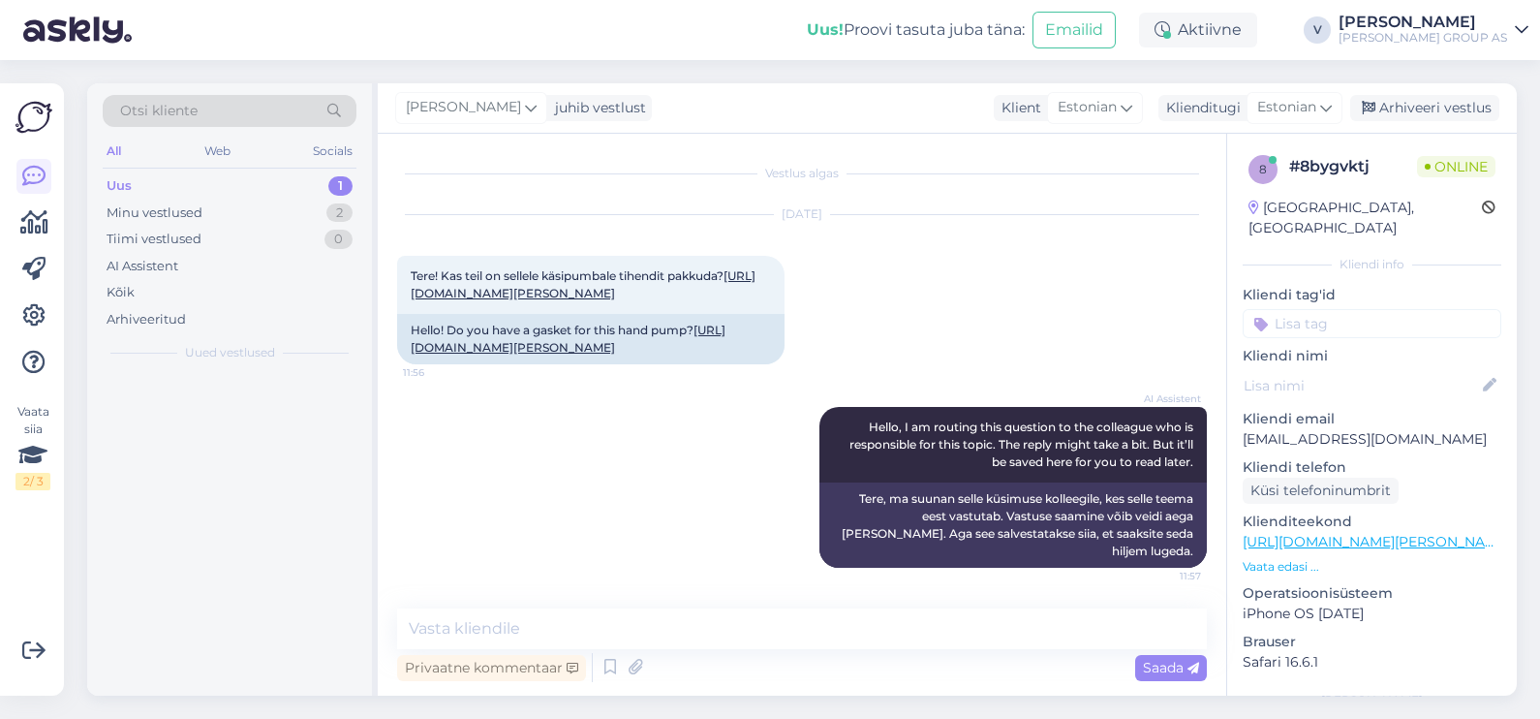
scroll to position [0, 0]
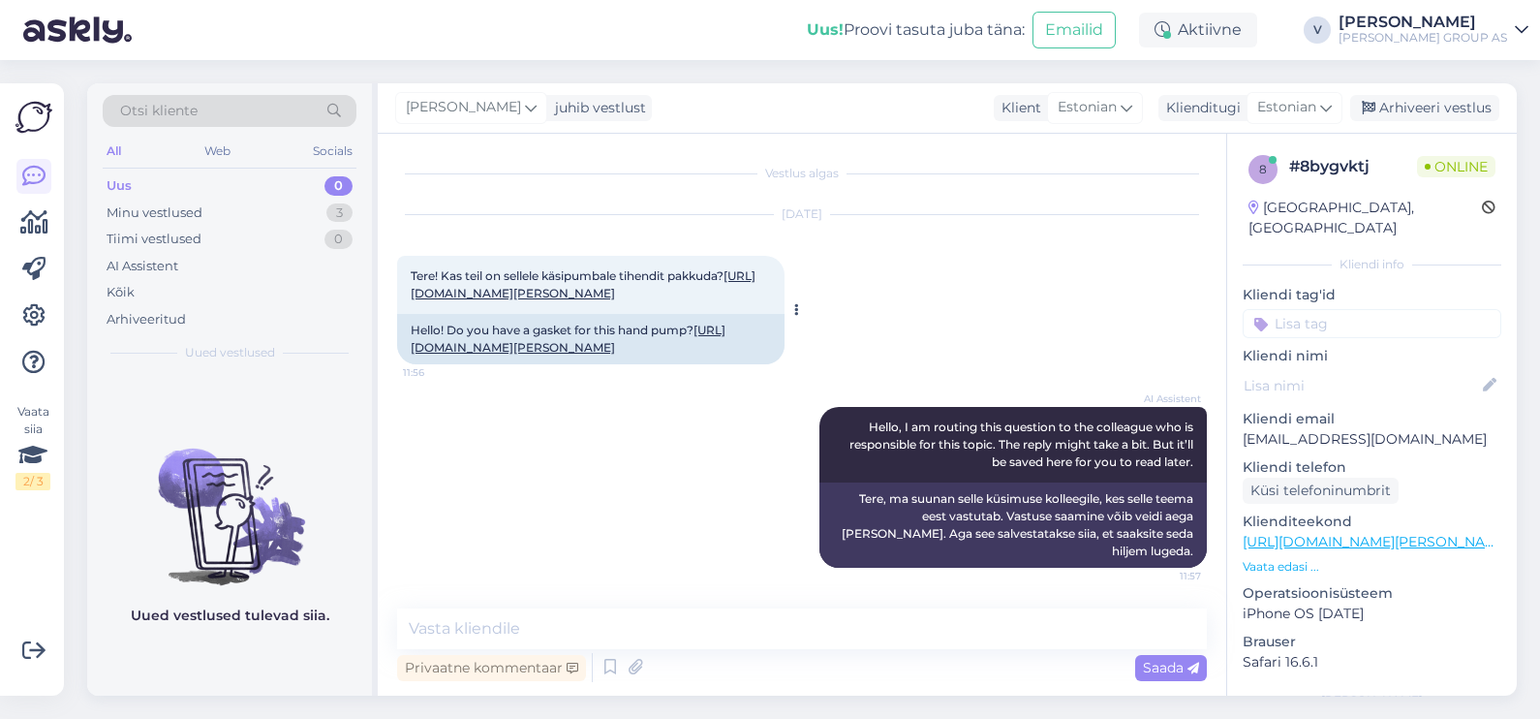
click at [632, 295] on link "[URL][DOMAIN_NAME][PERSON_NAME]" at bounding box center [583, 284] width 345 height 32
click at [639, 620] on textarea at bounding box center [802, 628] width 810 height 41
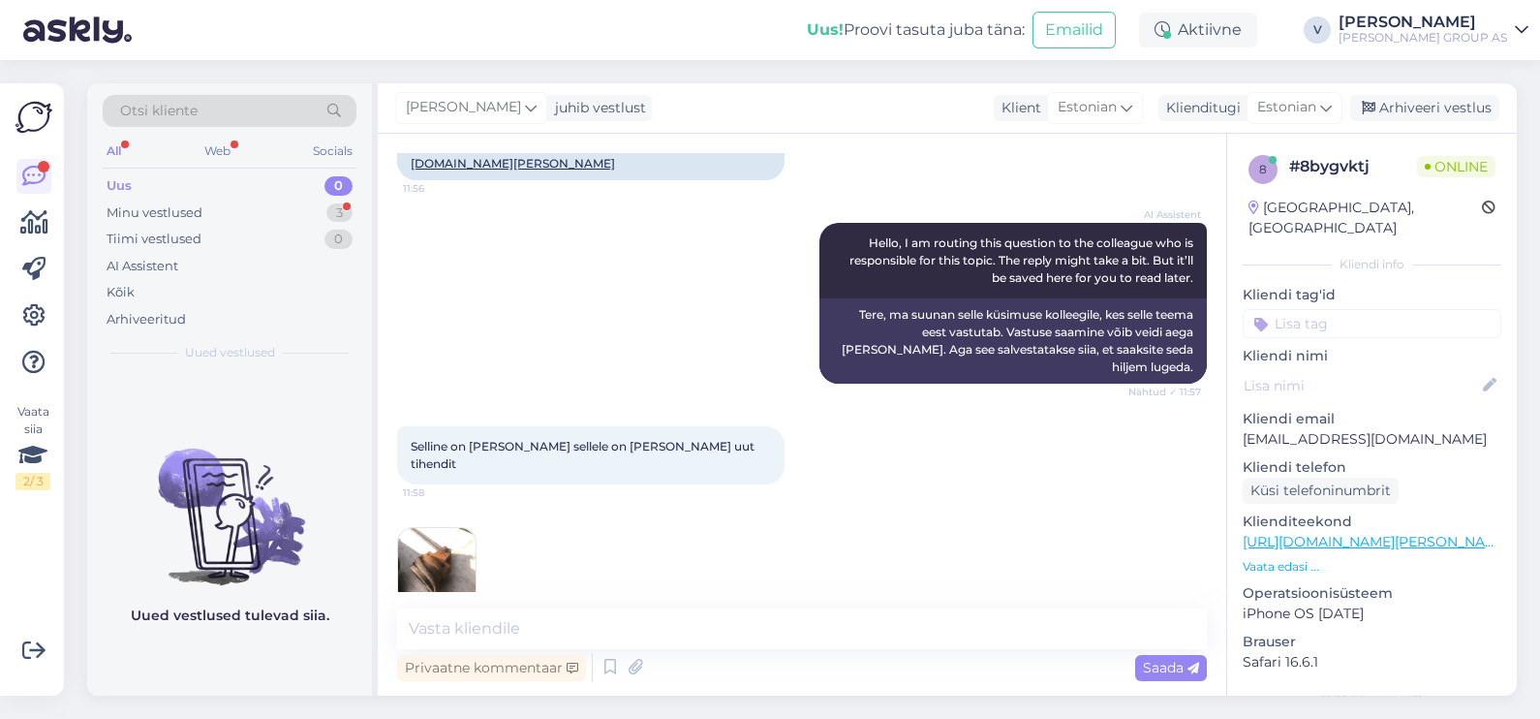
click at [456, 529] on img at bounding box center [436, 566] width 77 height 77
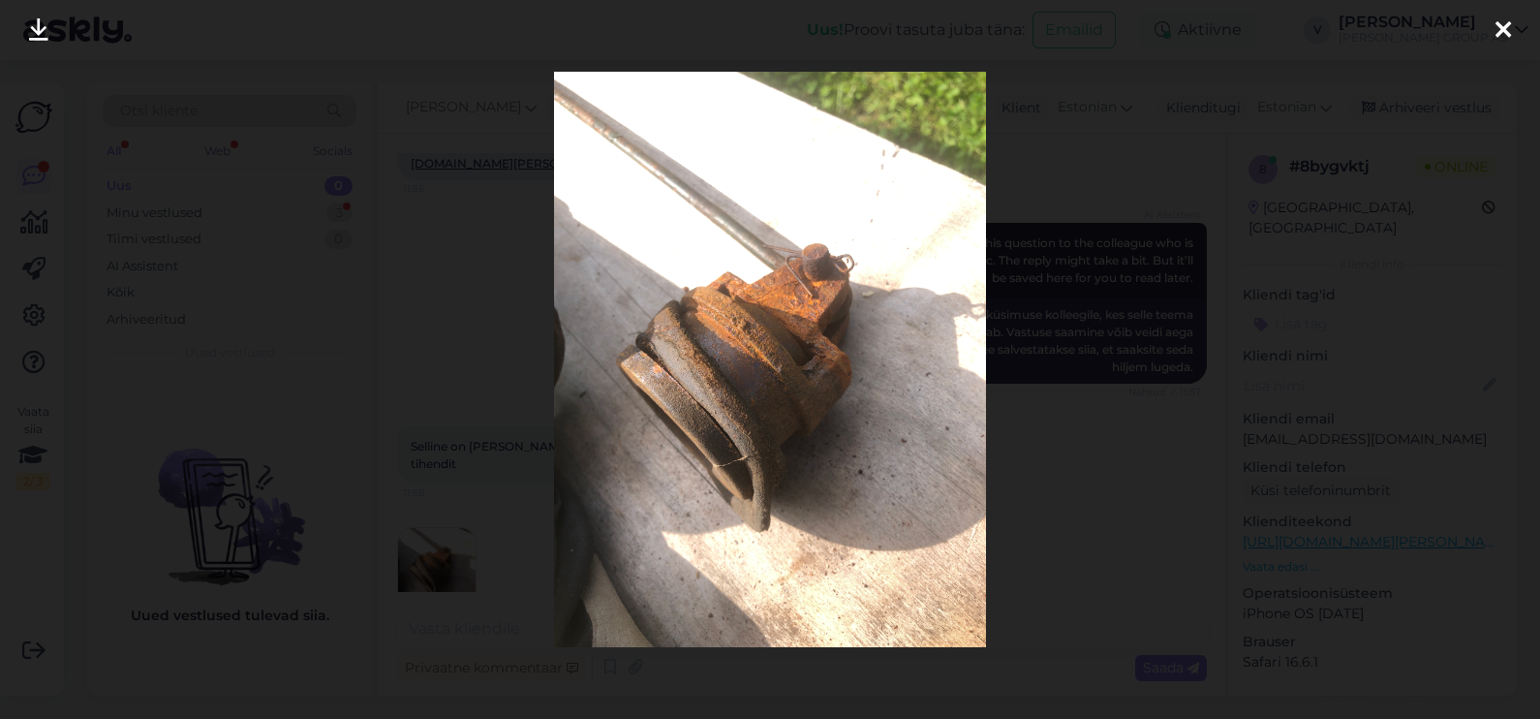
click at [1511, 24] on div at bounding box center [1502, 30] width 39 height 61
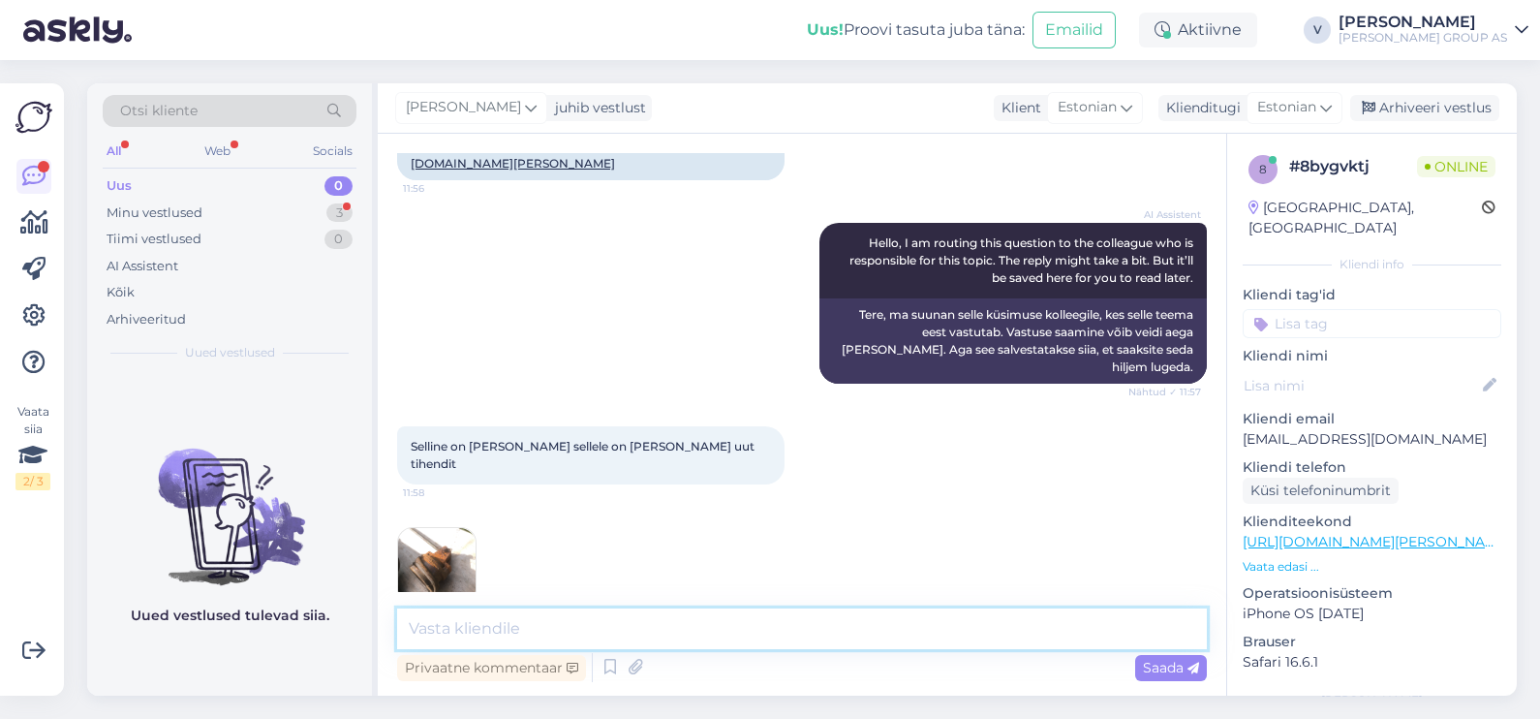
click at [552, 622] on textarea at bounding box center [802, 628] width 810 height 41
type textarea "Tere. Kahjuks meil pakkuda ei ole tihendeid."
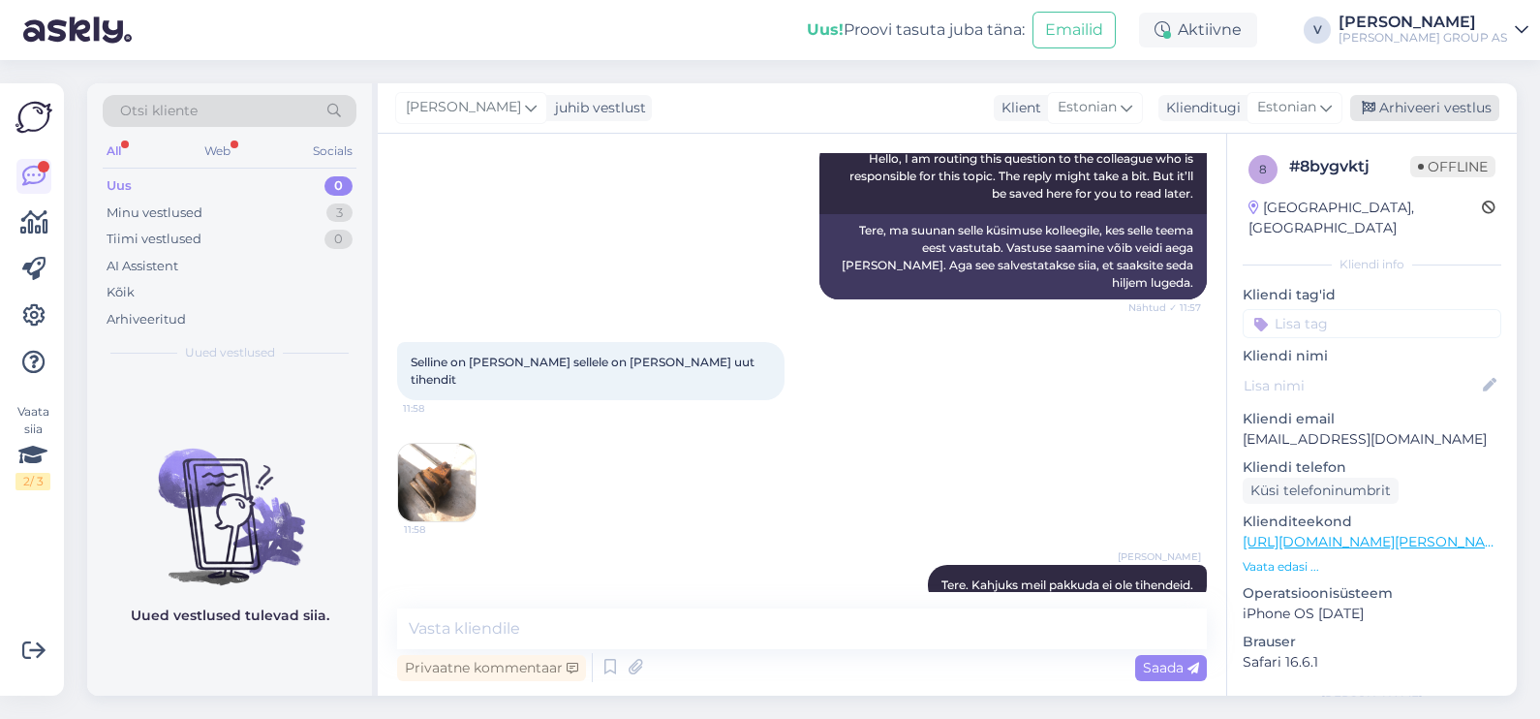
click at [1415, 100] on div "Arhiveeri vestlus" at bounding box center [1424, 108] width 149 height 26
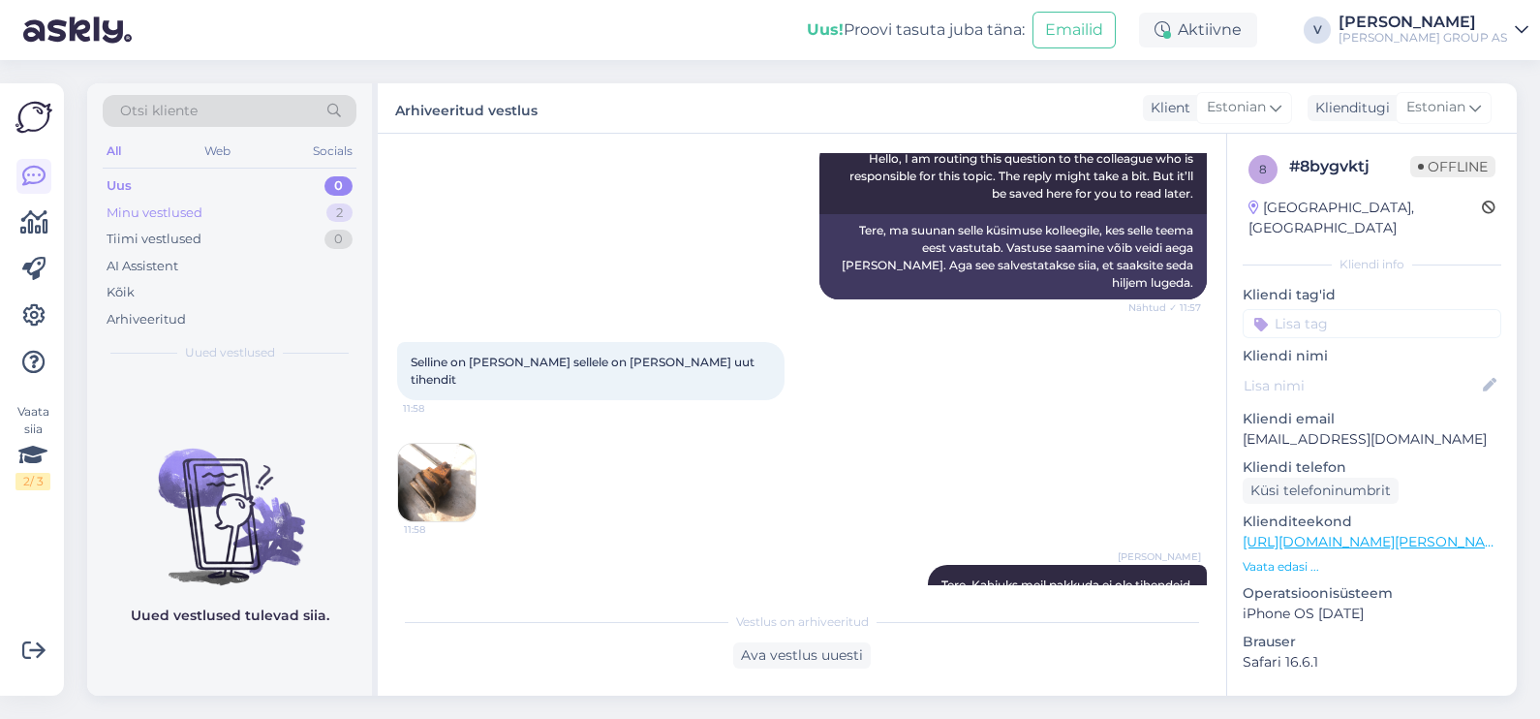
click at [216, 210] on div "Minu vestlused 2" at bounding box center [230, 212] width 254 height 27
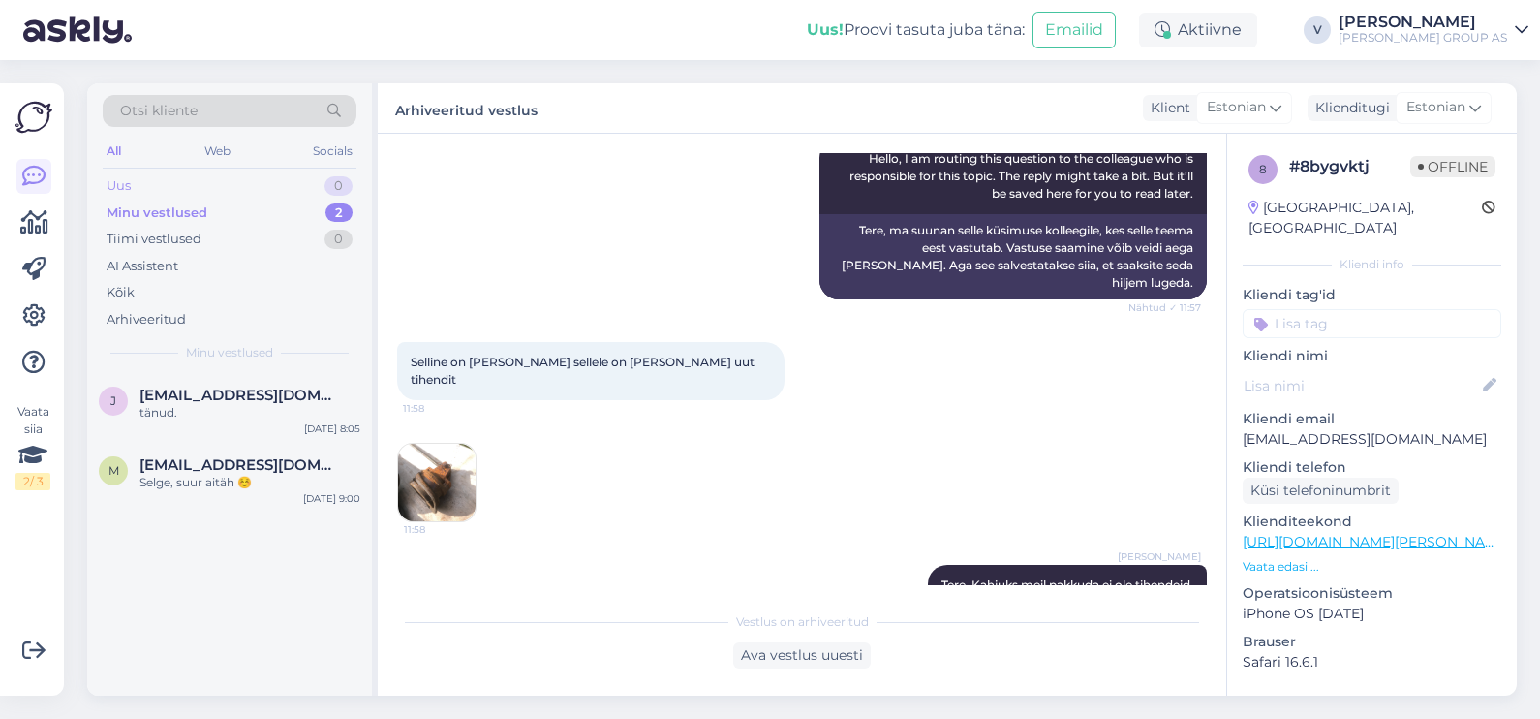
click at [196, 177] on div "Uus 0" at bounding box center [230, 185] width 254 height 27
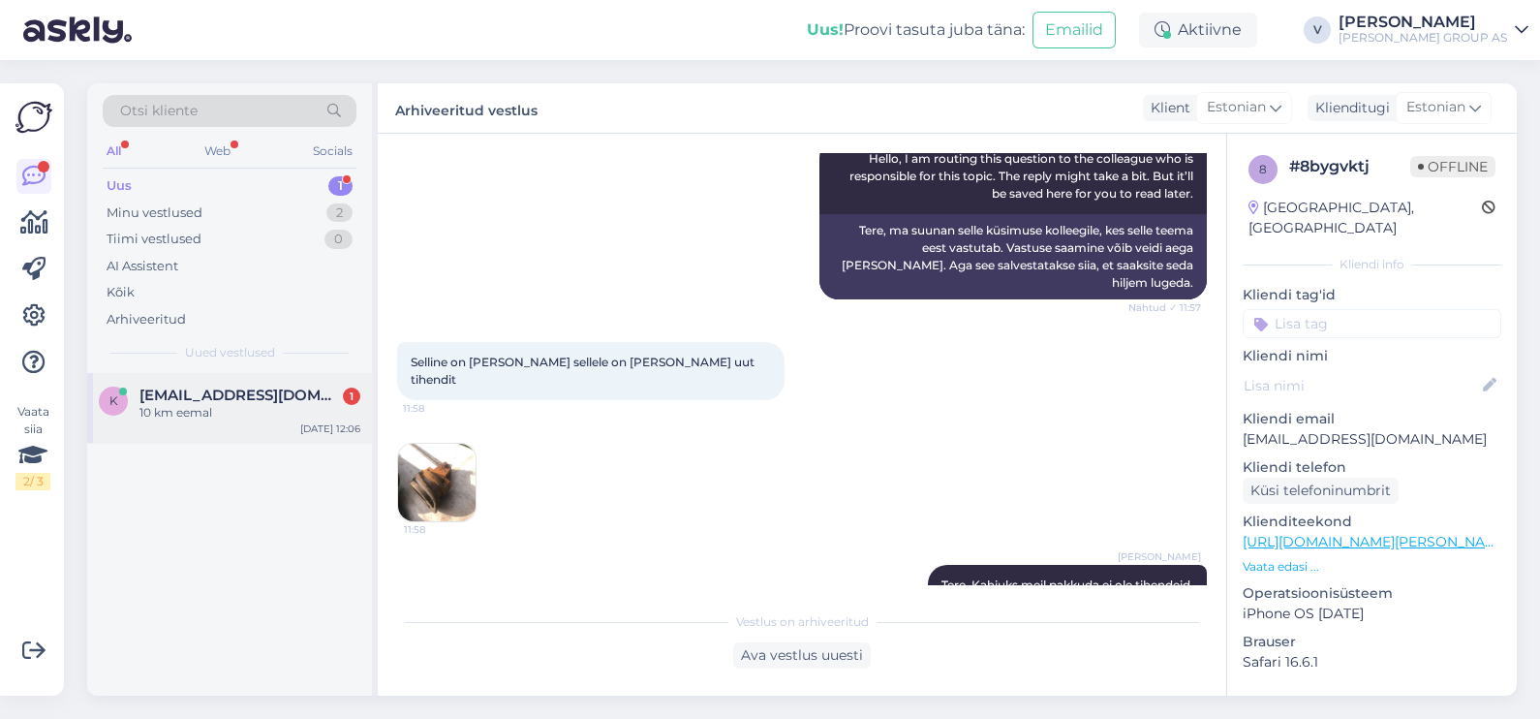
click at [208, 413] on div "10 km eemal" at bounding box center [249, 412] width 221 height 17
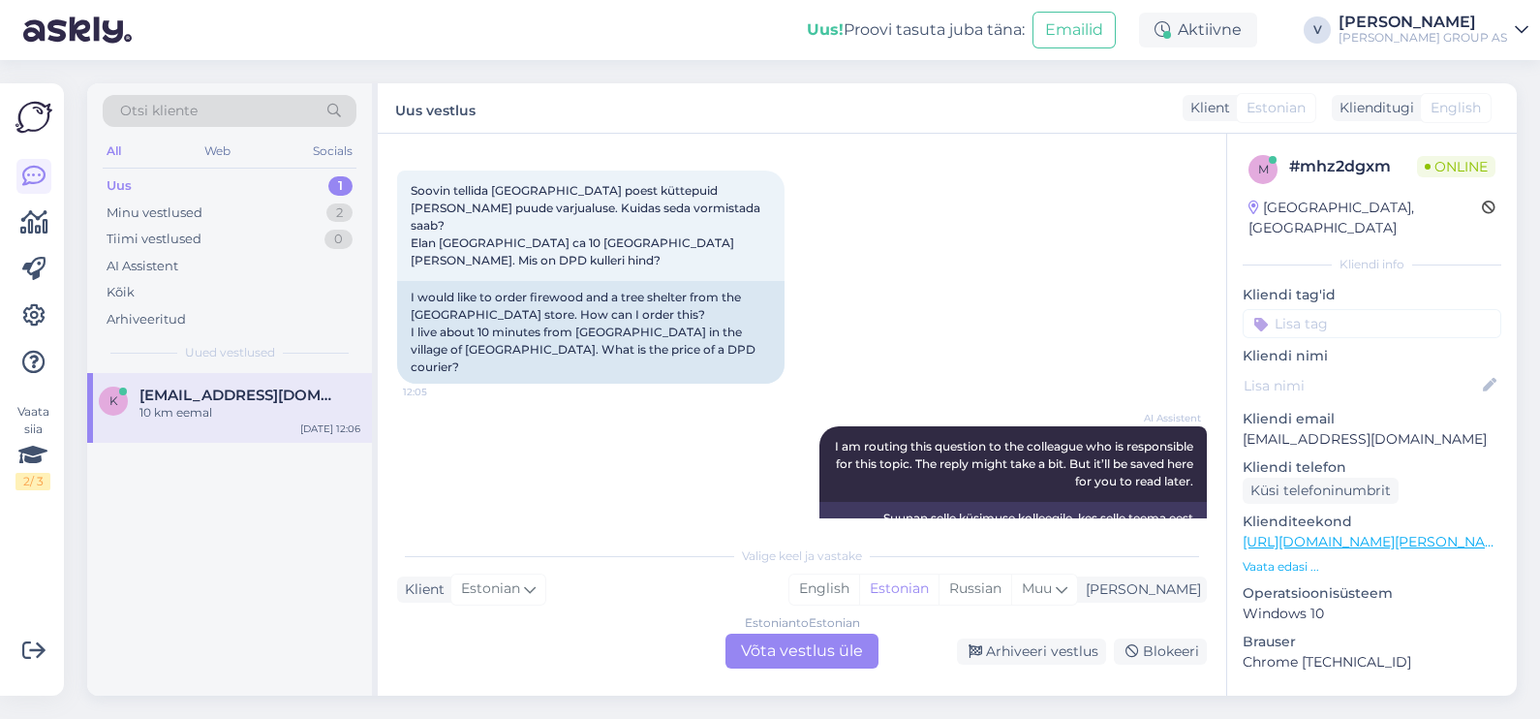
scroll to position [229, 0]
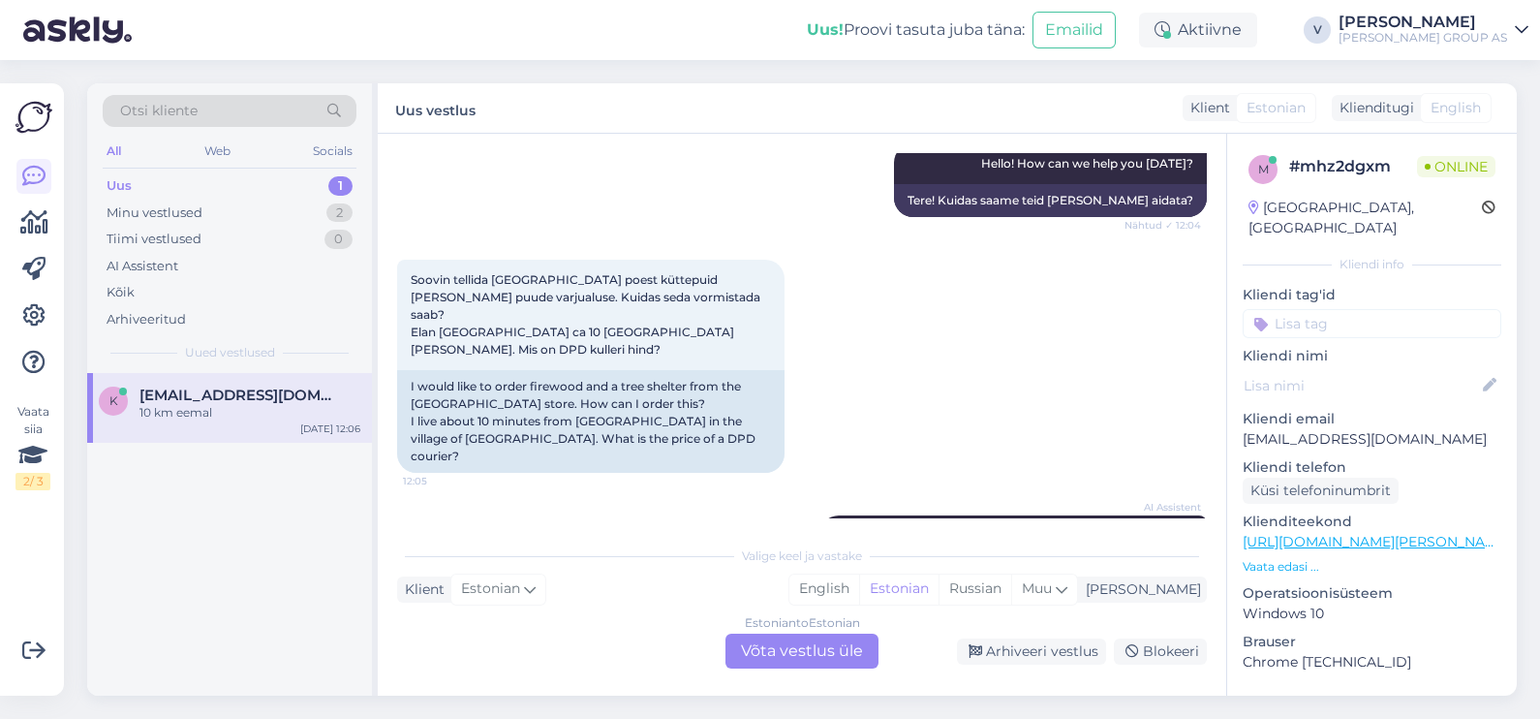
click at [773, 644] on div "Estonian to Estonian Võta vestlus üle" at bounding box center [801, 650] width 153 height 35
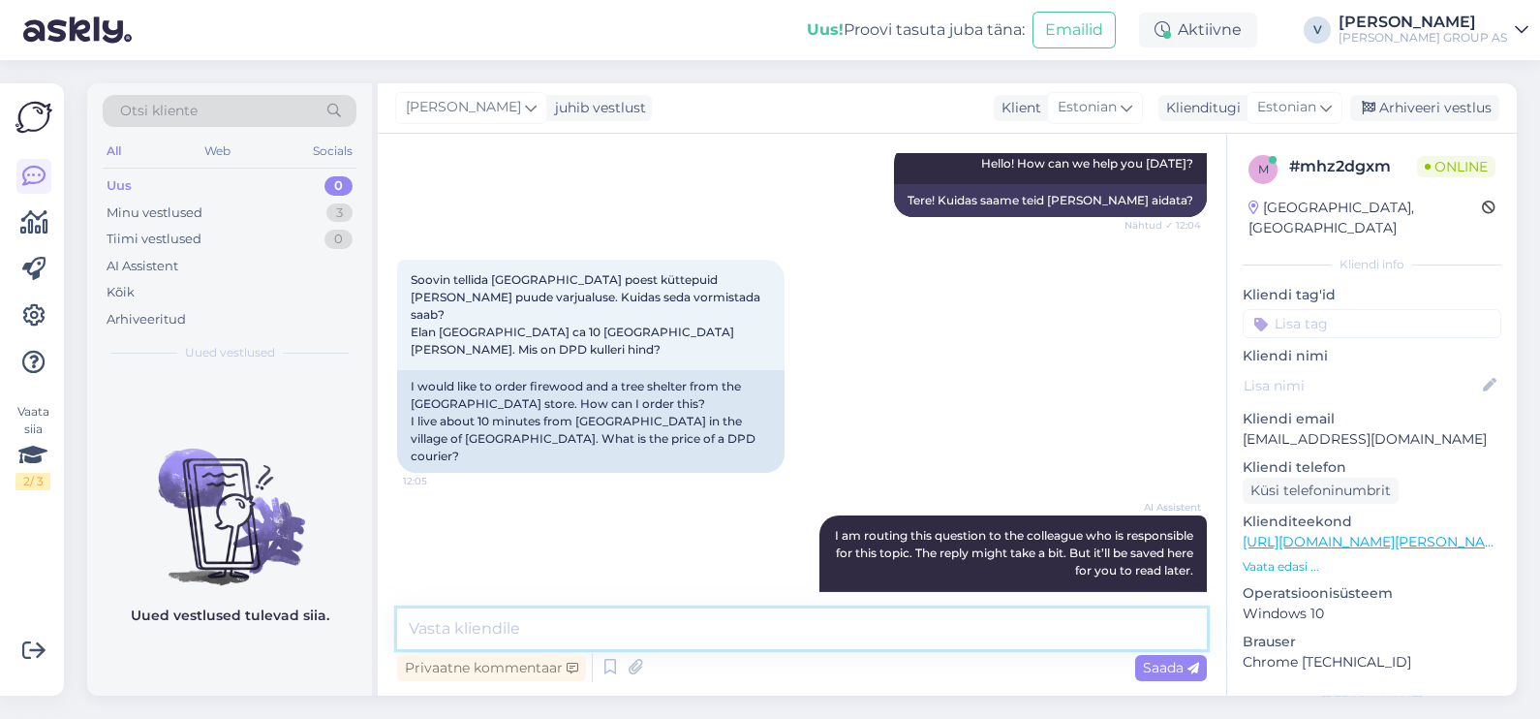
click at [666, 643] on textarea at bounding box center [802, 628] width 810 height 41
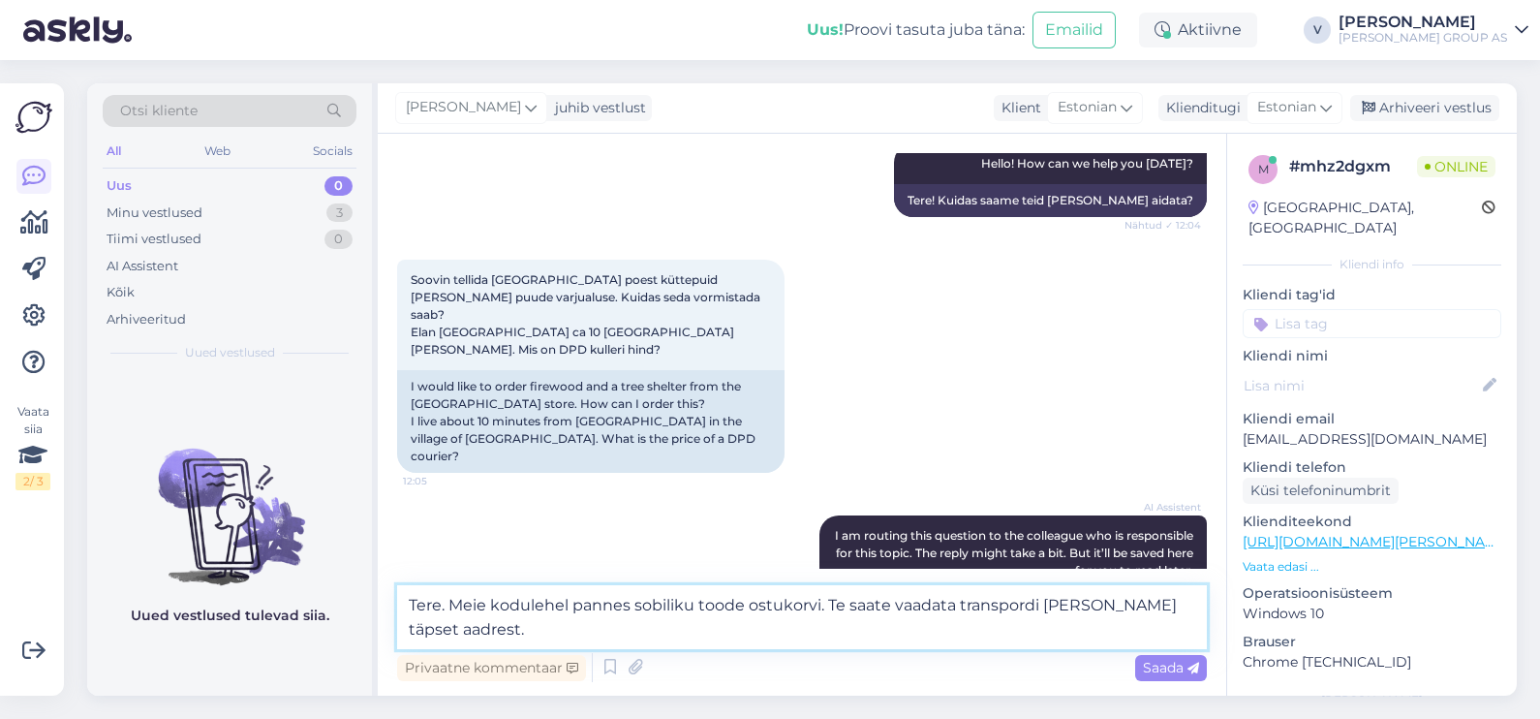
type textarea "Tere. Meie kodulehel pannes sobiliku toode ostukorvi. Te saate vaadata transpor…"
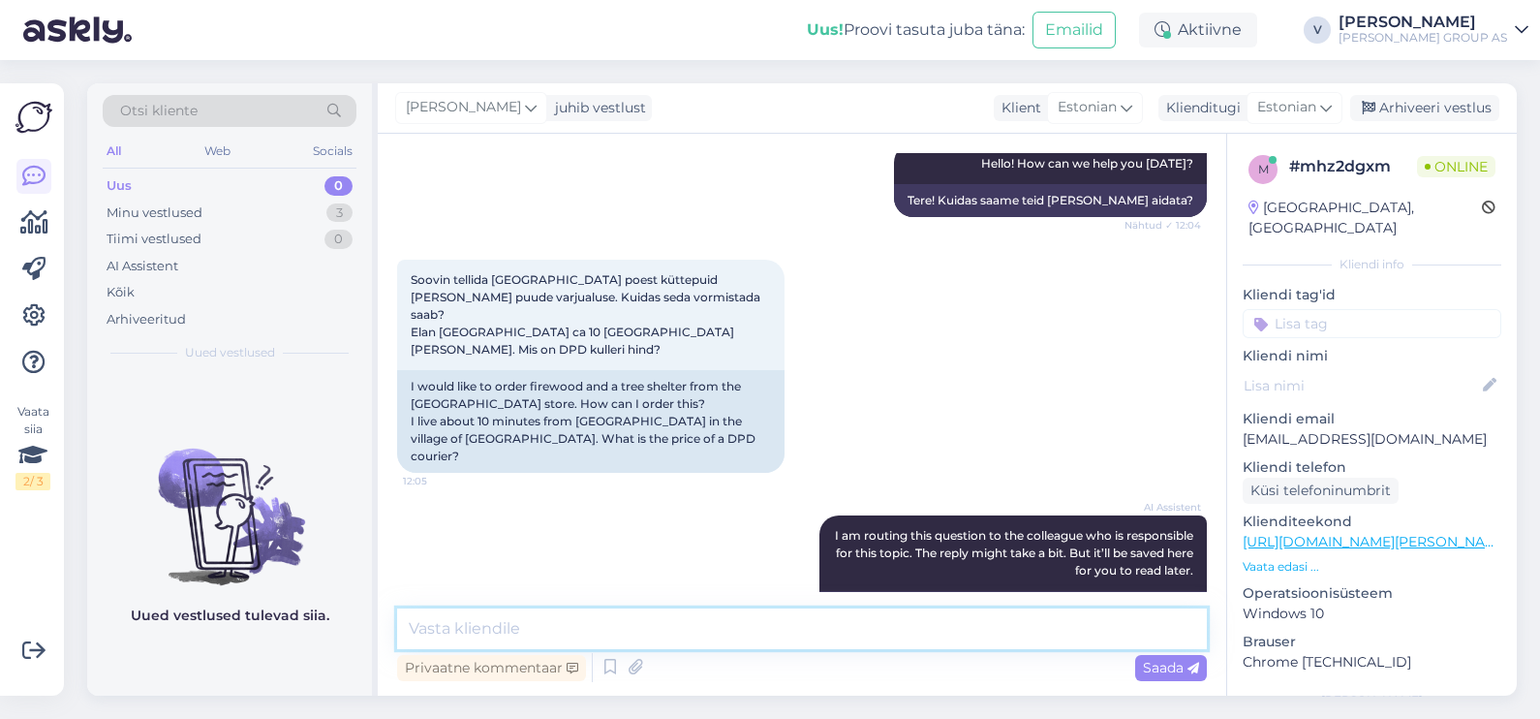
scroll to position [499, 0]
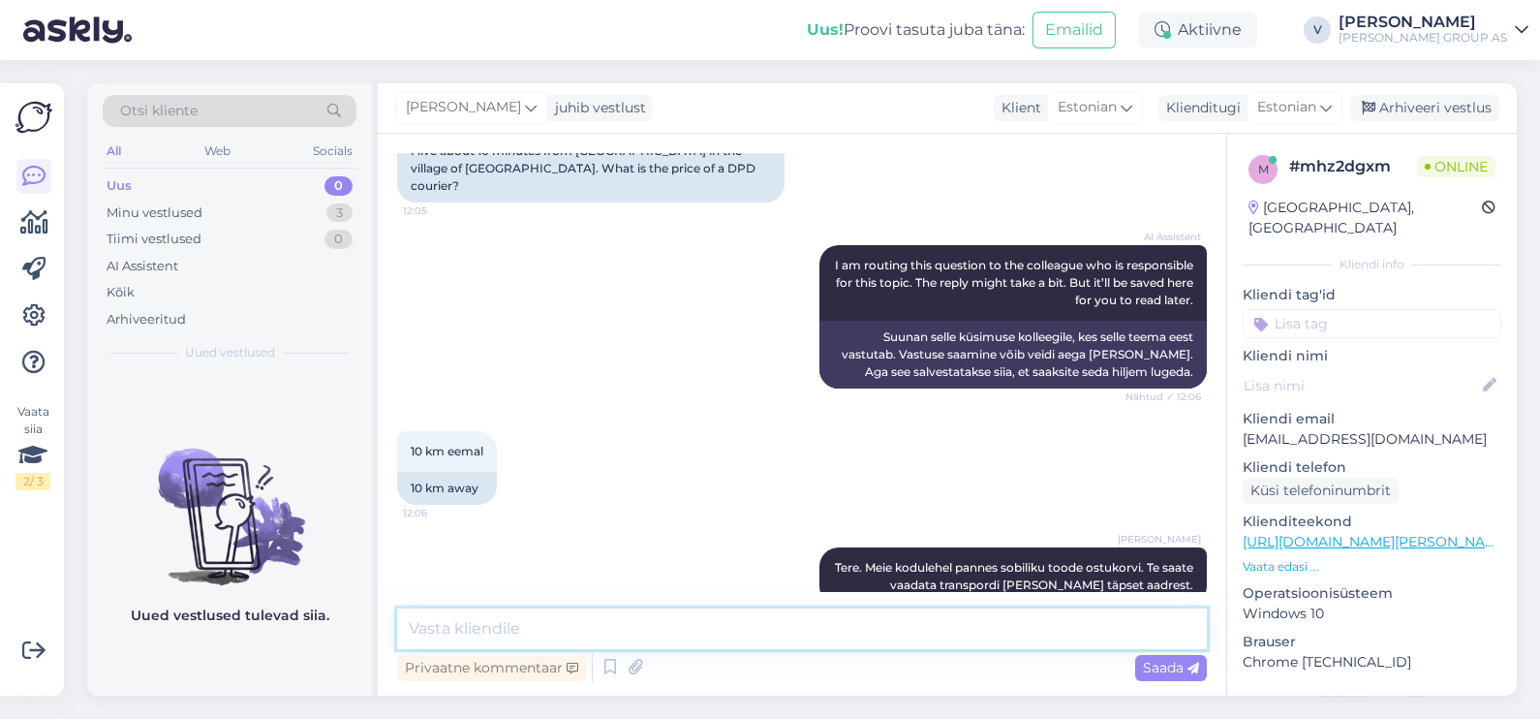
click at [664, 643] on textarea at bounding box center [802, 628] width 810 height 41
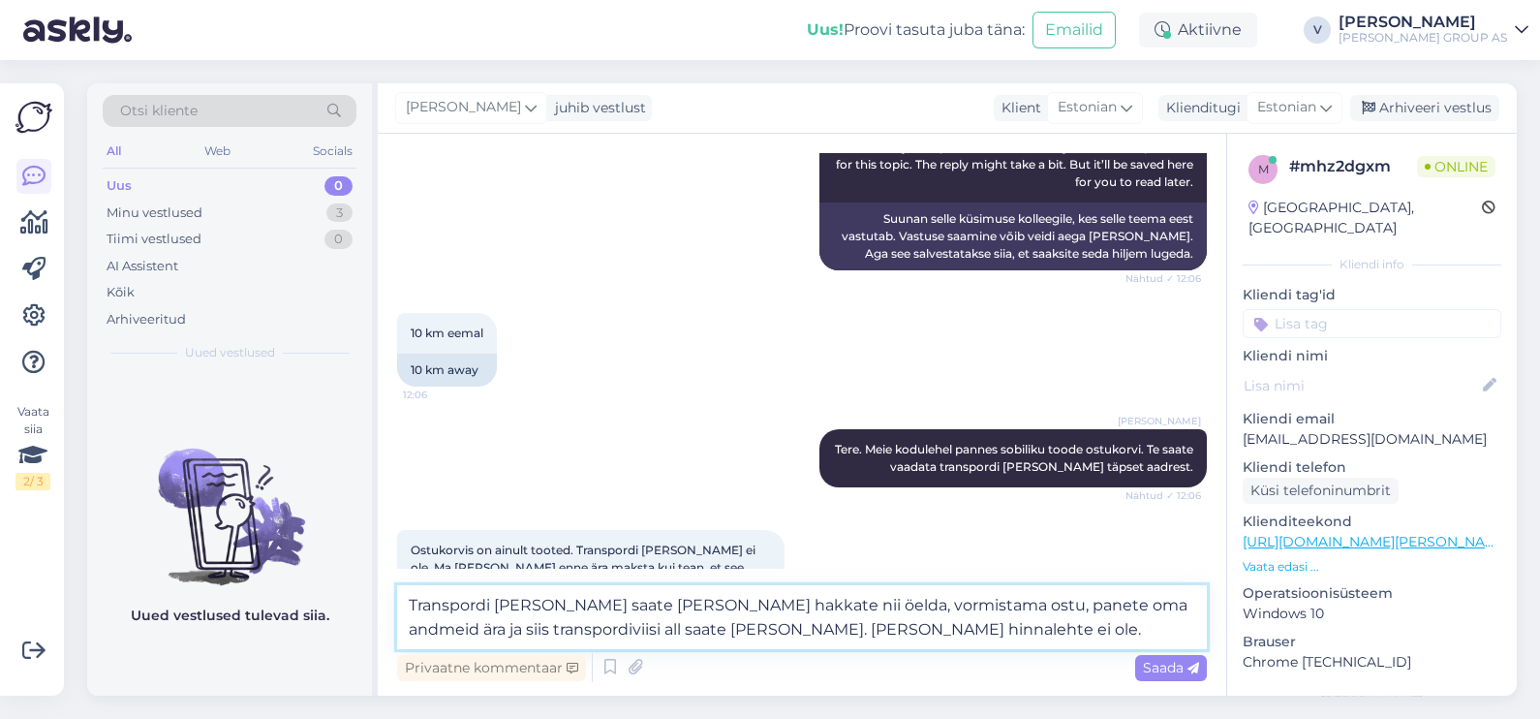
type textarea "Transpordi [PERSON_NAME] saate [PERSON_NAME] hakkate nii öelda, vormistama ostu…"
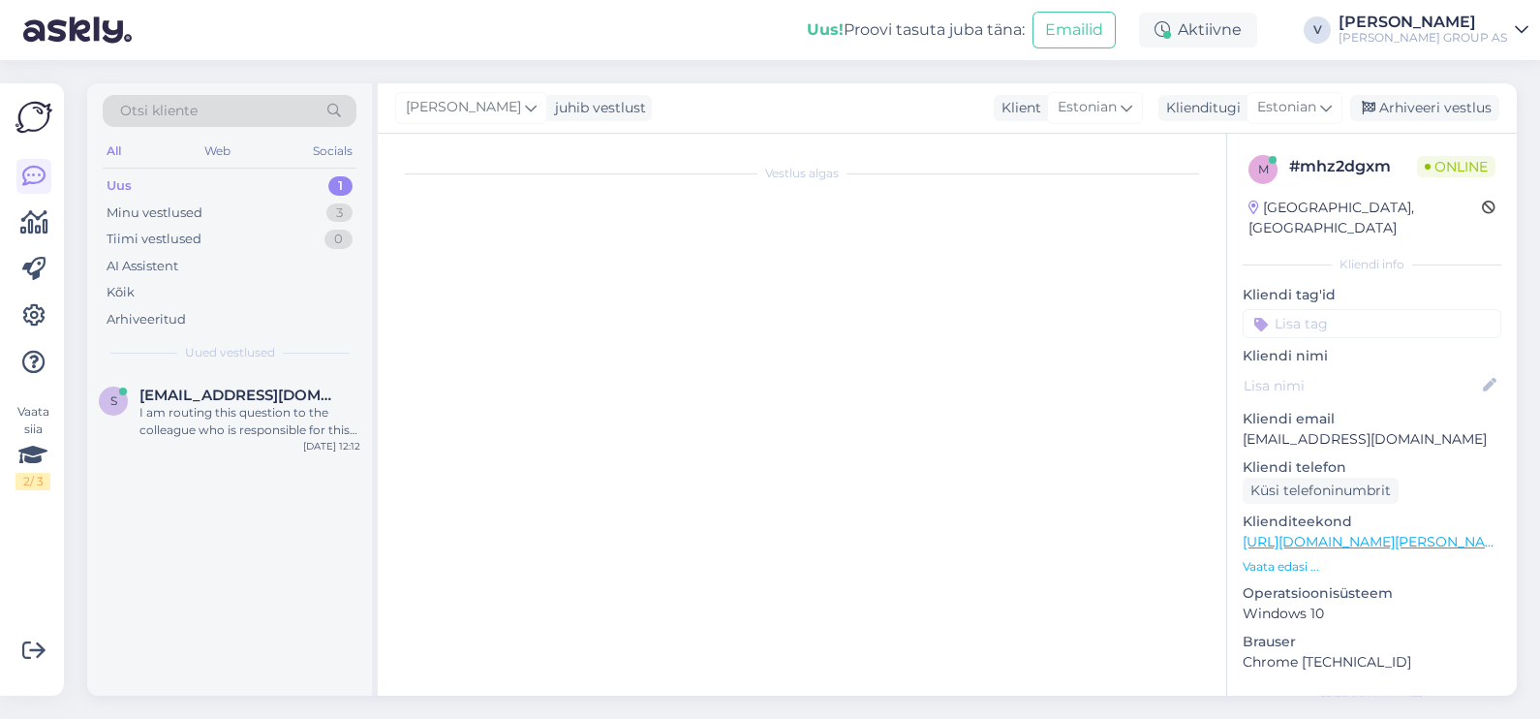
scroll to position [3388, 0]
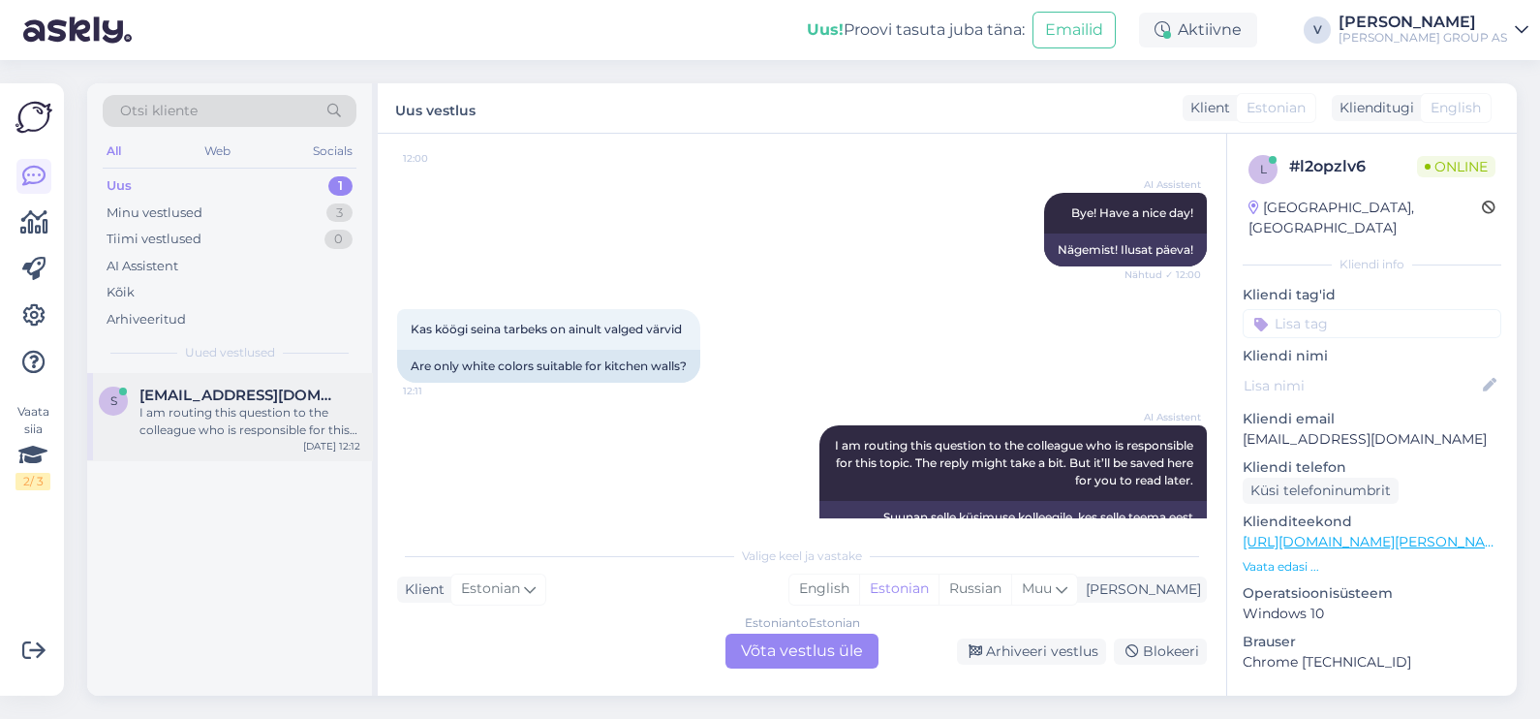
click at [222, 409] on div "I am routing this question to the colleague who is responsible for this topic. …" at bounding box center [249, 421] width 221 height 35
click at [810, 642] on div "Estonian to Estonian Võta vestlus üle" at bounding box center [801, 650] width 153 height 35
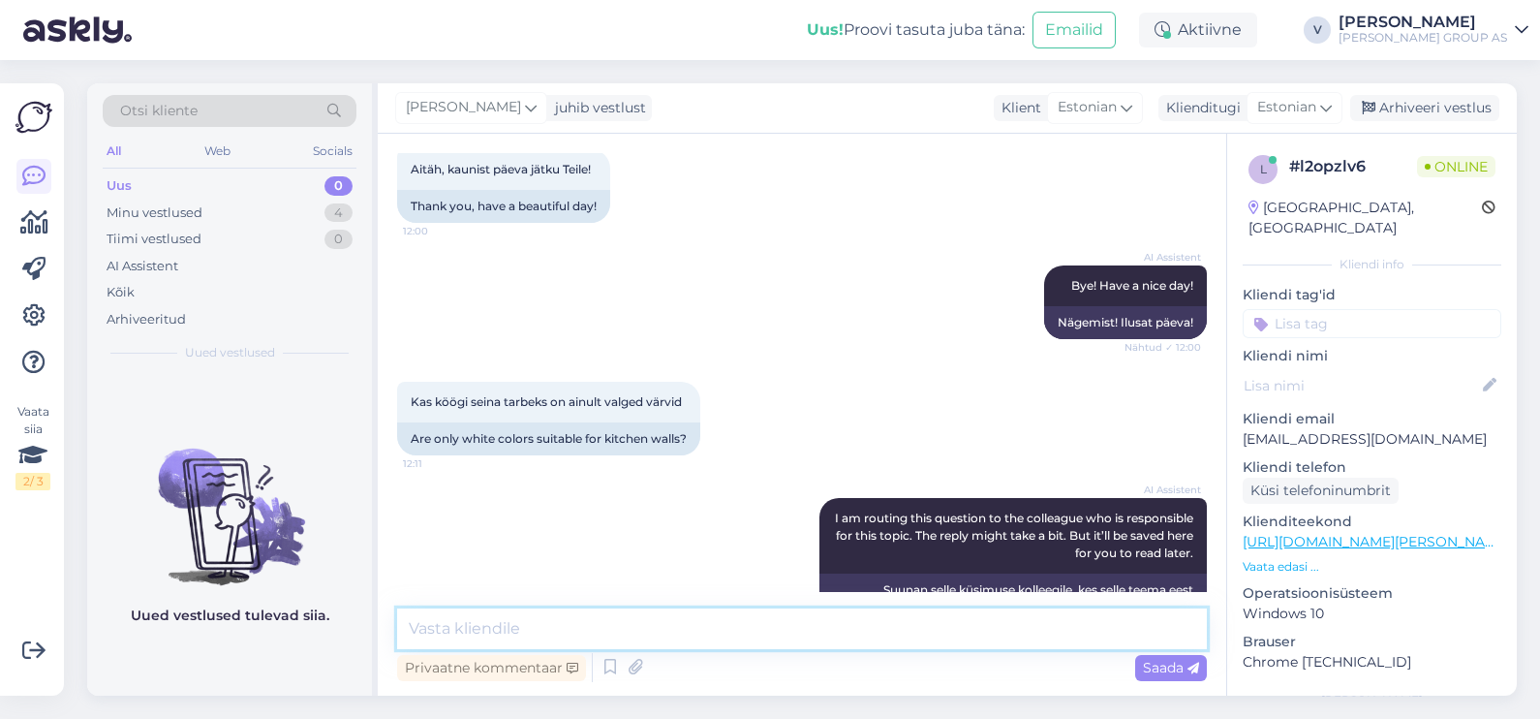
click at [728, 637] on textarea at bounding box center [802, 628] width 810 height 41
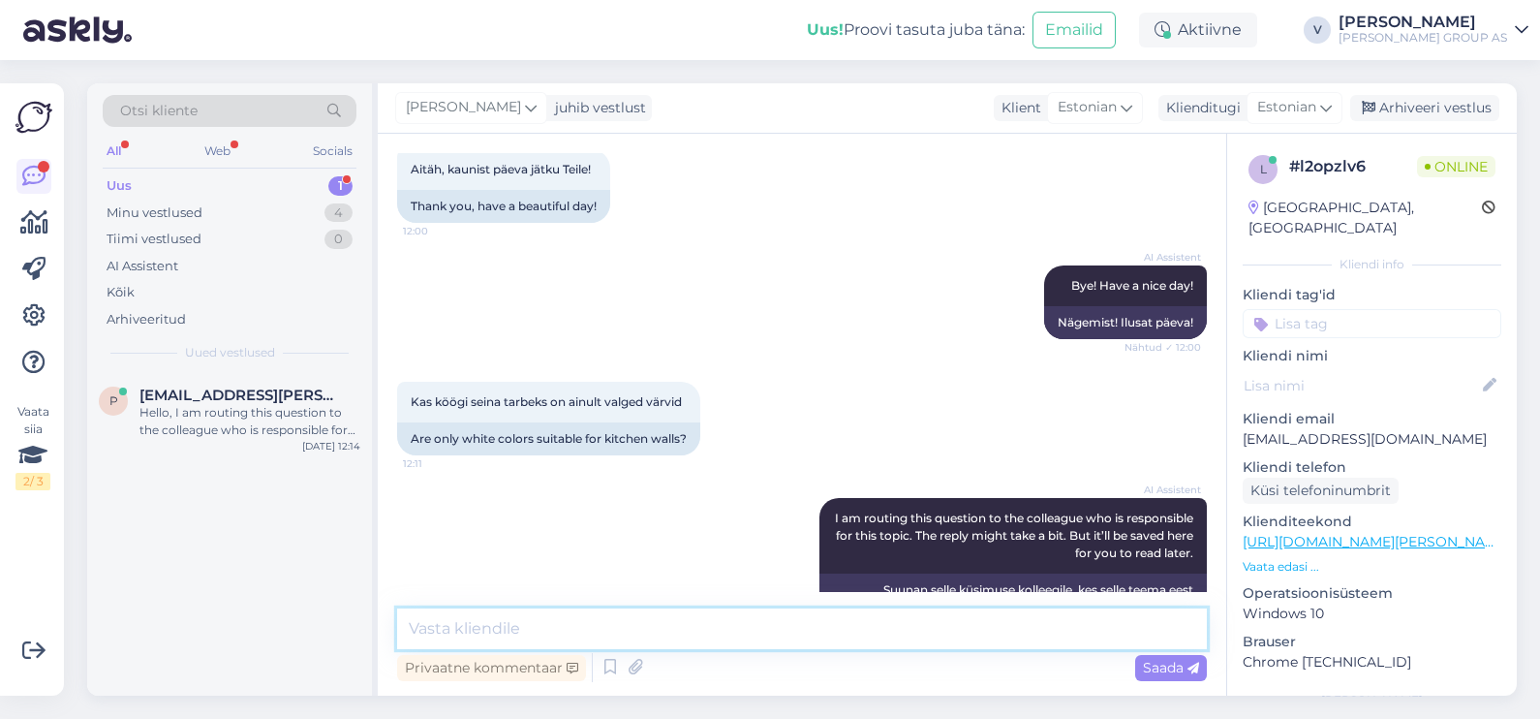
click at [581, 635] on textarea at bounding box center [802, 628] width 810 height 41
type textarea "Tere. Täpselt nii."
